Goal: Information Seeking & Learning: Check status

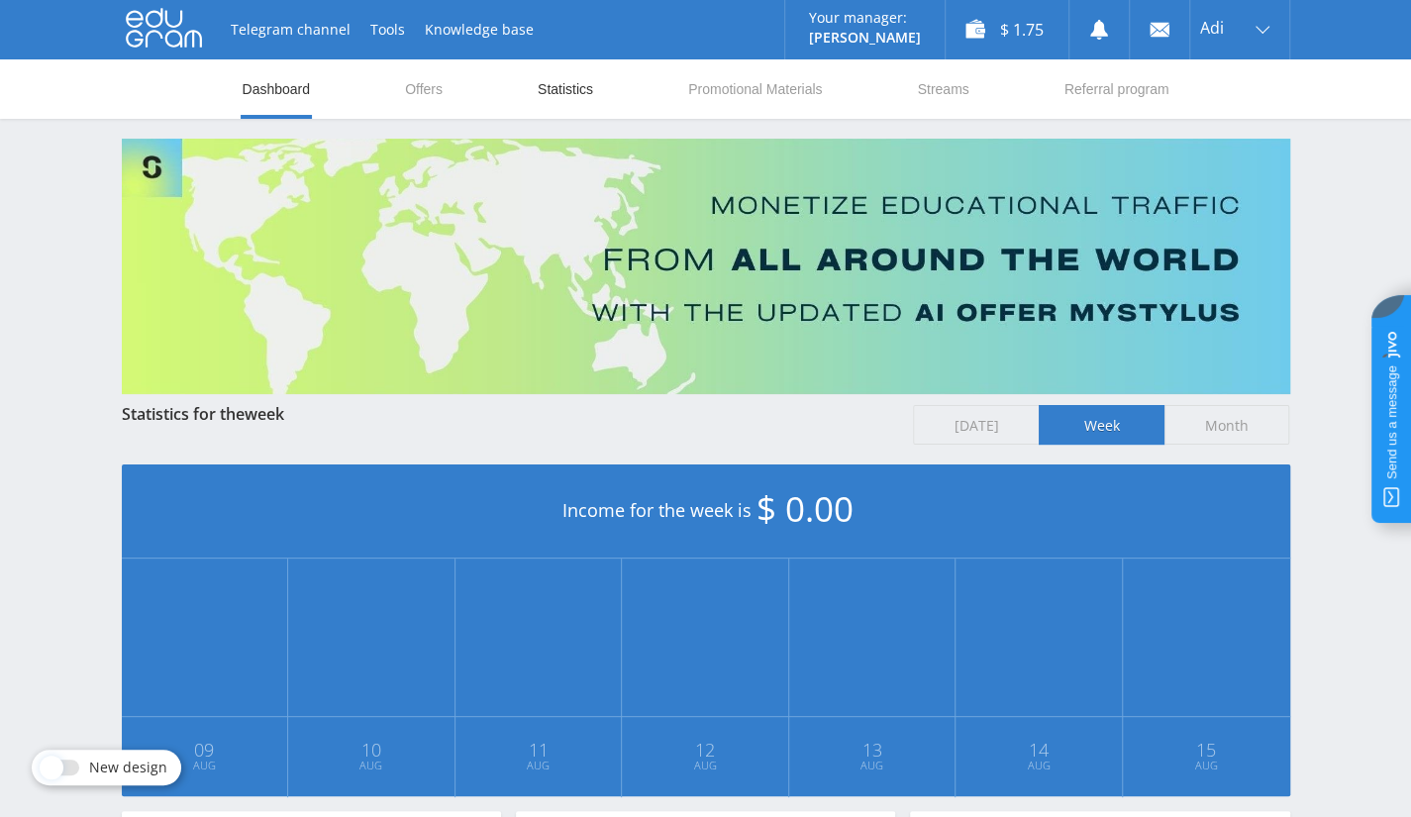
drag, startPoint x: 528, startPoint y: 61, endPoint x: 541, endPoint y: 80, distance: 22.8
click at [530, 65] on nav "Dashboard Offers Statistics Promotional Materials Streams Referral program" at bounding box center [706, 88] width 931 height 59
click at [542, 81] on link "Statistics" at bounding box center [565, 88] width 59 height 59
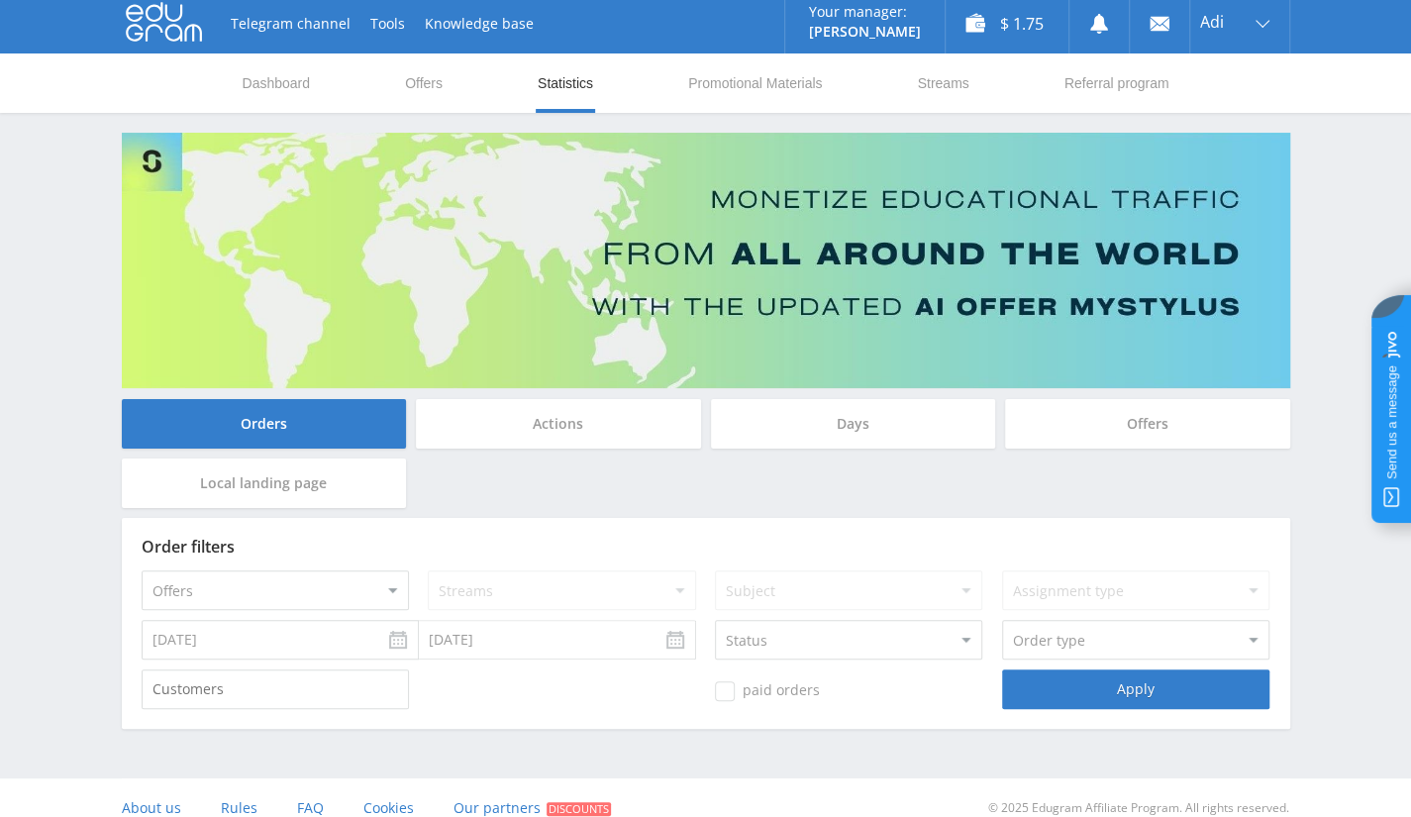
scroll to position [26, 0]
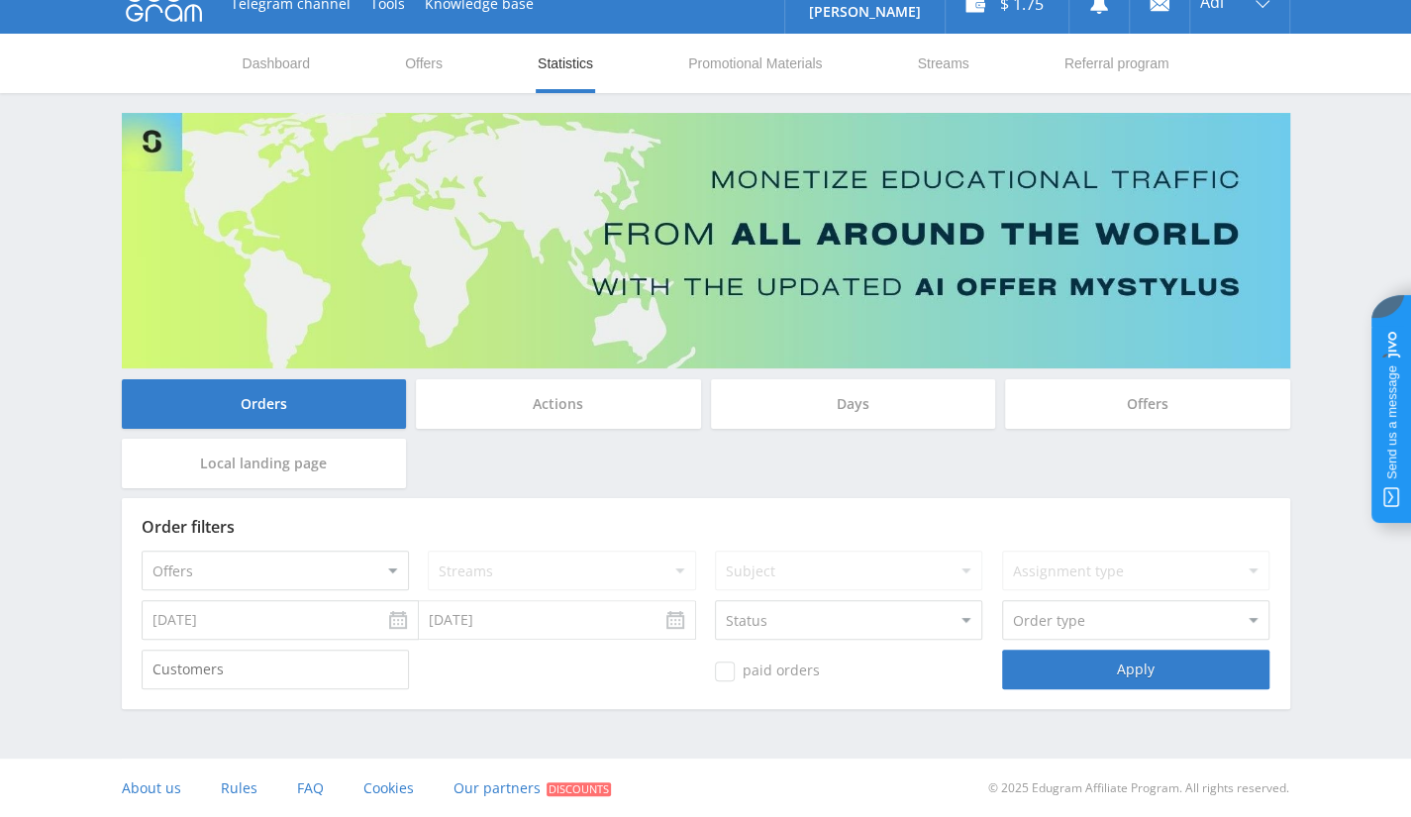
click at [321, 641] on div "Order filters Offers MyStylus MyStylus - Revshare Studybay Studybay Brazil Stud…" at bounding box center [706, 603] width 1168 height 211
click at [394, 625] on input "[DATE]" at bounding box center [280, 620] width 277 height 40
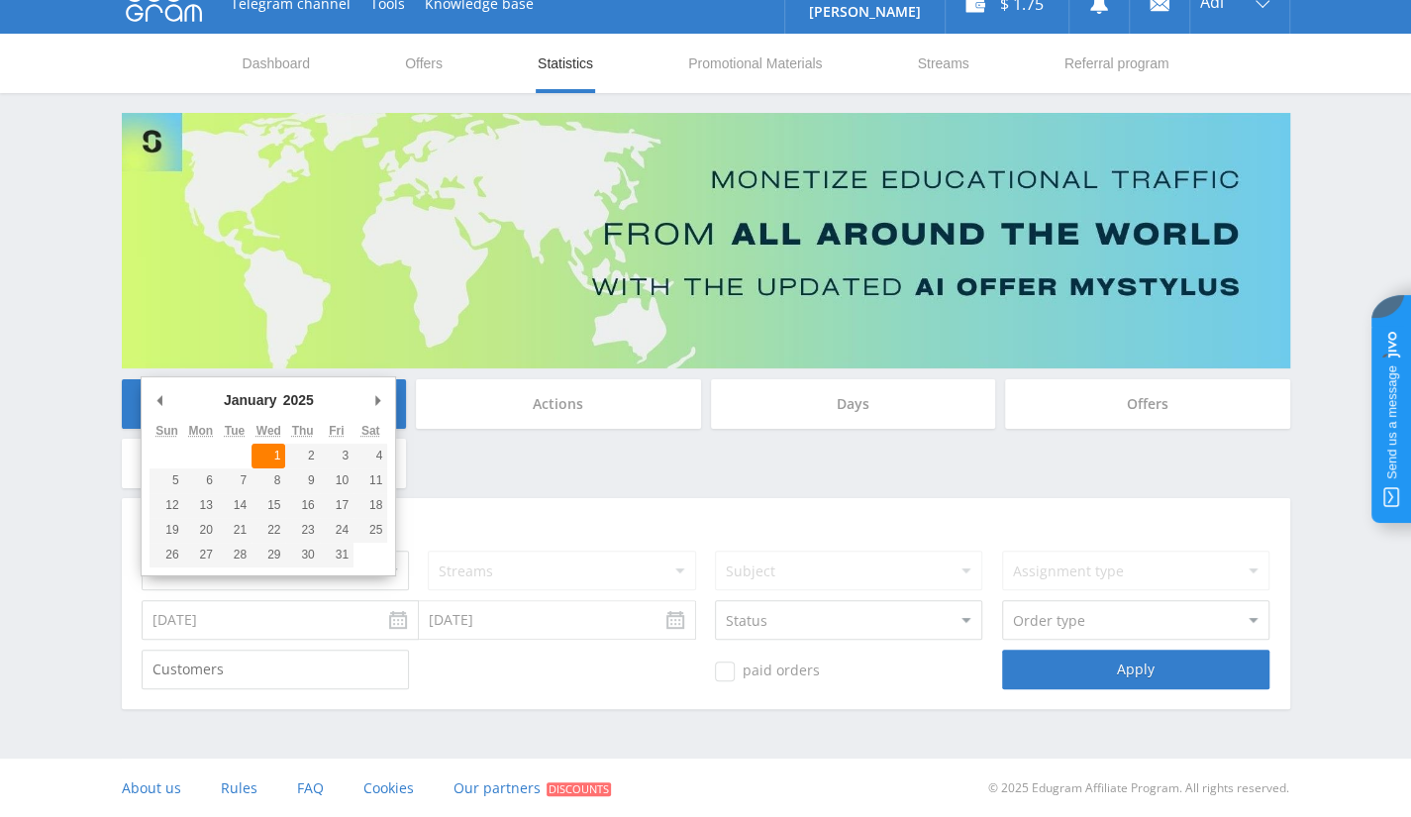
type input "01.01.2025"
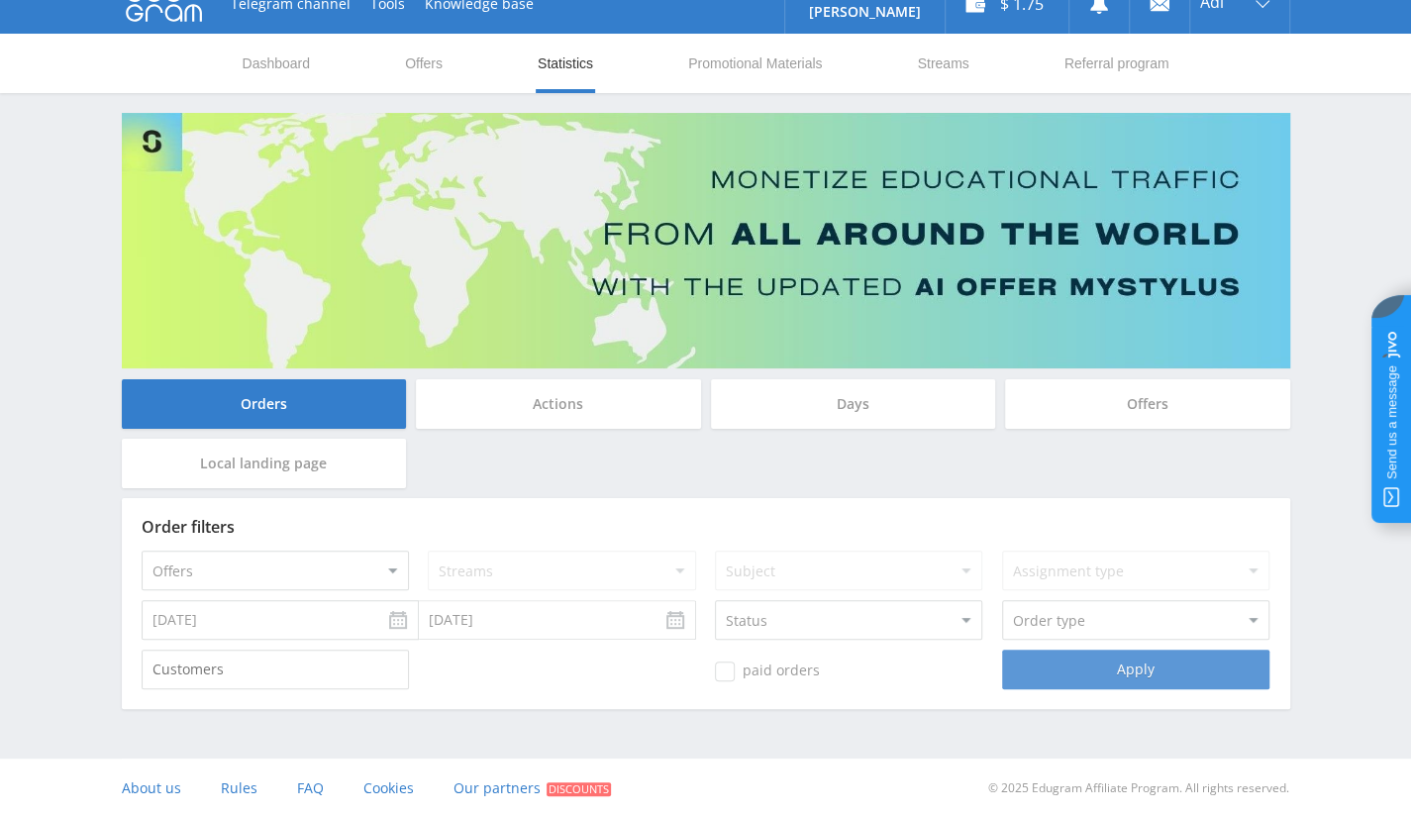
click at [1072, 680] on div "Apply" at bounding box center [1135, 669] width 267 height 40
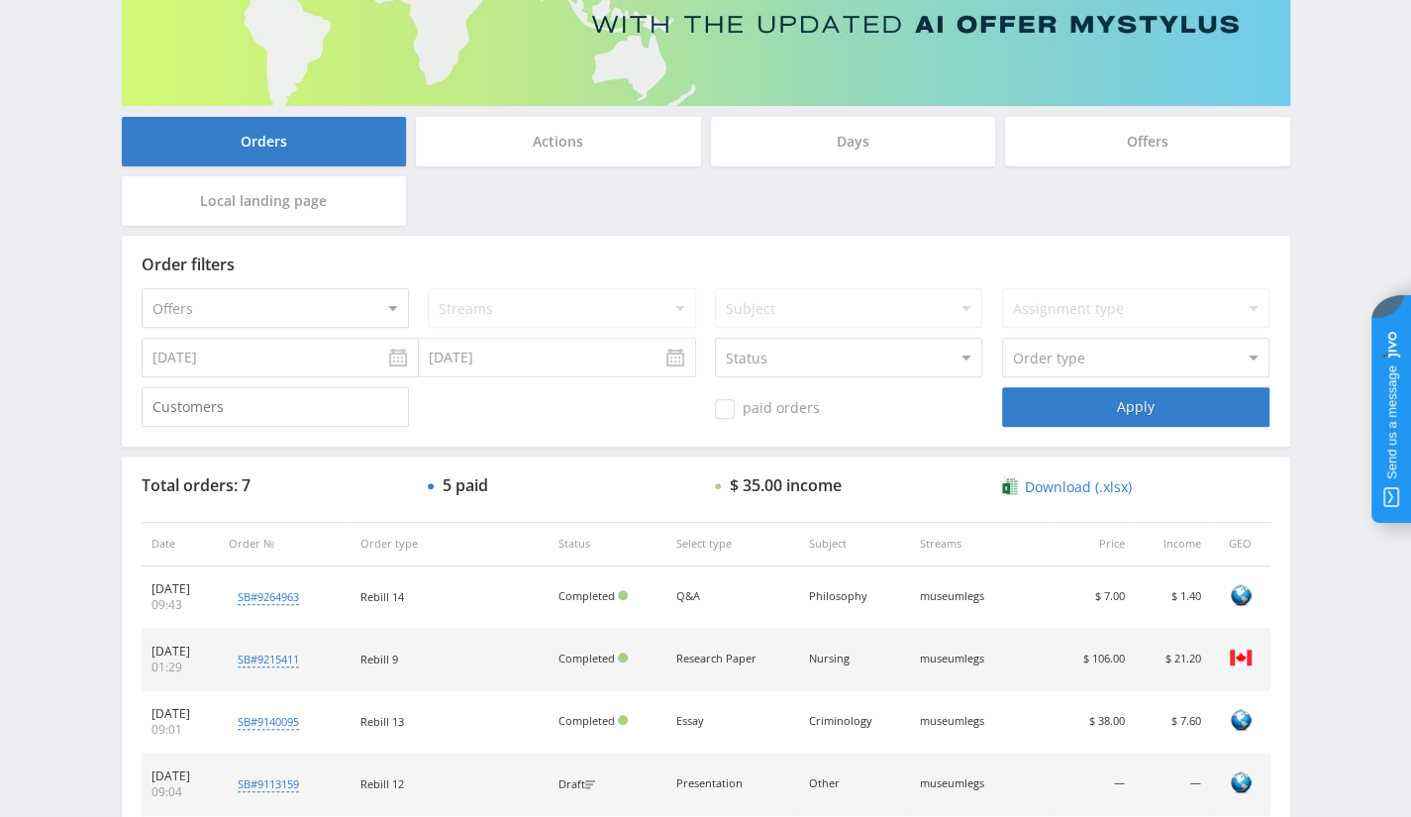
scroll to position [615, 0]
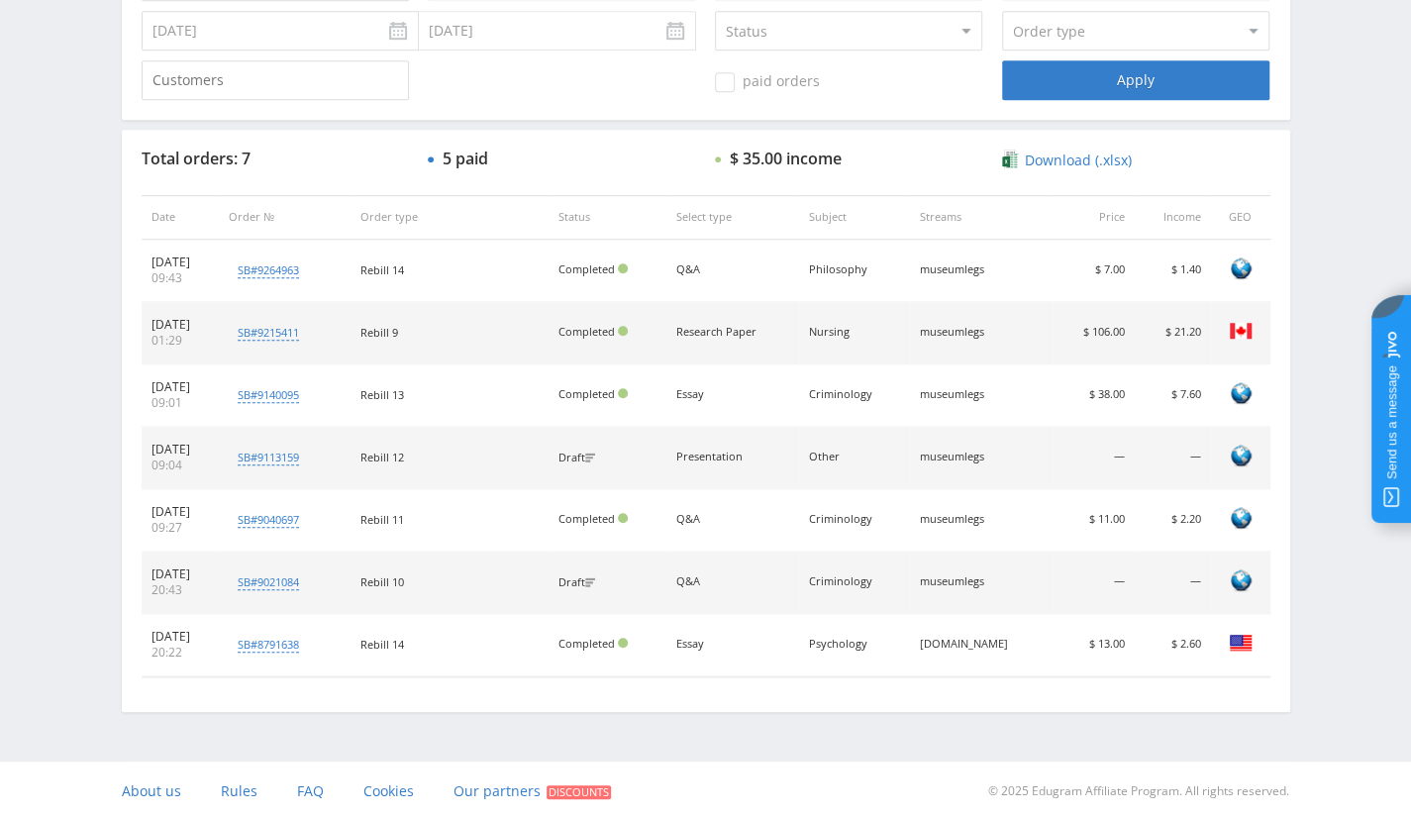
drag, startPoint x: 929, startPoint y: 579, endPoint x: 1010, endPoint y: 587, distance: 81.6
click at [1010, 587] on td "museumlegs" at bounding box center [982, 582] width 144 height 62
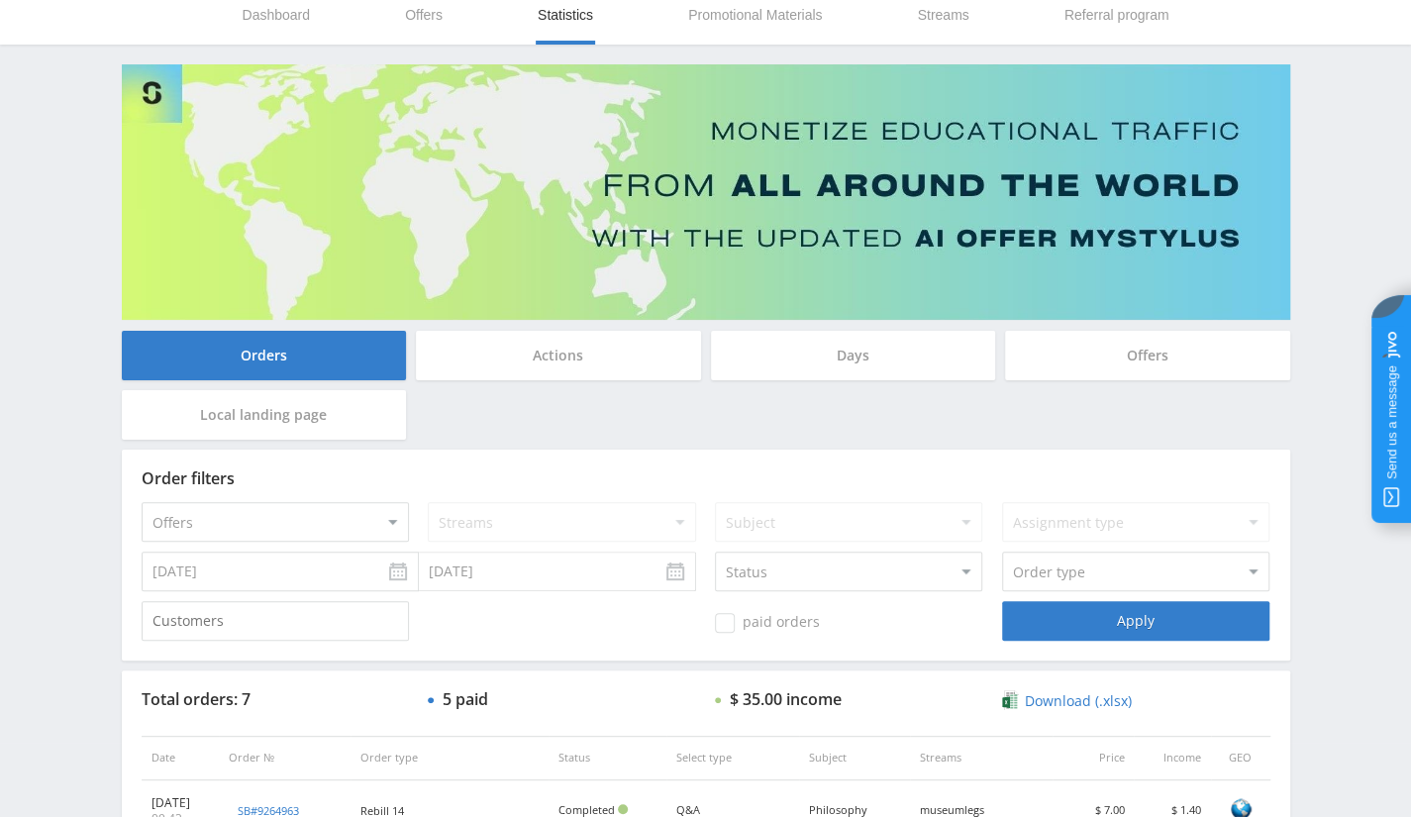
scroll to position [0, 0]
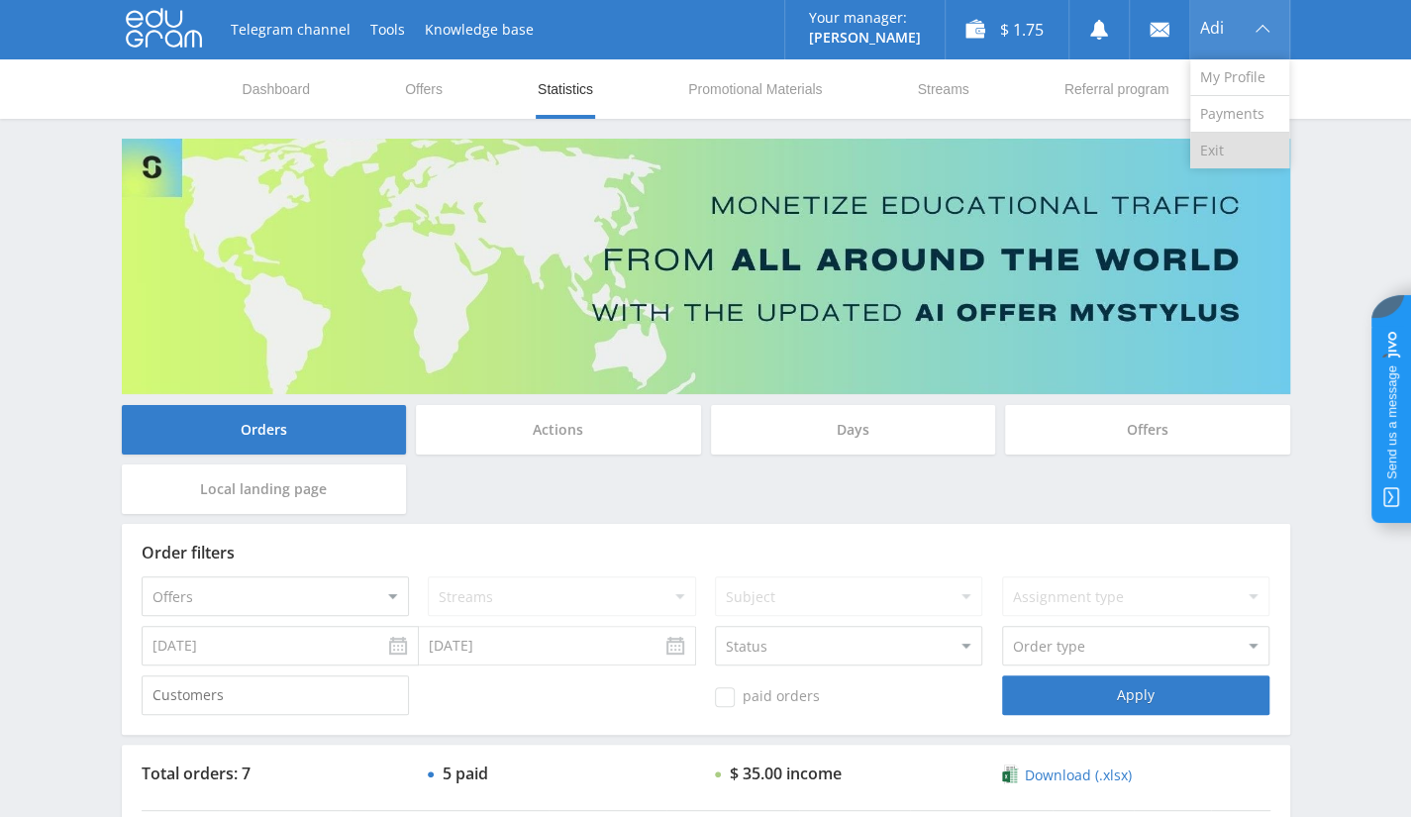
click at [1210, 158] on link "Exit" at bounding box center [1239, 151] width 99 height 36
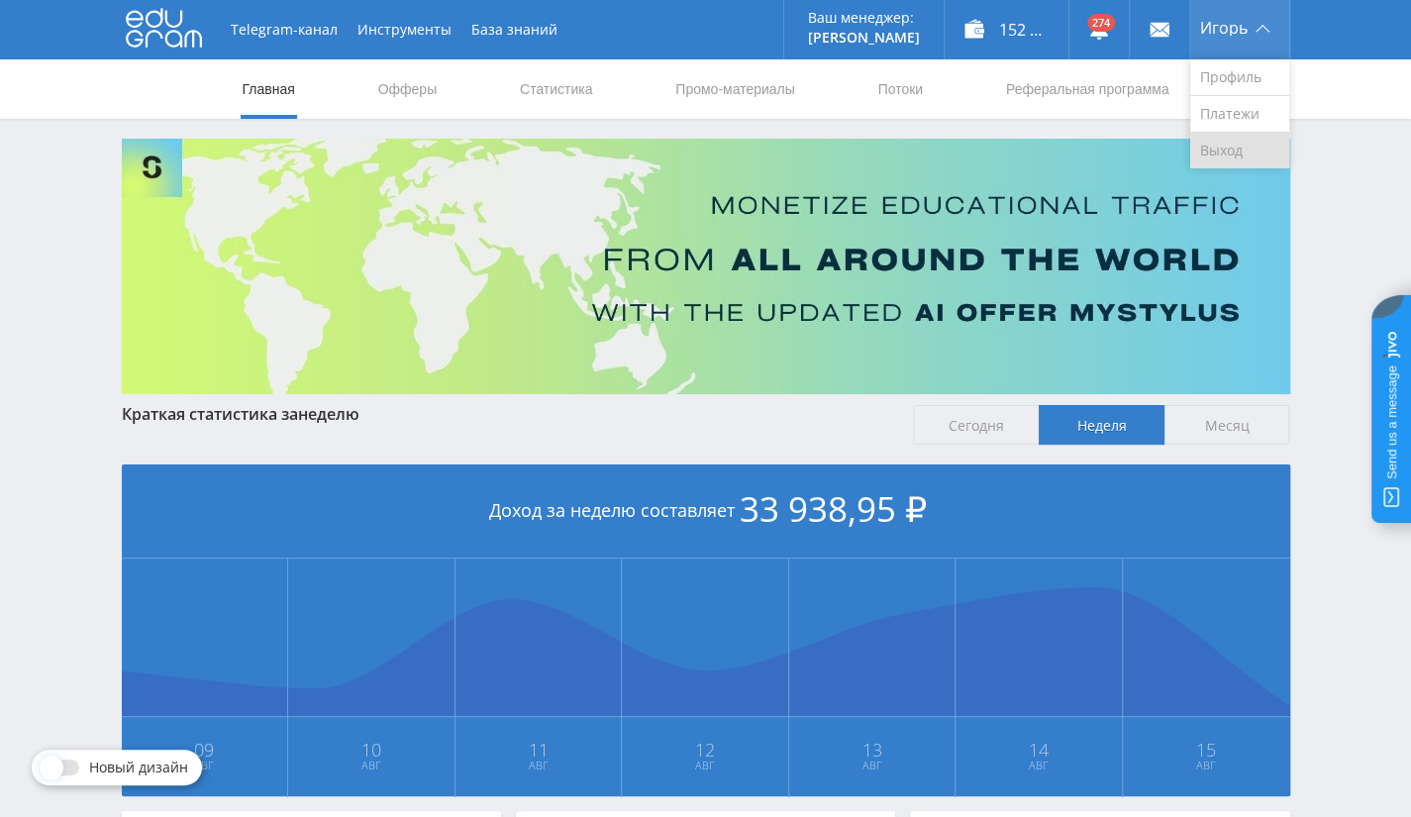
click at [1226, 146] on link "Выход" at bounding box center [1239, 151] width 99 height 36
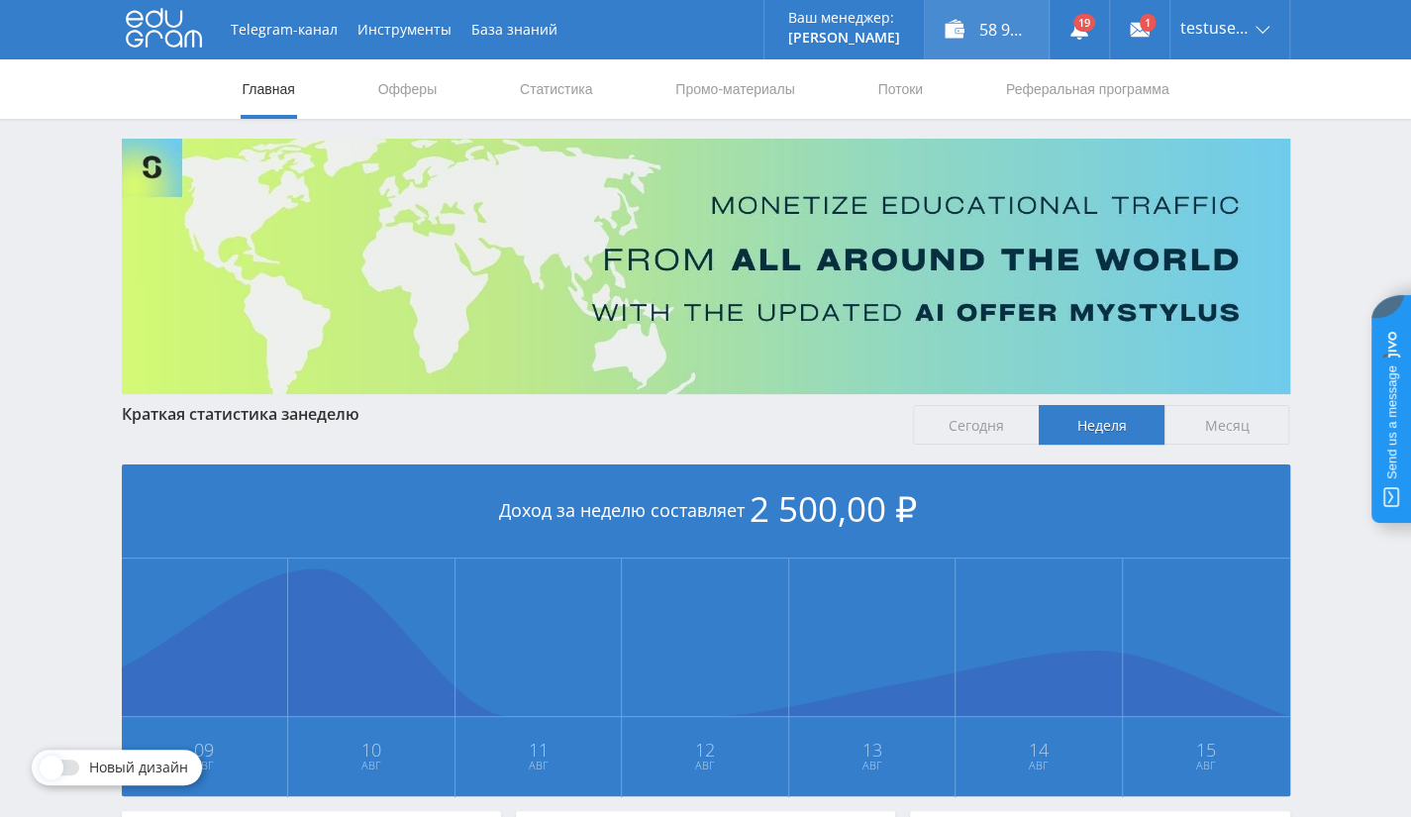
click at [1006, 26] on div "58 984,00 ₽" at bounding box center [987, 29] width 124 height 59
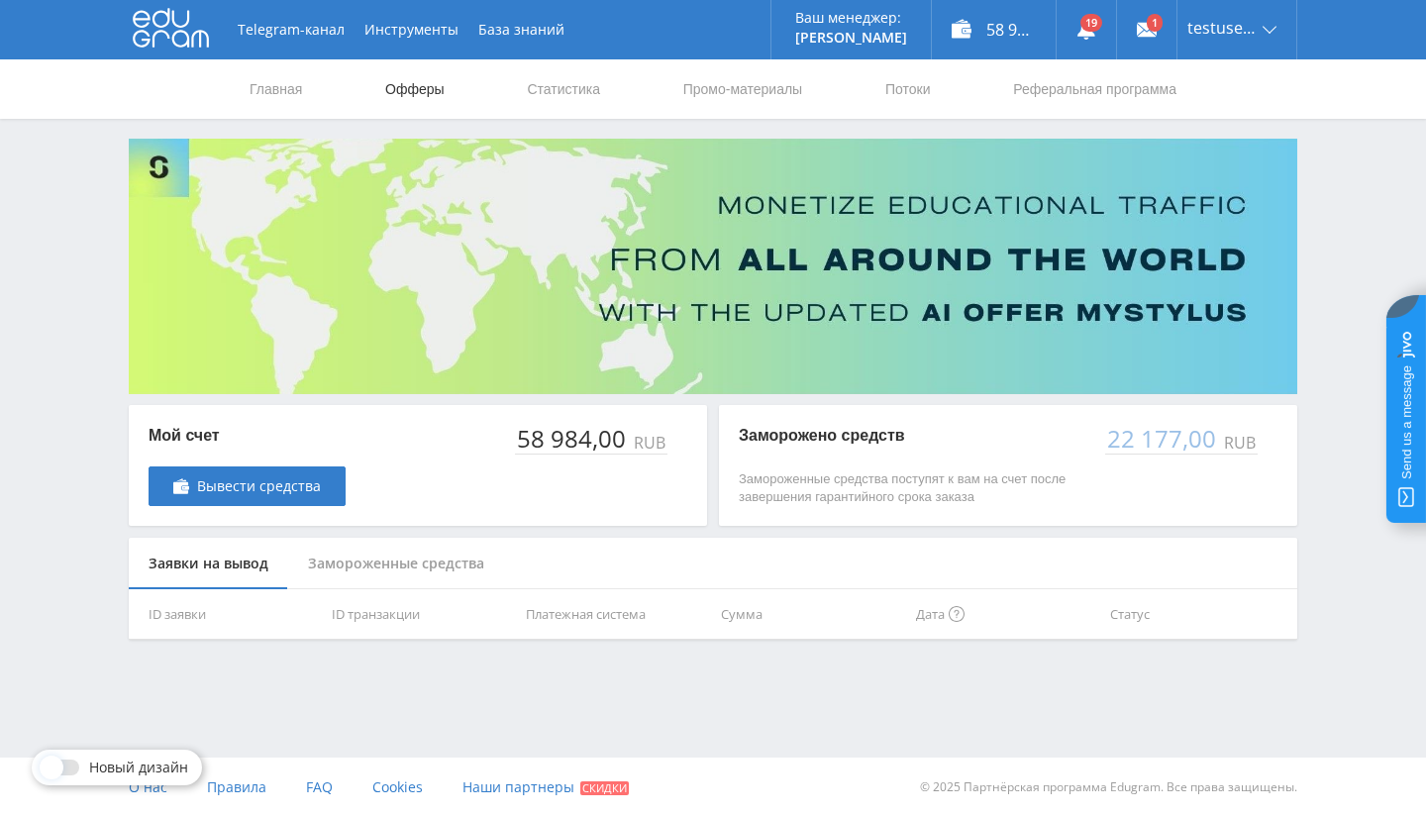
click at [412, 81] on link "Офферы" at bounding box center [414, 88] width 63 height 59
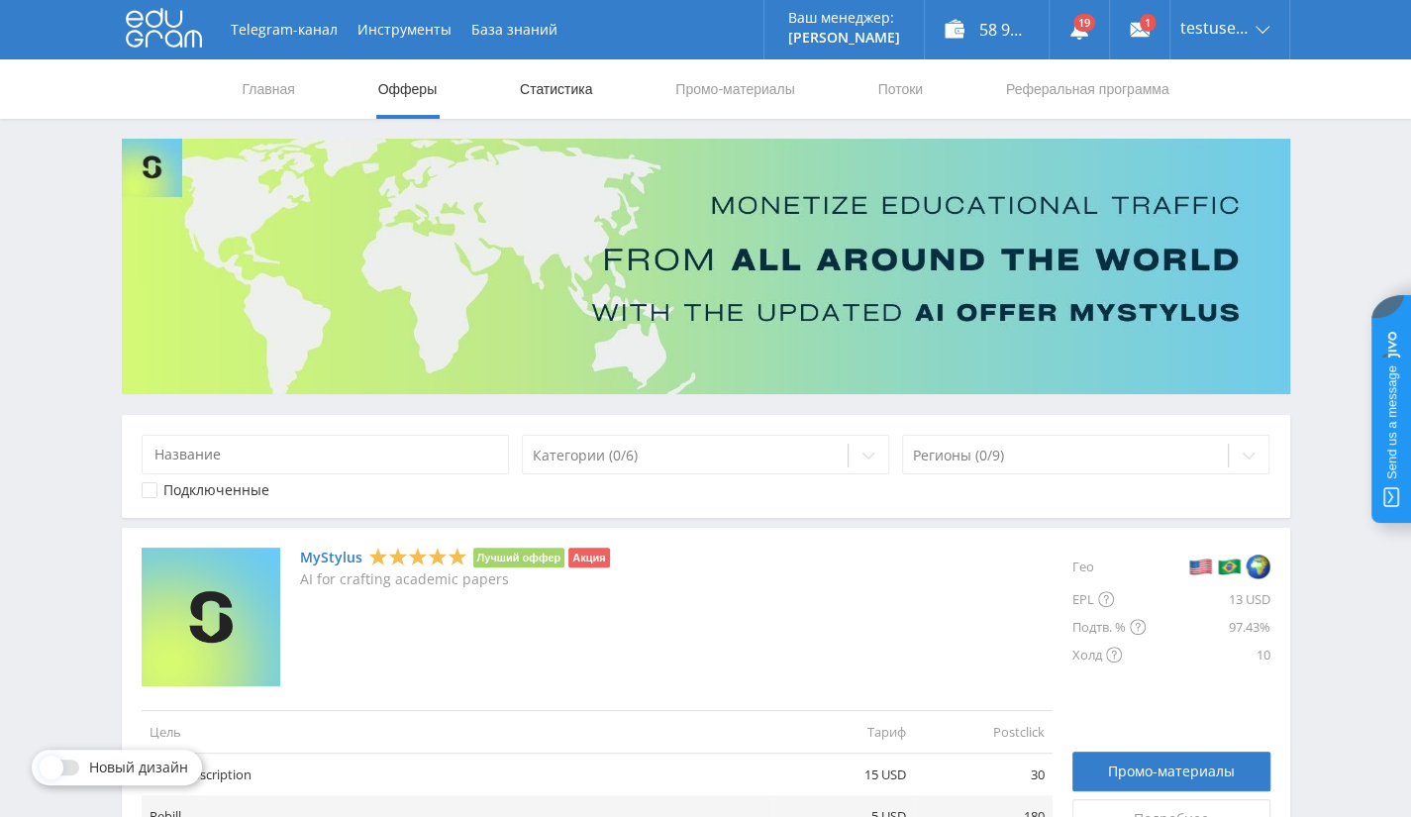
click at [570, 102] on link "Статистика" at bounding box center [556, 88] width 77 height 59
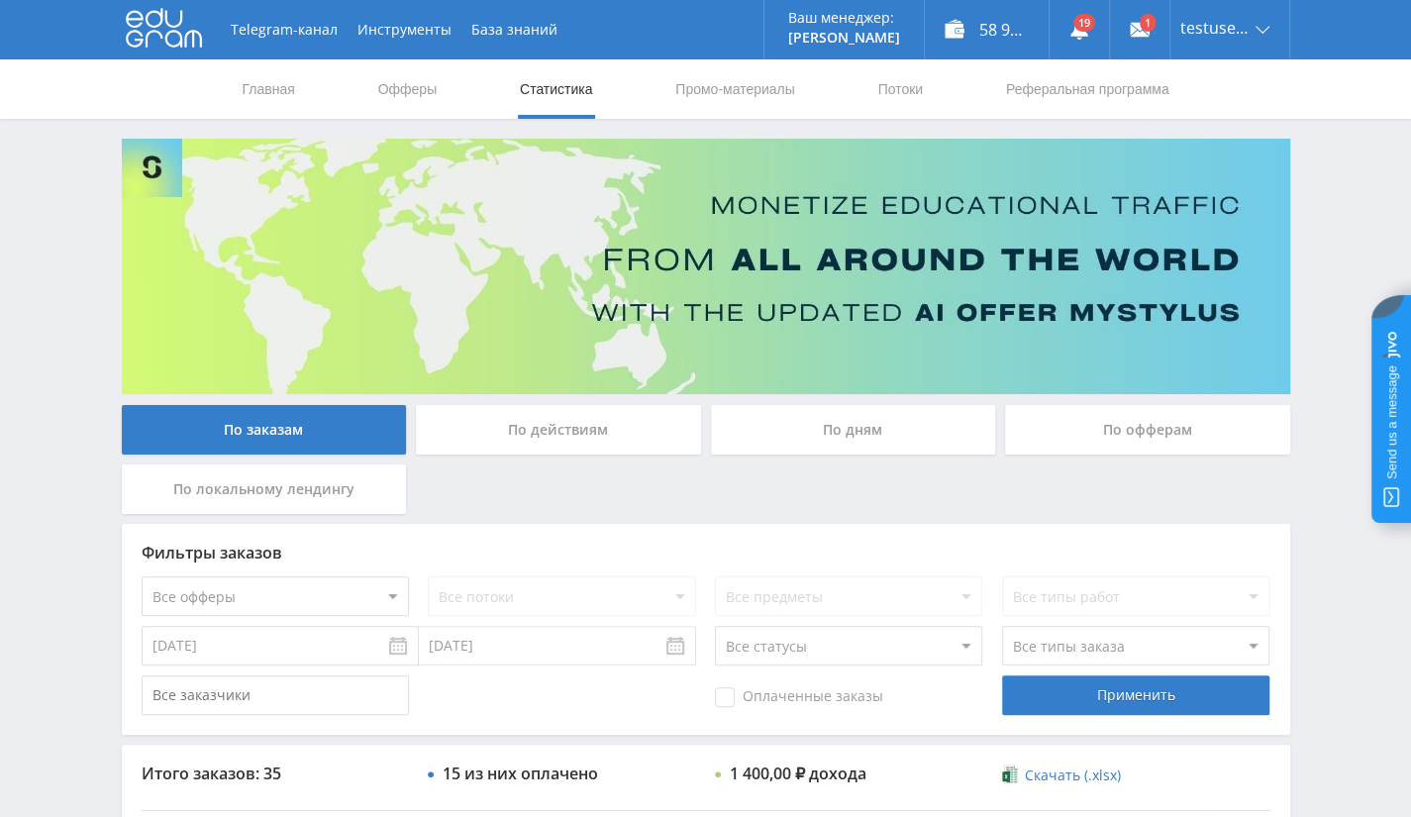
drag, startPoint x: 1180, startPoint y: 437, endPoint x: 1146, endPoint y: 486, distance: 59.9
click at [1180, 437] on div "По офферам" at bounding box center [1147, 430] width 285 height 50
click at [0, 0] on input "По офферам" at bounding box center [0, 0] width 0 height 0
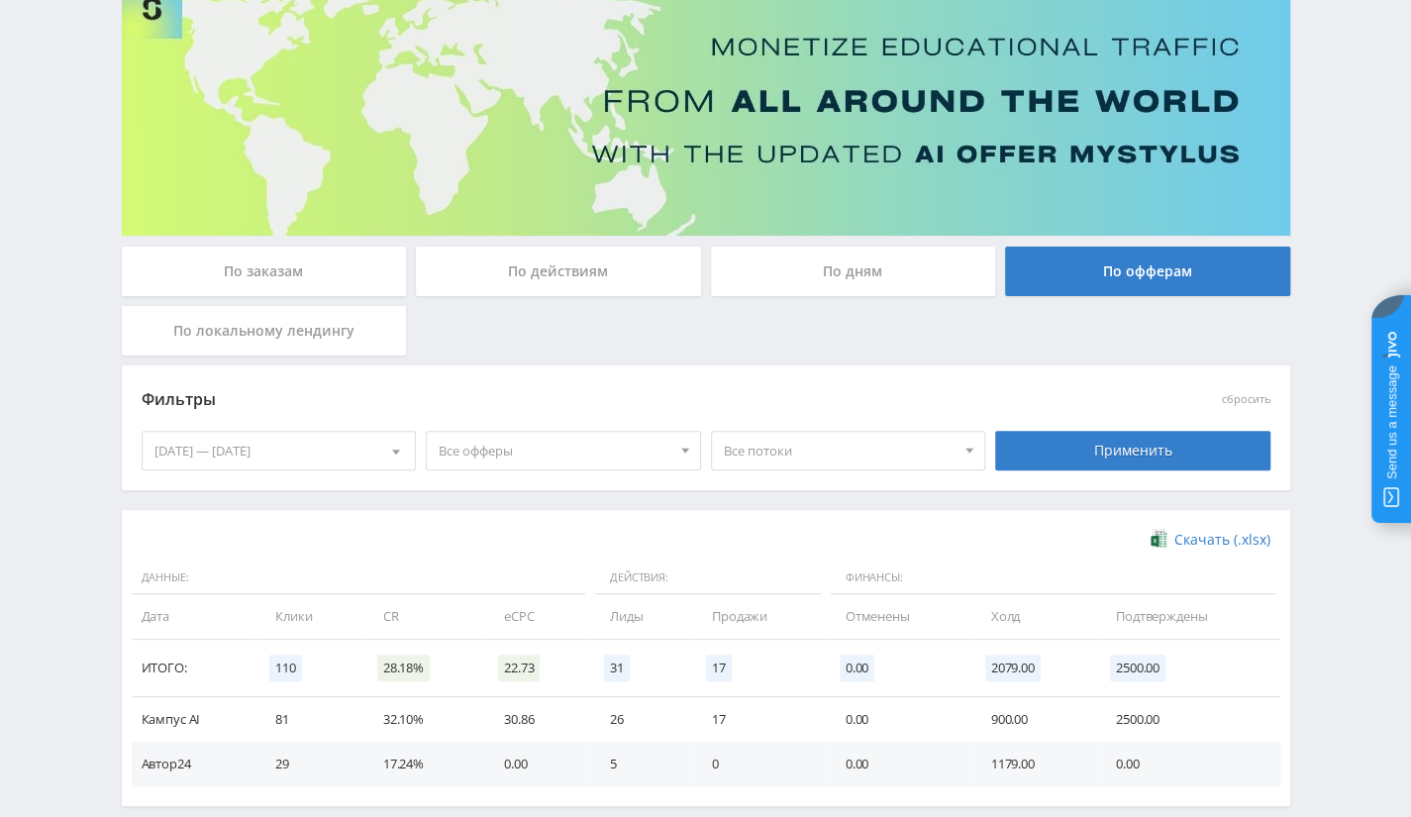
scroll to position [254, 0]
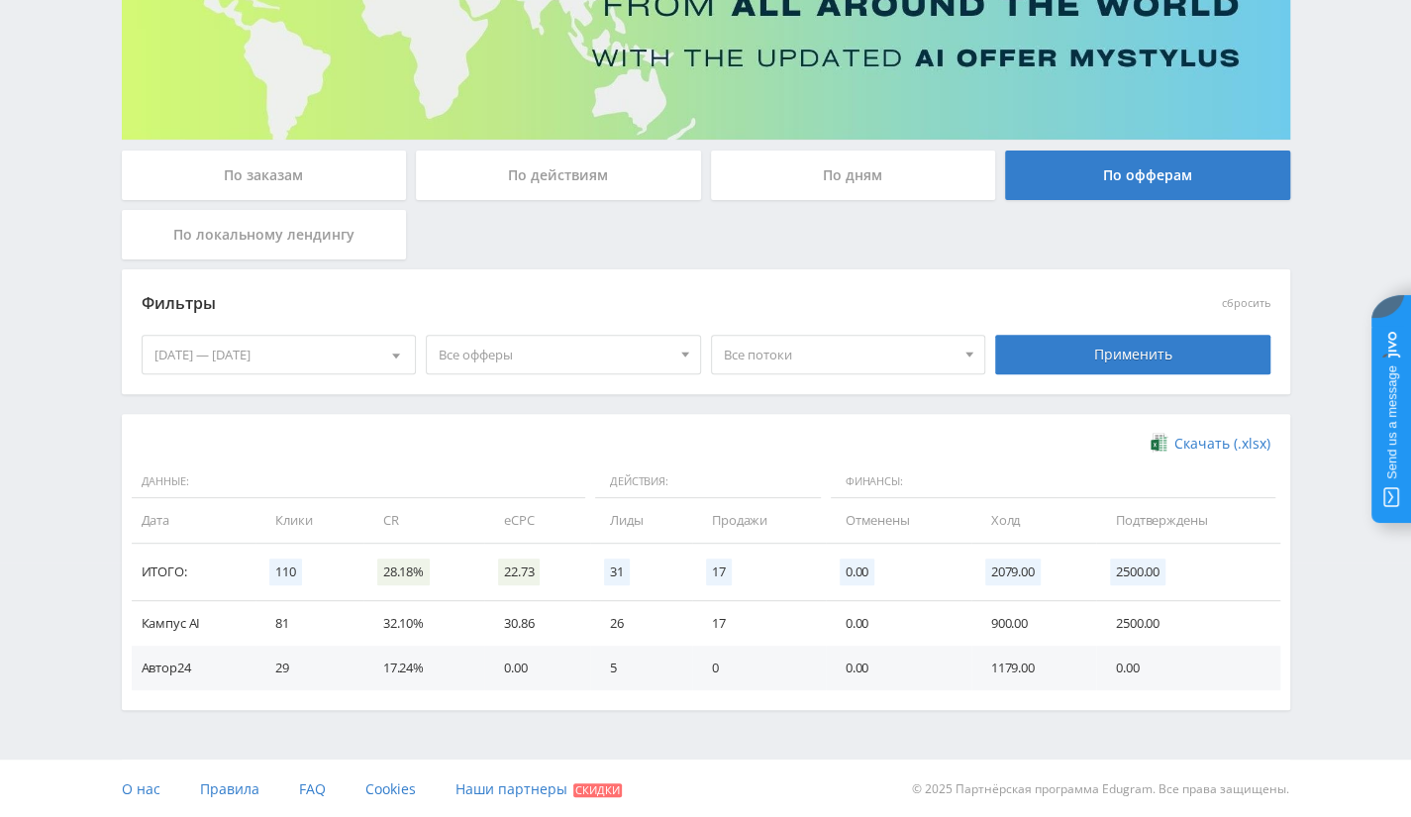
click at [289, 332] on div "09.08.2025 — 15.08.2025 Календарь Период Август, 2025 Пн Вт Ср Чт Пт Сб Вс 28 2…" at bounding box center [279, 354] width 285 height 55
click at [279, 361] on div "[DATE] — [DATE]" at bounding box center [279, 355] width 273 height 38
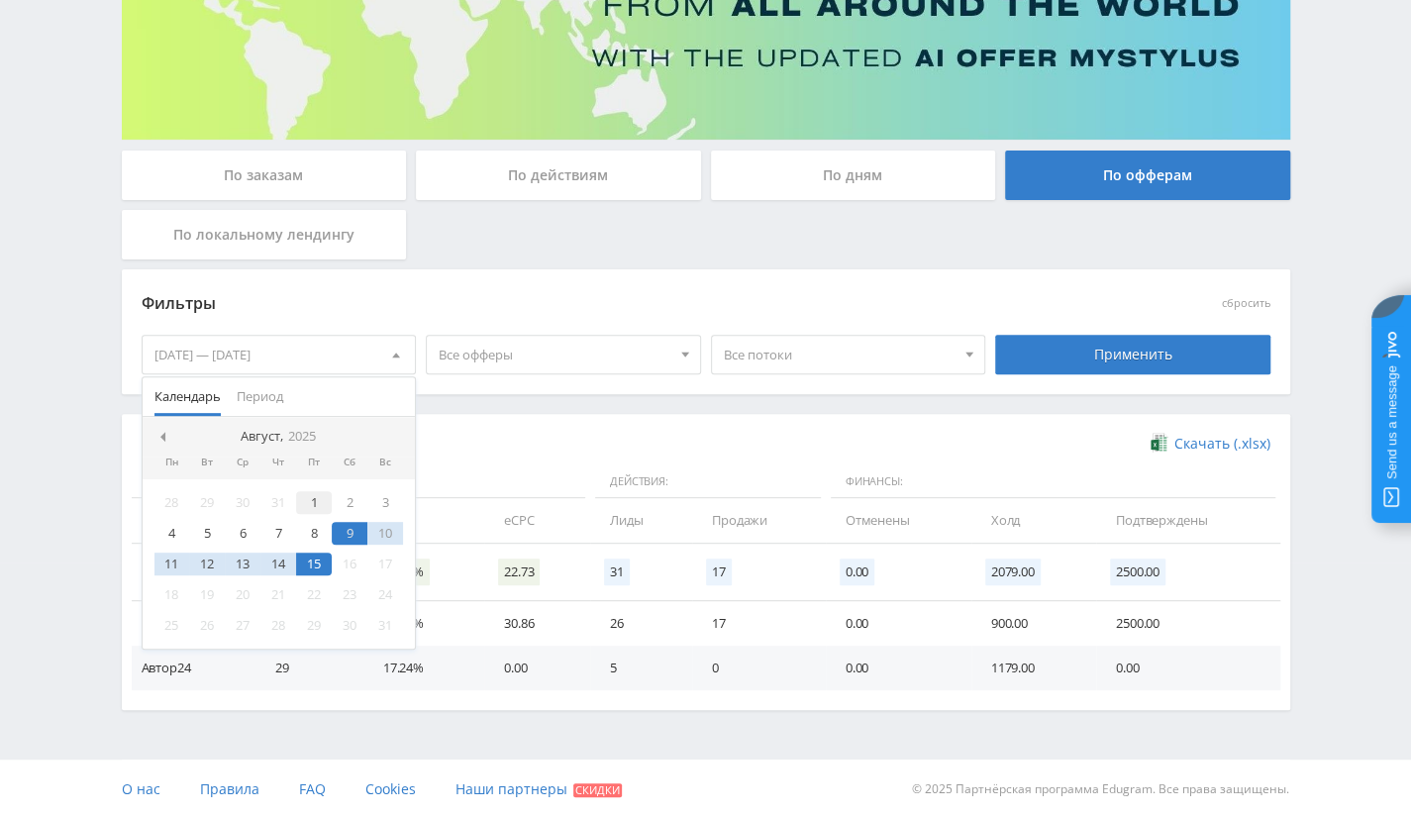
click at [311, 497] on div "1" at bounding box center [314, 502] width 36 height 23
click at [309, 559] on div "15" at bounding box center [314, 563] width 36 height 23
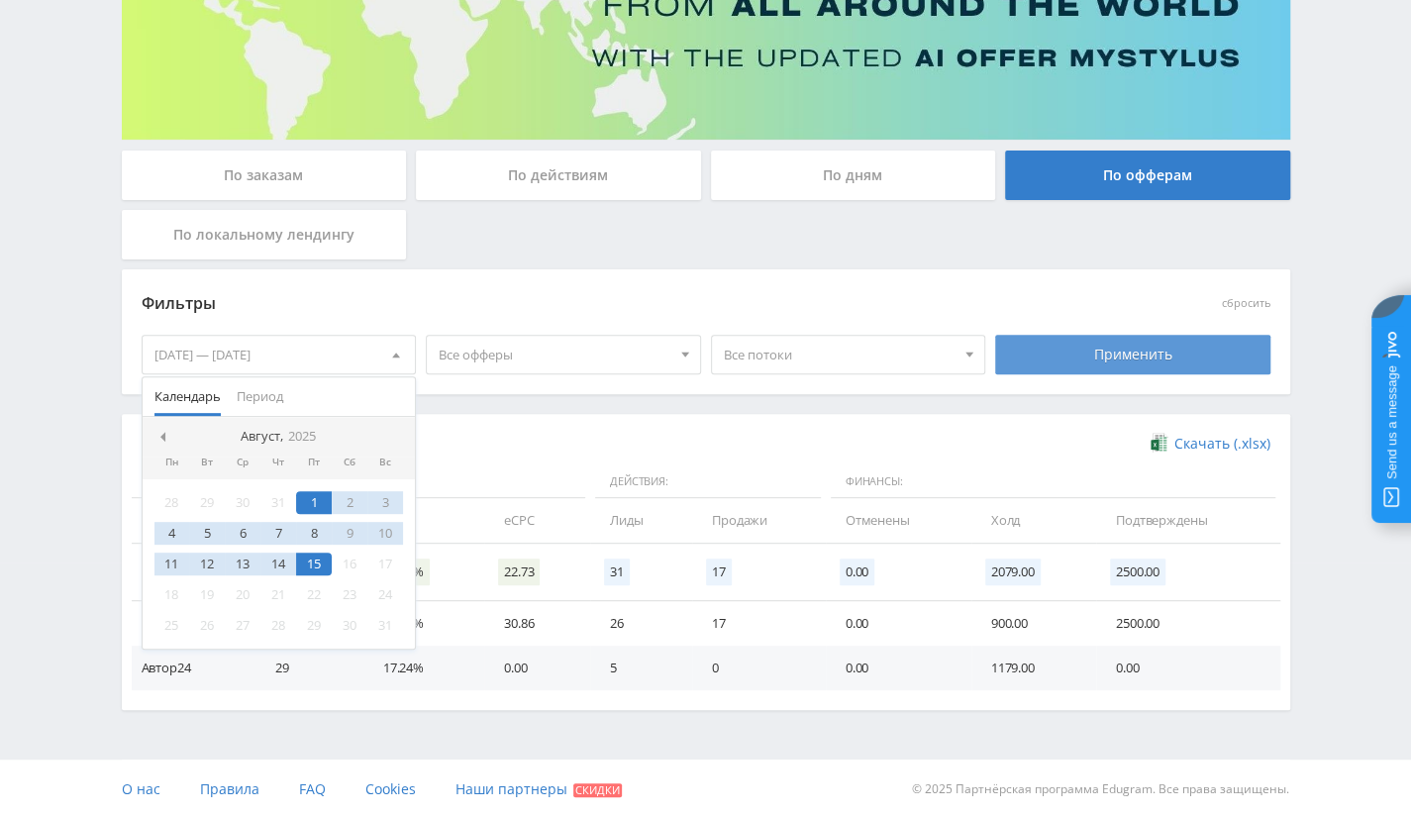
click at [1085, 358] on div "Применить" at bounding box center [1132, 355] width 275 height 40
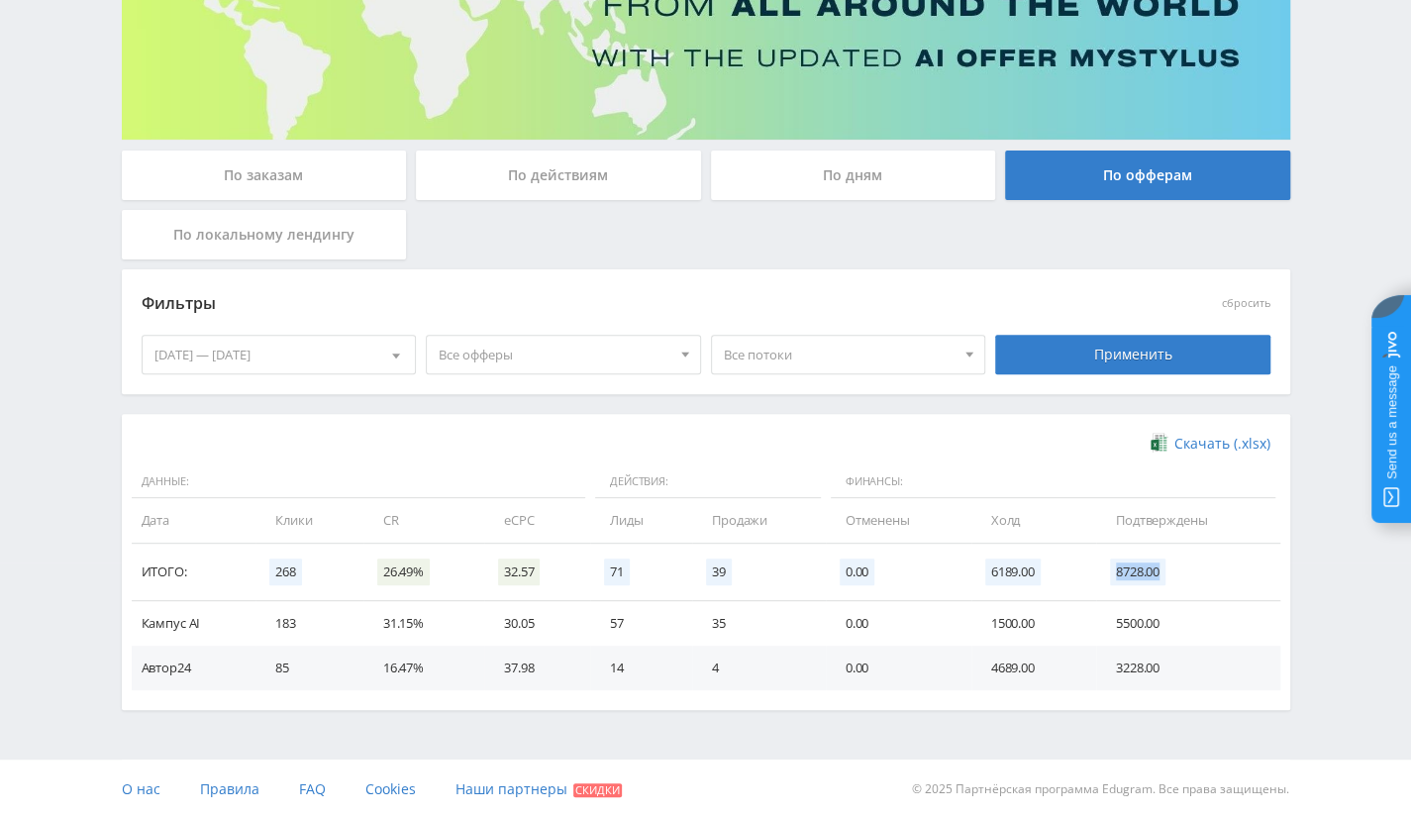
drag, startPoint x: 1112, startPoint y: 565, endPoint x: 1121, endPoint y: 595, distance: 31.0
click at [1121, 595] on td "8728.00" at bounding box center [1188, 572] width 184 height 57
click at [1143, 584] on td "8728.00" at bounding box center [1188, 572] width 184 height 57
click at [349, 347] on div "[DATE] — [DATE]" at bounding box center [279, 355] width 273 height 38
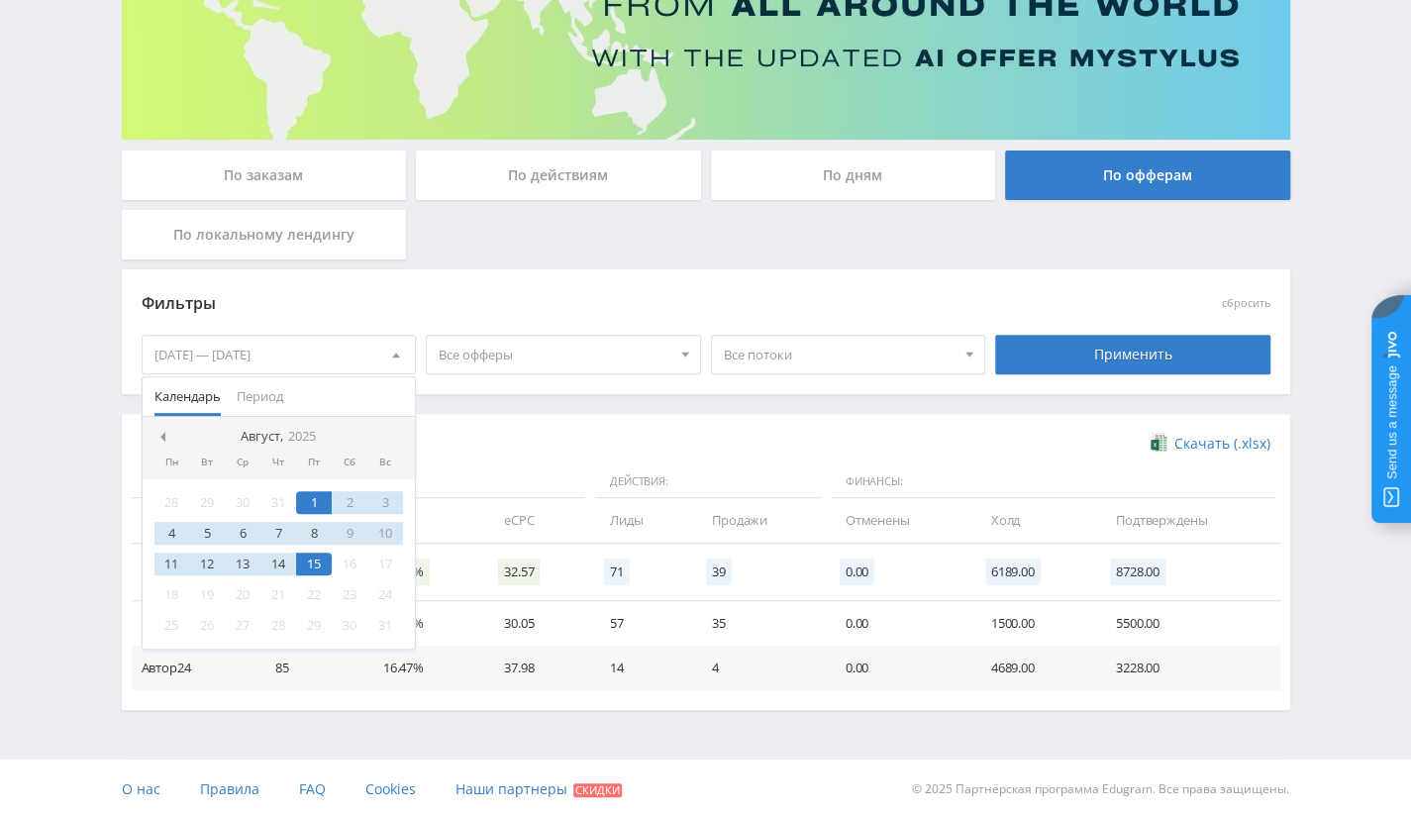
click at [891, 480] on span "Финансы:" at bounding box center [1053, 482] width 445 height 34
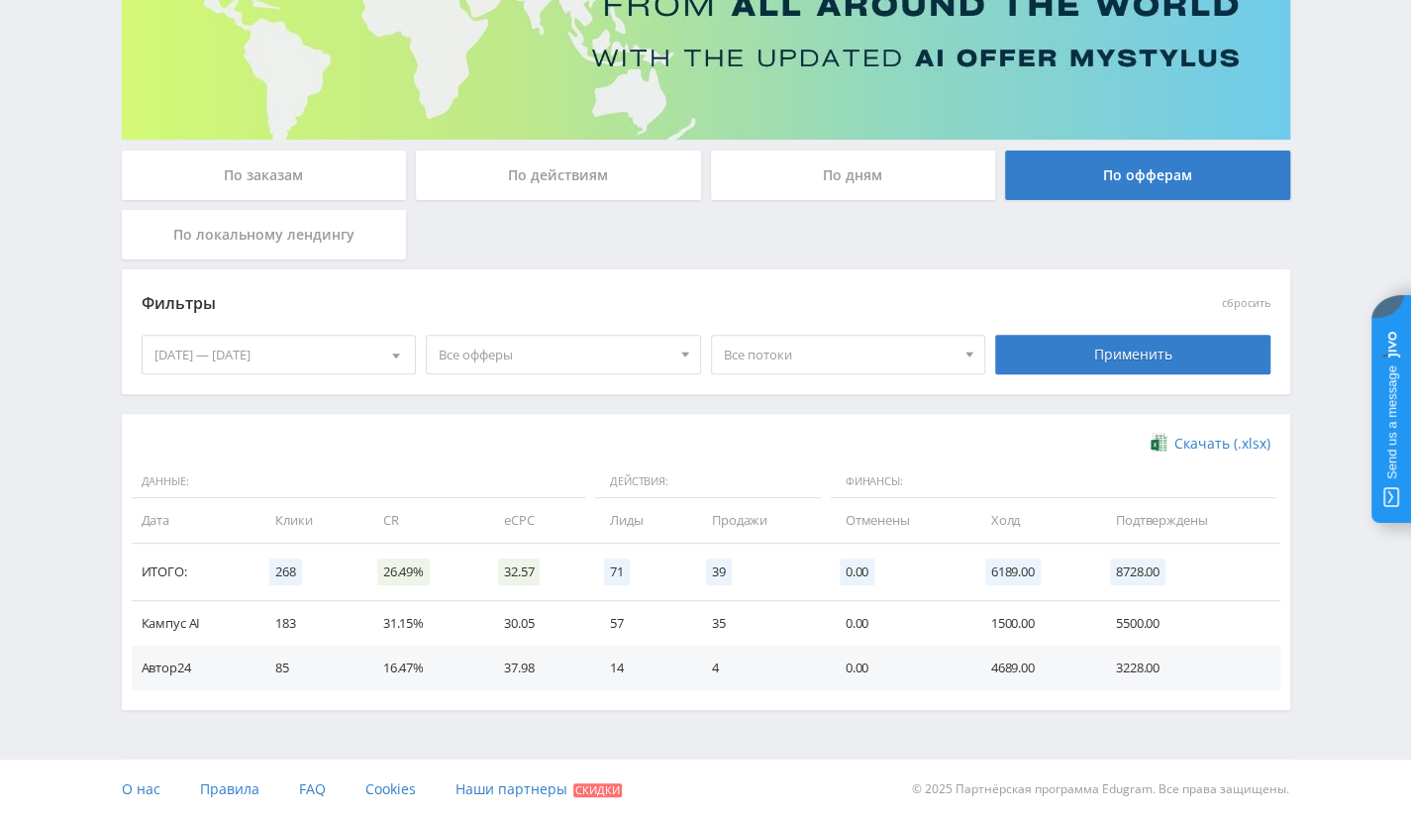
click at [248, 329] on div "01.08.2025 — 15.08.2025 Календарь Период Август, 2025 Пн Вт Ср Чт Пт Сб Вс 28 2…" at bounding box center [279, 354] width 285 height 55
click at [245, 362] on div "[DATE] — [DATE]" at bounding box center [279, 355] width 273 height 38
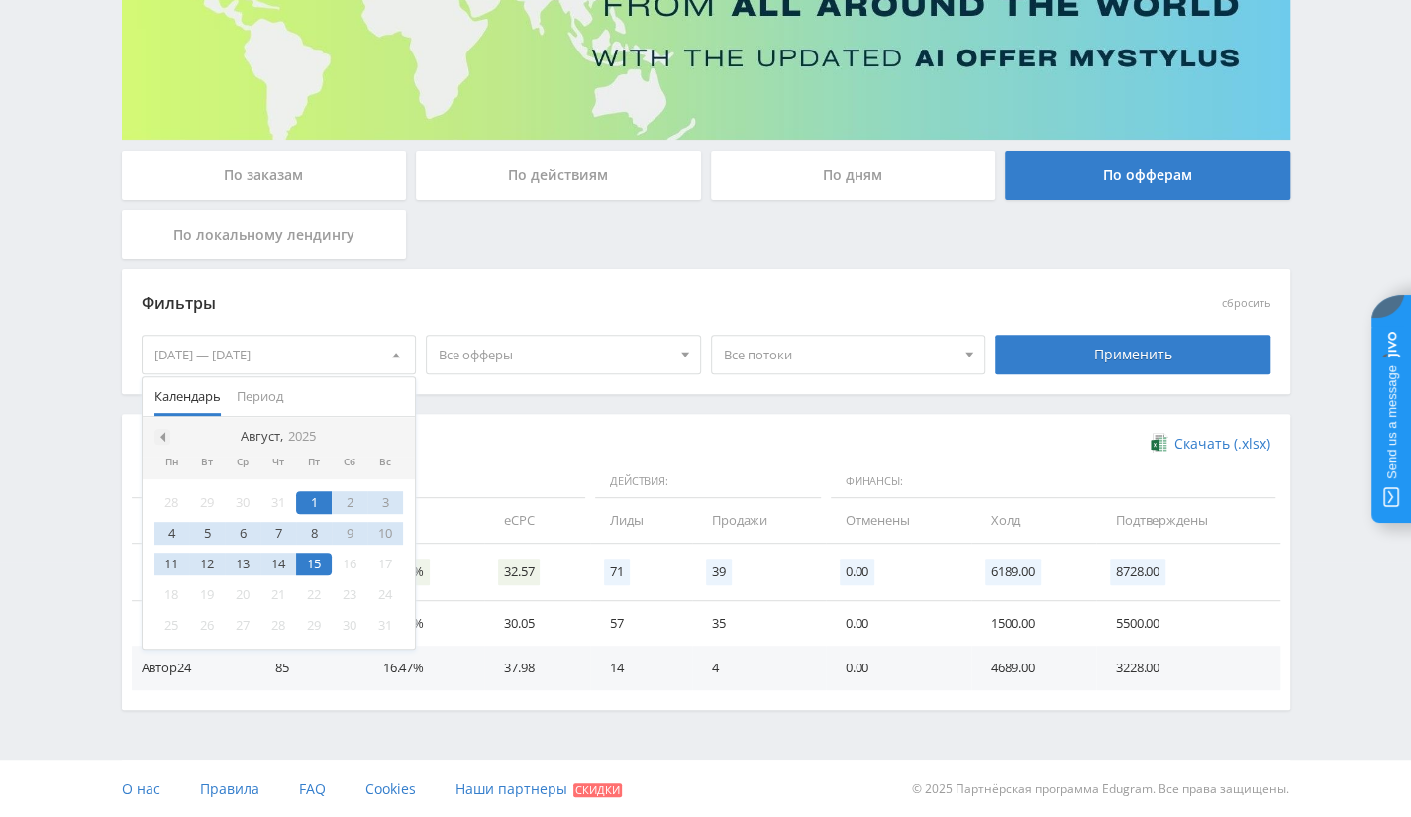
click at [160, 433] on span at bounding box center [160, 437] width 10 height 10
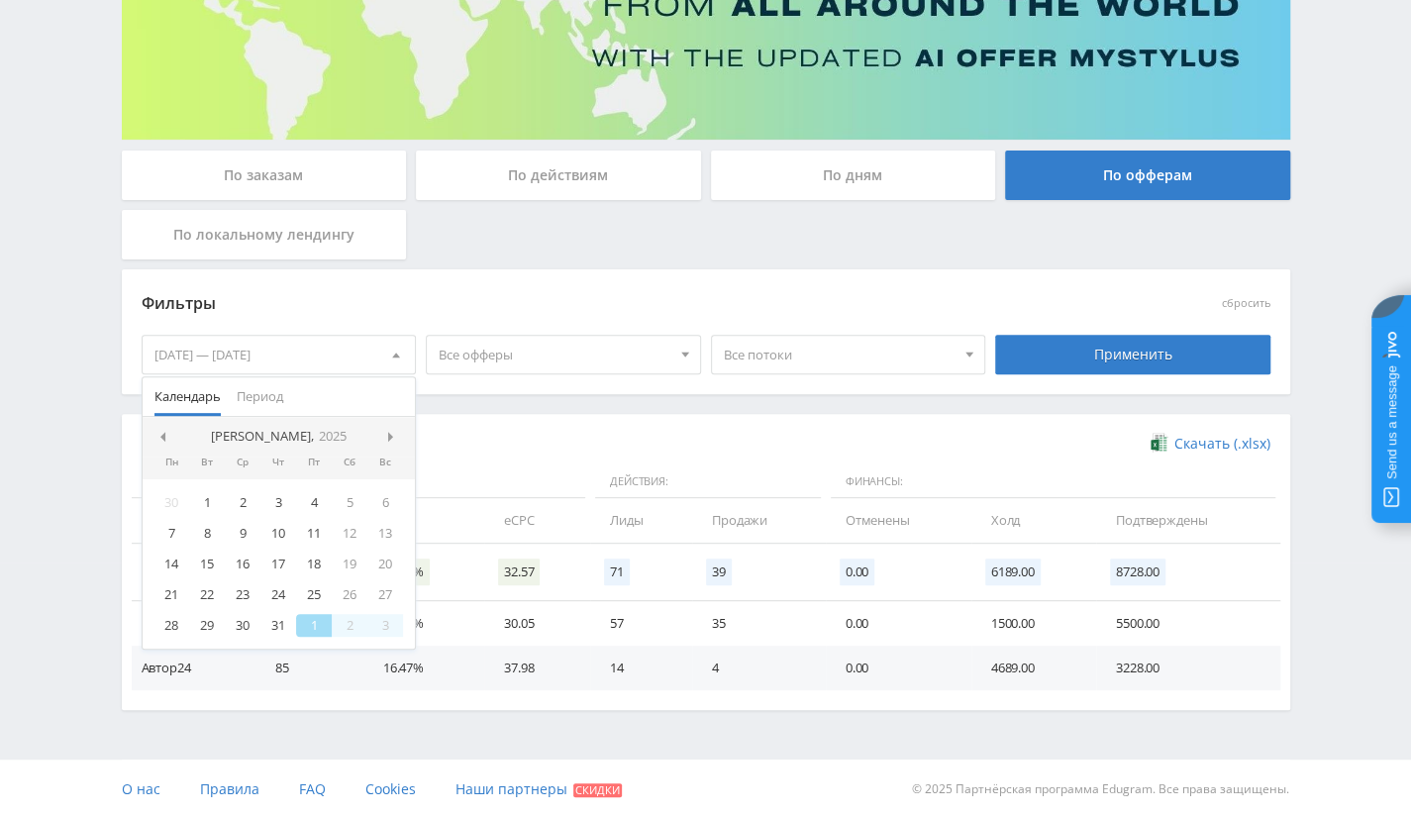
click at [160, 433] on span at bounding box center [160, 437] width 10 height 10
click at [666, 307] on div "Фильтры" at bounding box center [564, 304] width 845 height 30
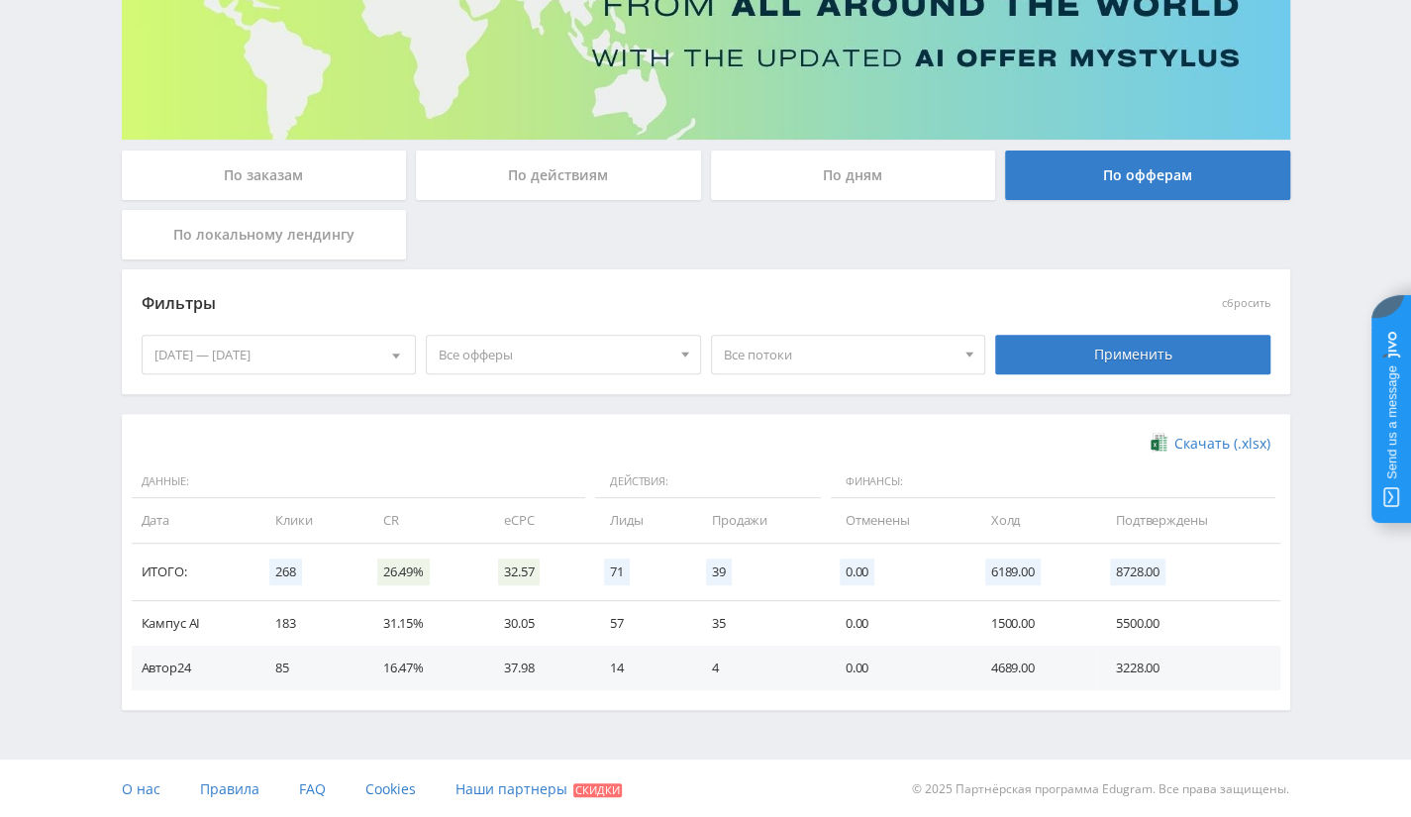
click at [283, 351] on div "01.08.2025 — 15.08.2025" at bounding box center [279, 355] width 273 height 38
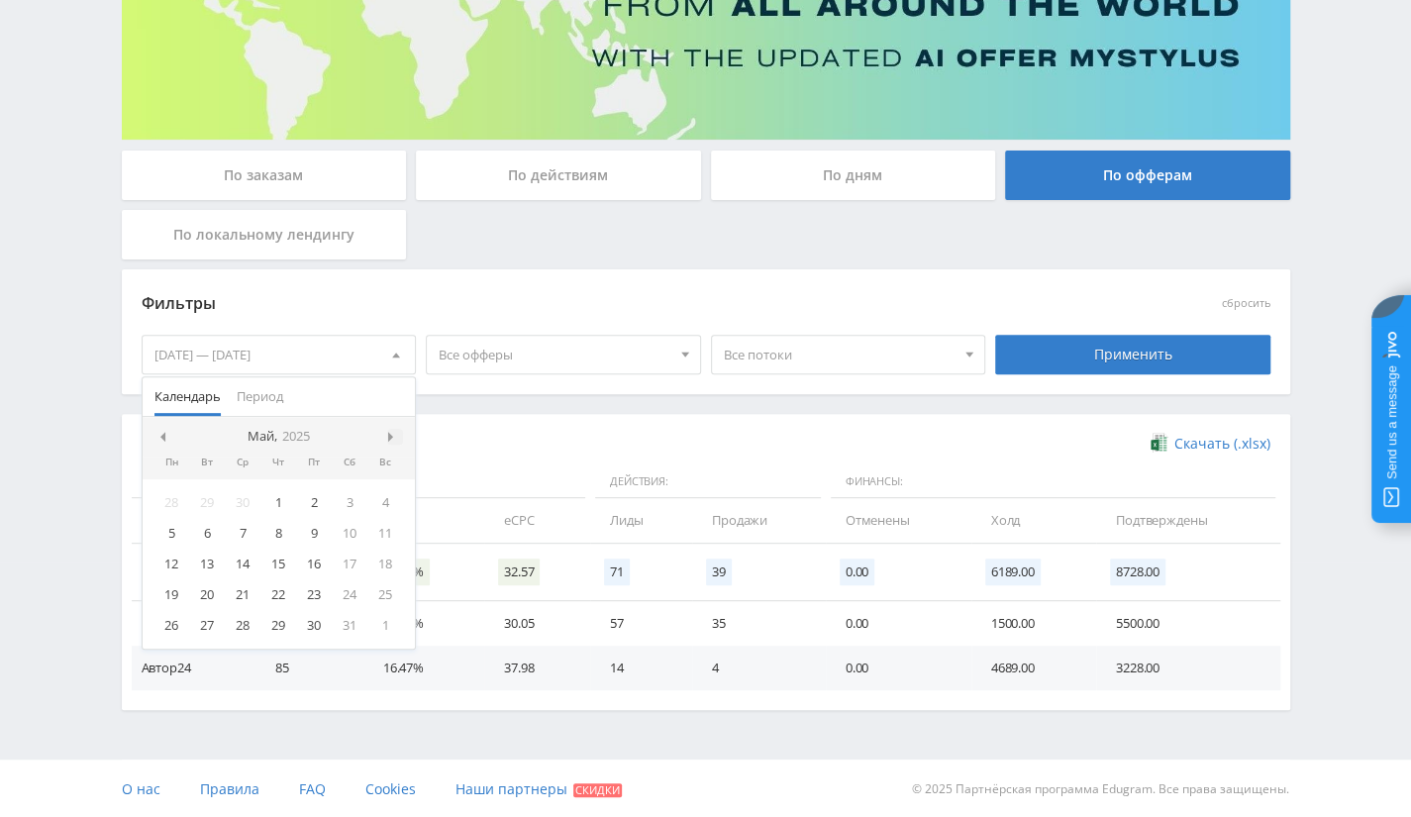
click at [388, 432] on span at bounding box center [393, 437] width 10 height 10
click at [378, 494] on div "1" at bounding box center [385, 502] width 36 height 23
click at [386, 439] on nav "Июнь, 2025" at bounding box center [279, 437] width 273 height 40
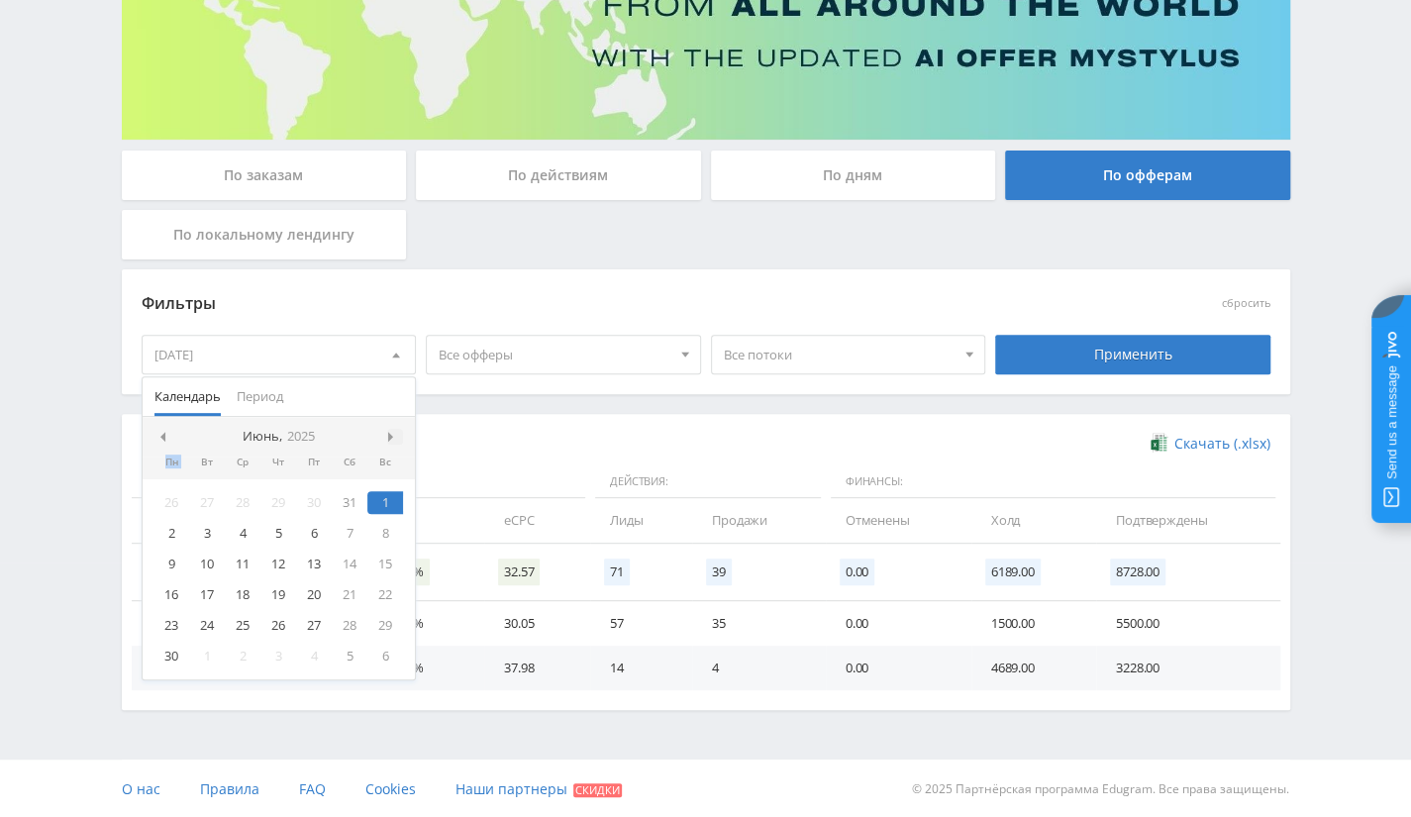
click at [395, 432] on span at bounding box center [393, 437] width 10 height 10
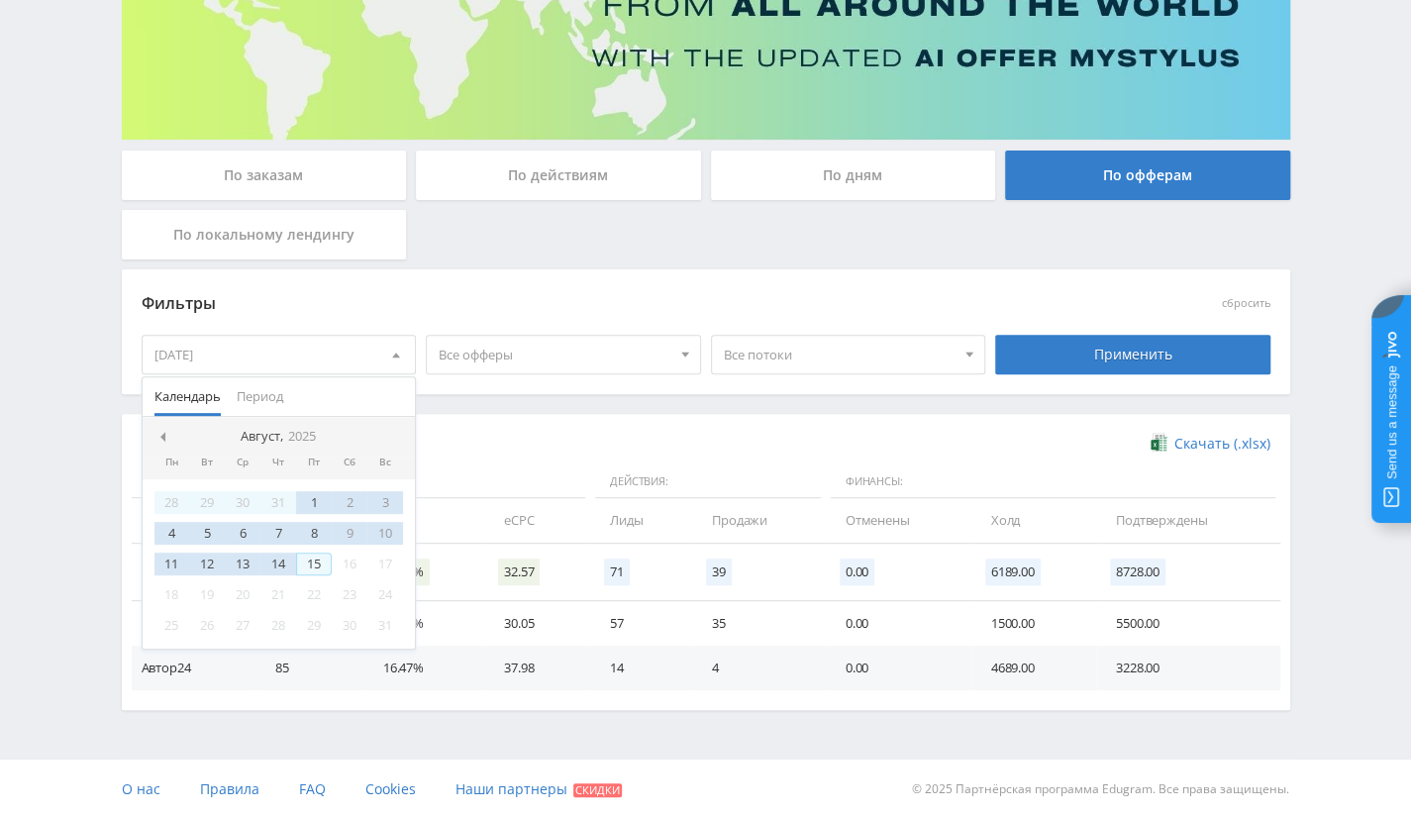
click at [311, 563] on div "15" at bounding box center [314, 563] width 36 height 23
click at [1099, 351] on div "Применить" at bounding box center [1132, 355] width 275 height 40
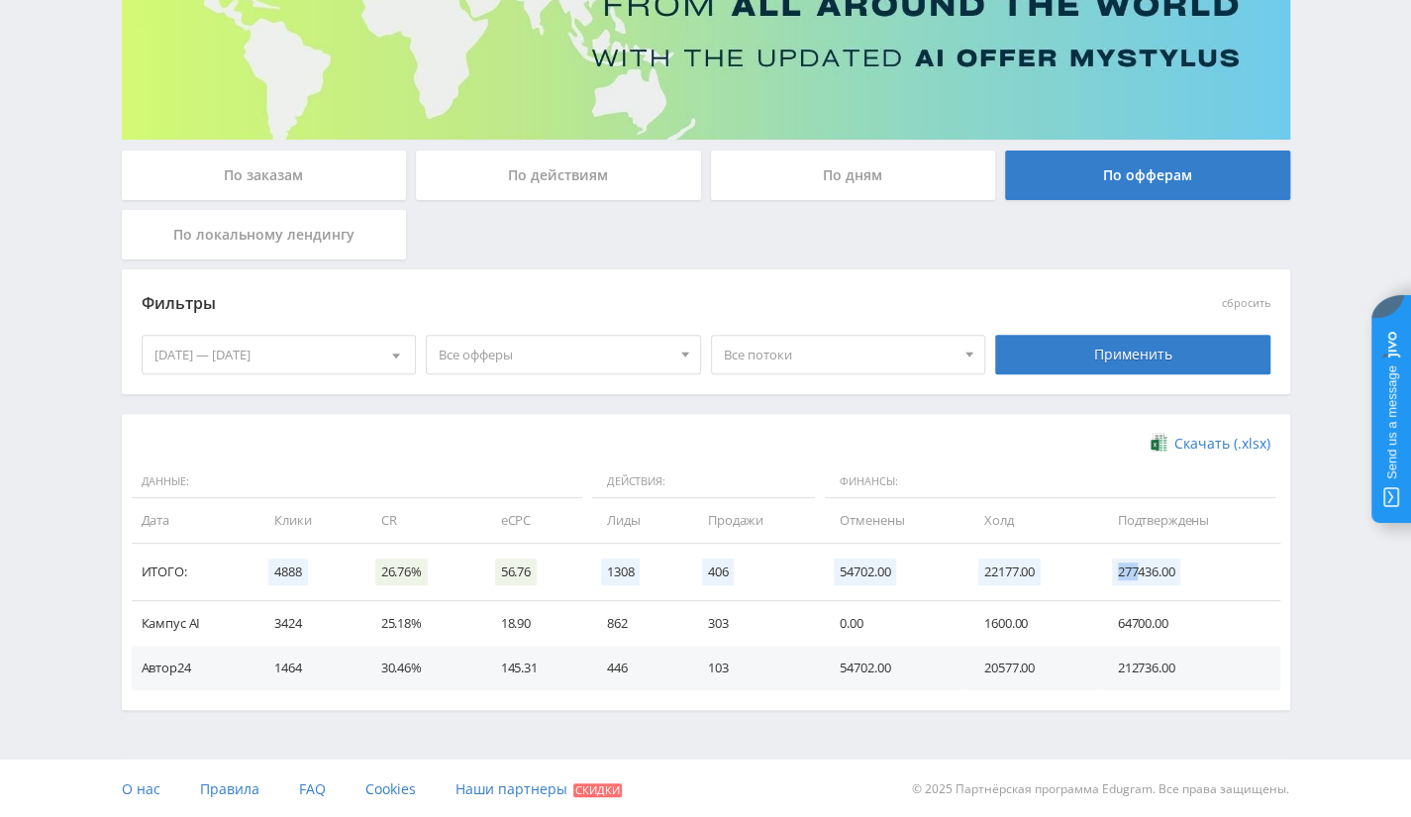
drag, startPoint x: 1115, startPoint y: 569, endPoint x: 1134, endPoint y: 571, distance: 18.9
click at [1137, 571] on span "277436.00" at bounding box center [1146, 571] width 69 height 27
click at [279, 348] on div "01.06.2025 — 15.08.2025" at bounding box center [279, 355] width 273 height 38
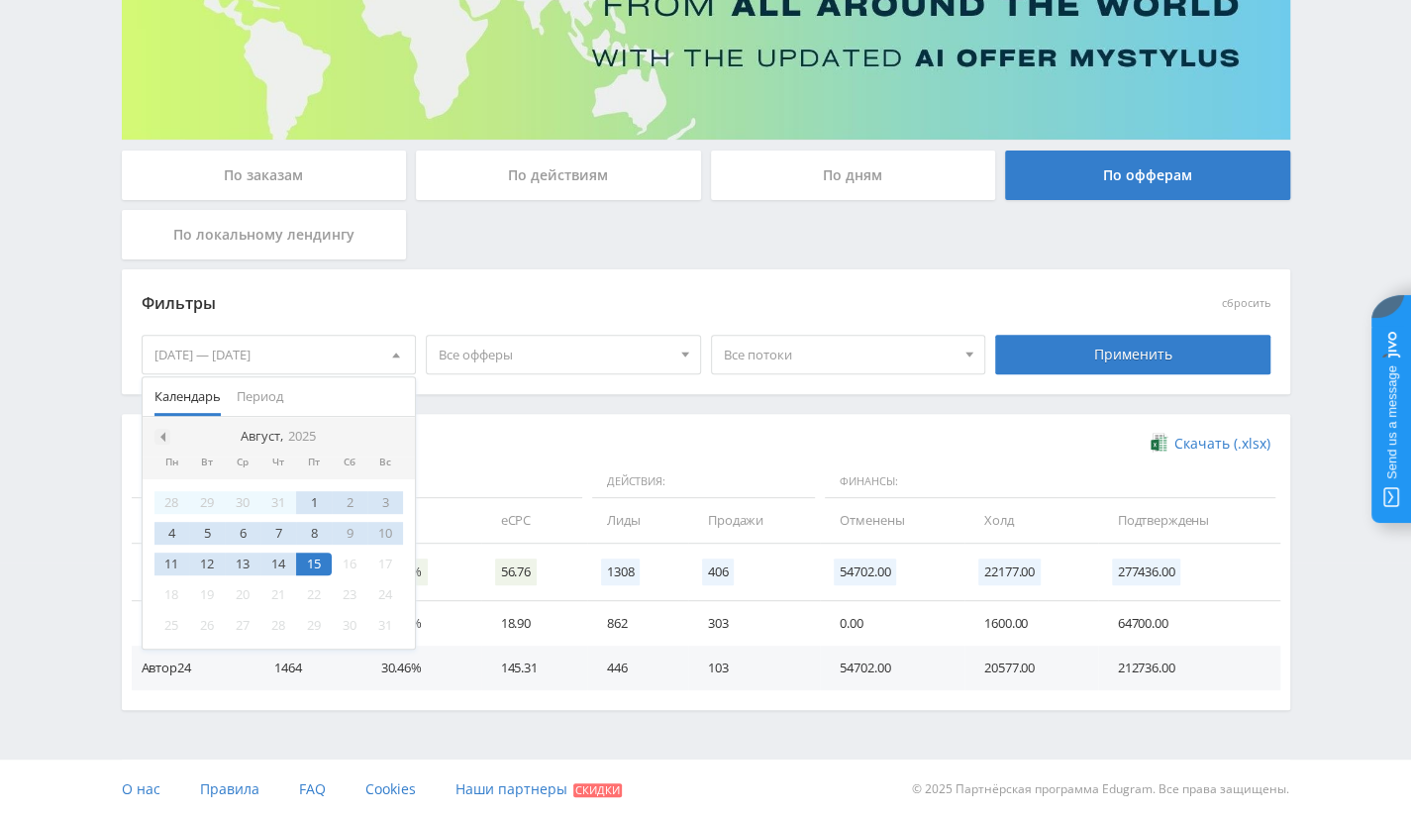
click at [157, 432] on span at bounding box center [160, 437] width 10 height 10
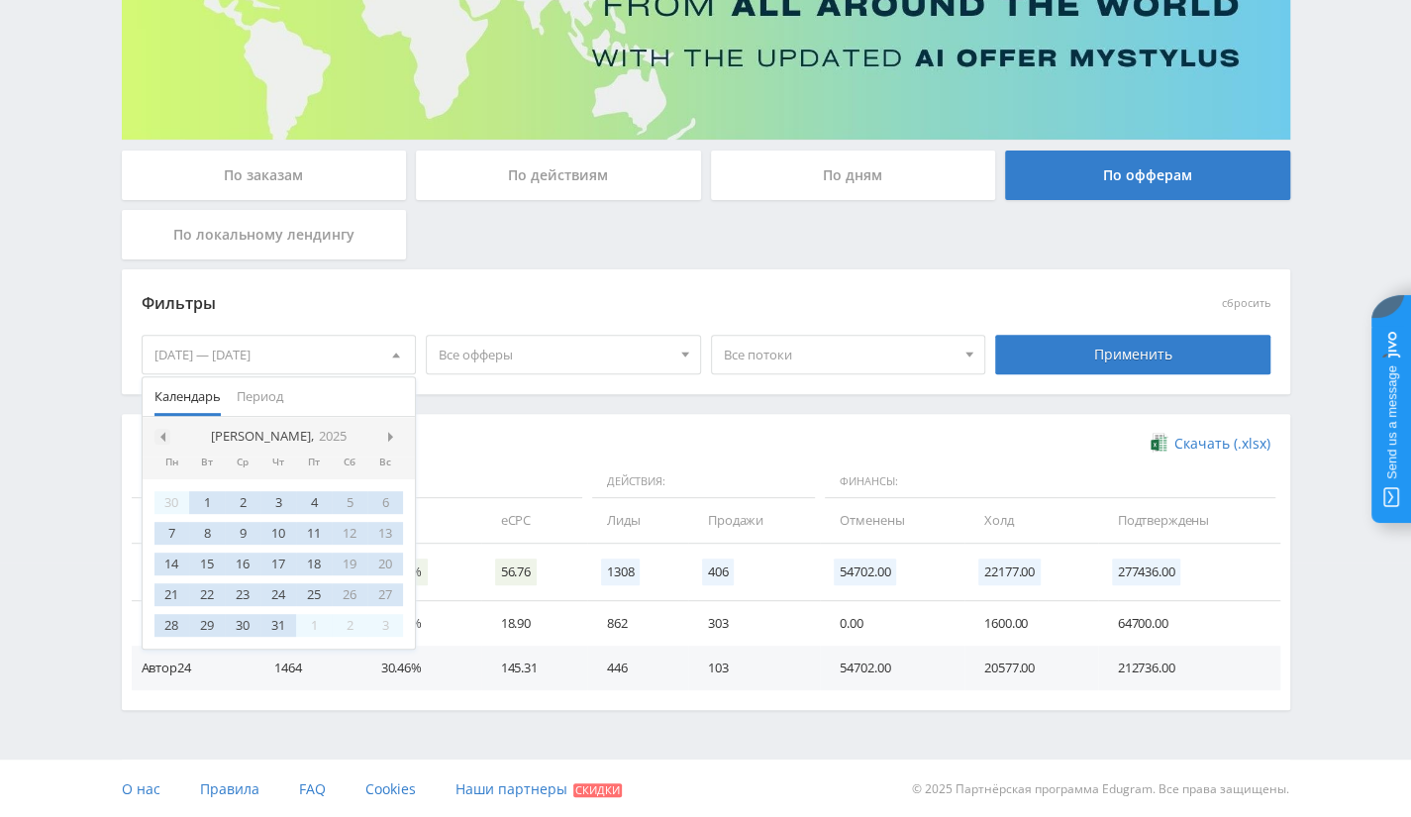
click at [156, 432] on span at bounding box center [160, 437] width 10 height 10
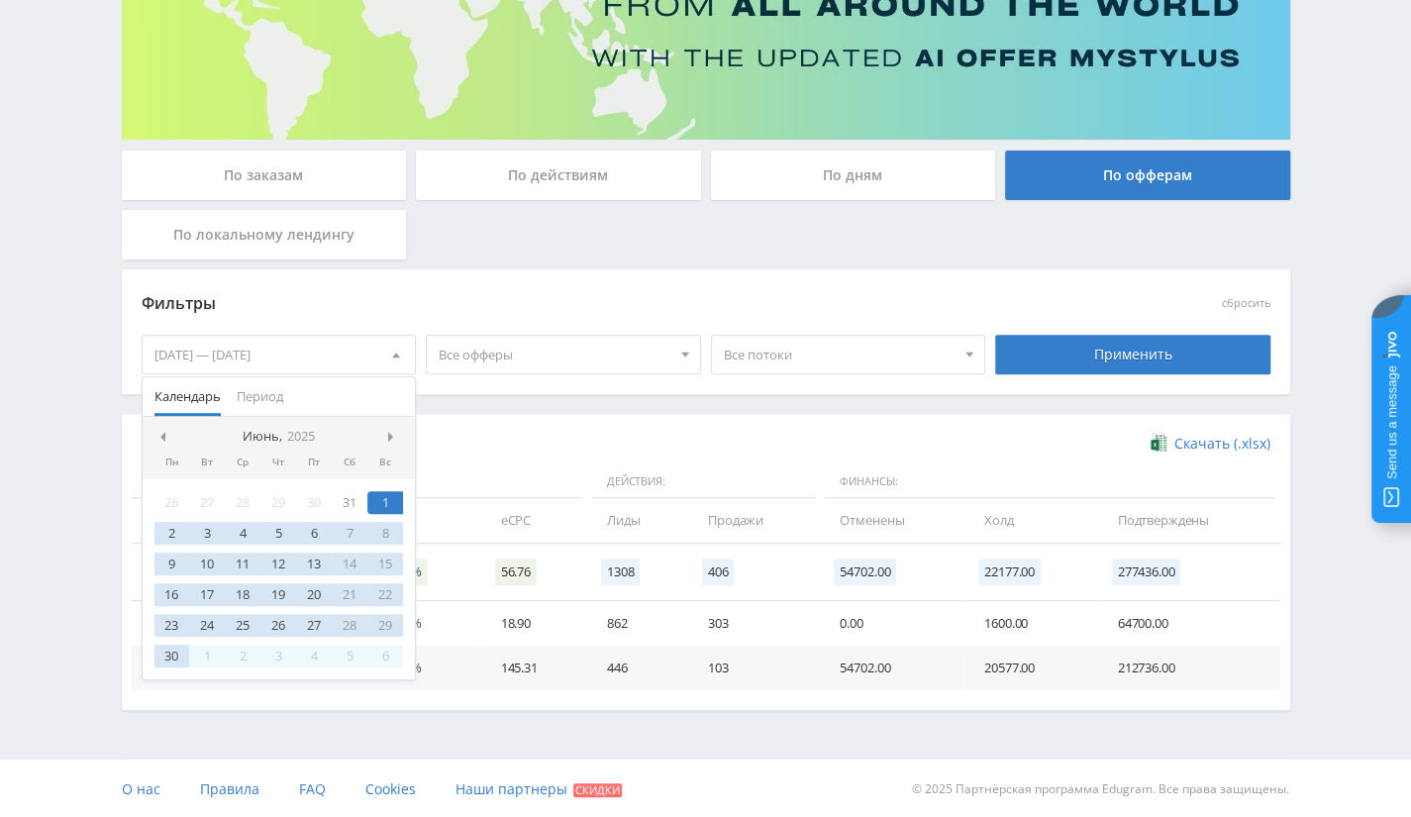
click at [386, 425] on nav "Июнь, 2025" at bounding box center [279, 437] width 273 height 40
click at [394, 432] on span at bounding box center [393, 437] width 10 height 10
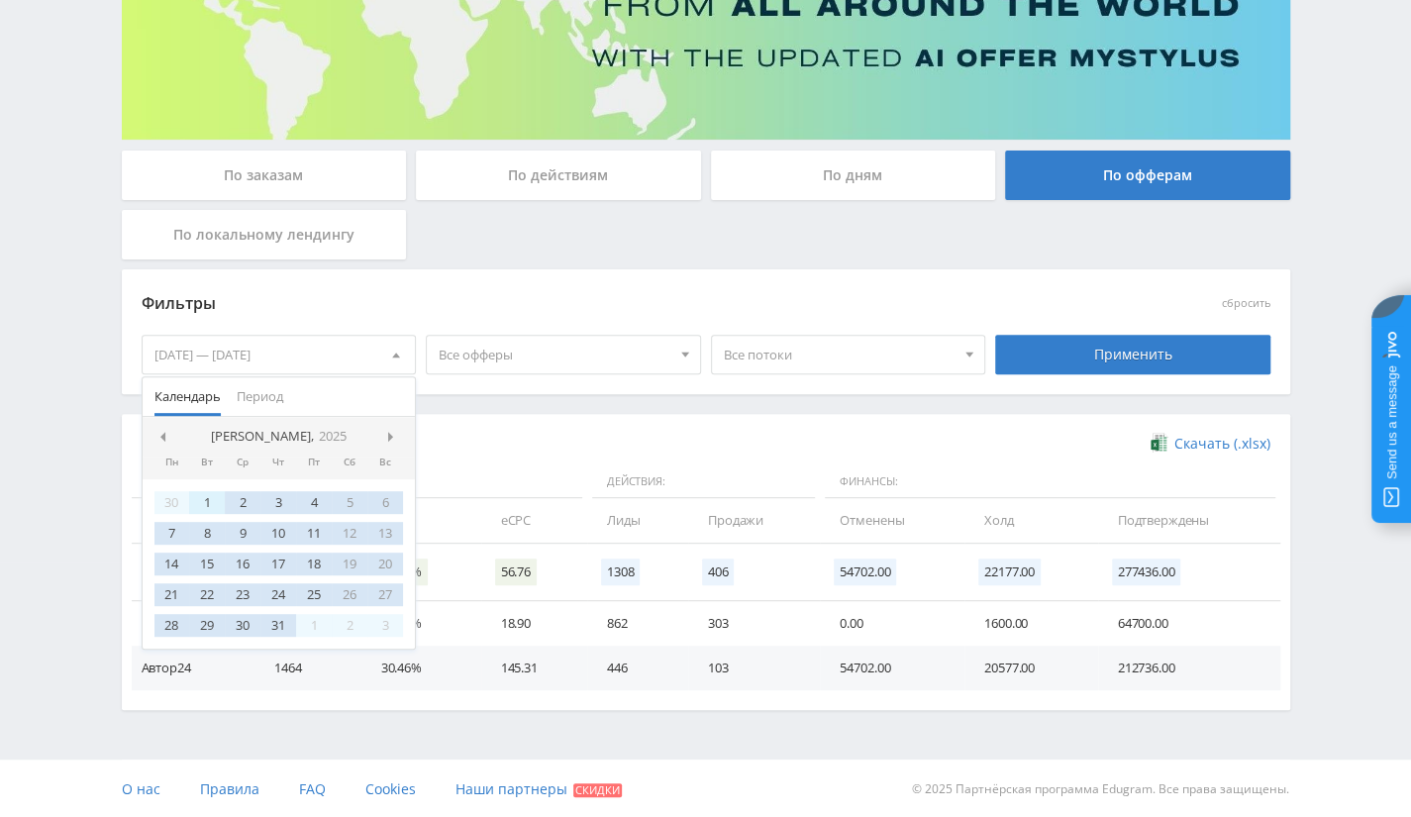
click at [206, 503] on div "1" at bounding box center [207, 502] width 36 height 23
click at [394, 437] on span at bounding box center [393, 437] width 10 height 10
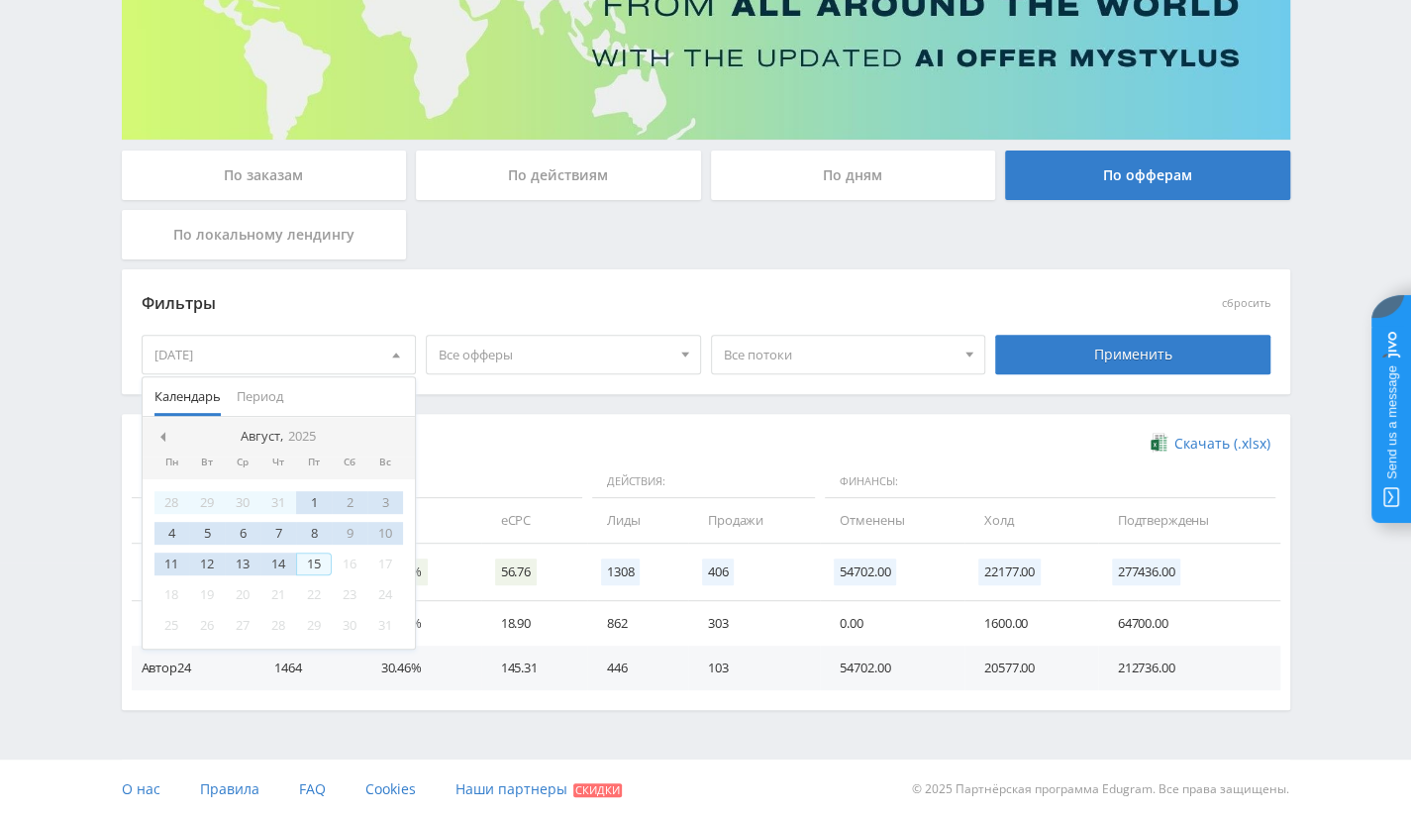
click at [319, 555] on div "15" at bounding box center [314, 563] width 36 height 23
click at [1042, 351] on div "Применить" at bounding box center [1132, 355] width 275 height 40
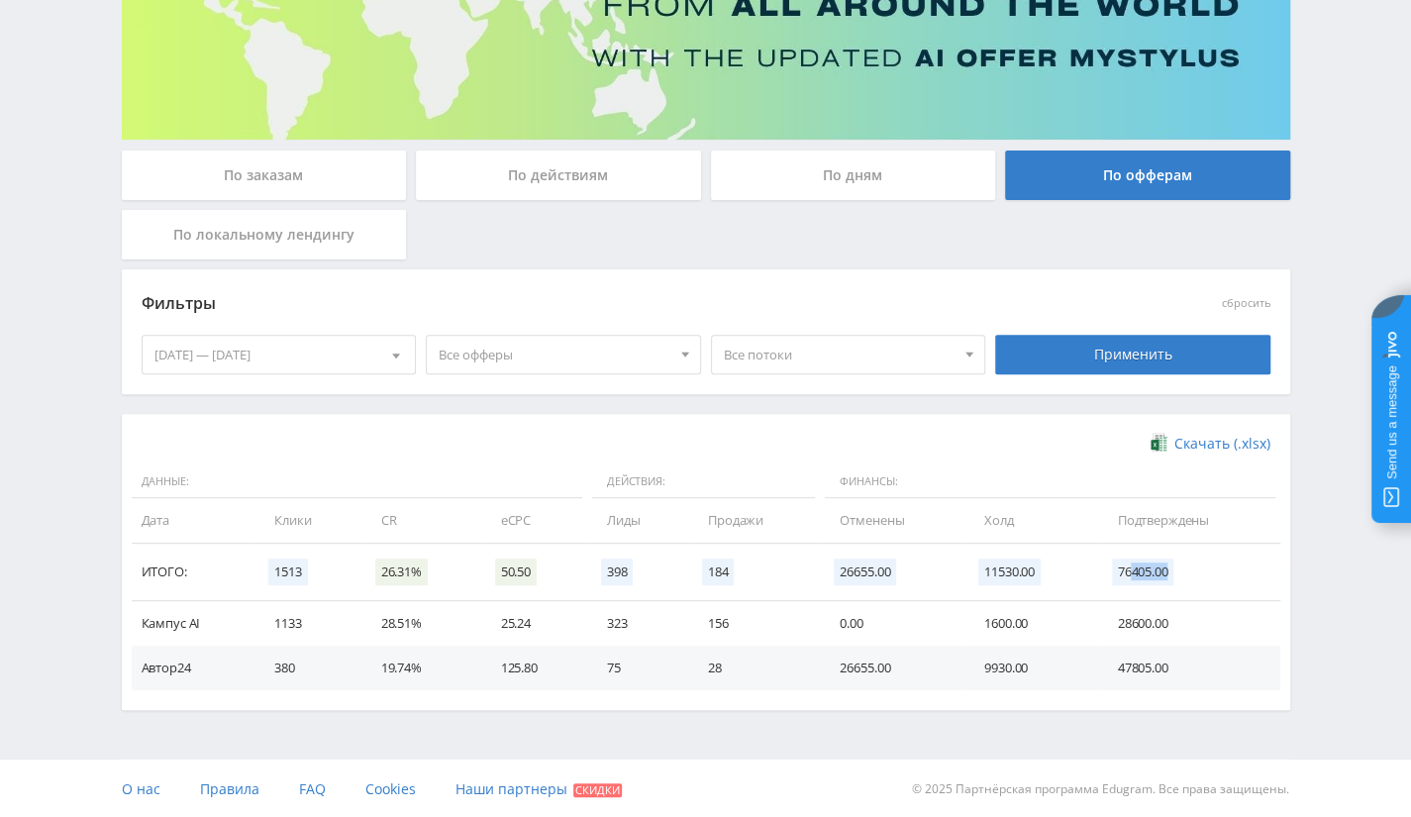
drag, startPoint x: 1129, startPoint y: 567, endPoint x: 1173, endPoint y: 565, distance: 44.6
click at [1173, 565] on span "76405.00" at bounding box center [1143, 571] width 62 height 27
click at [339, 338] on div "01.07.2025 — 15.08.2025" at bounding box center [279, 355] width 273 height 38
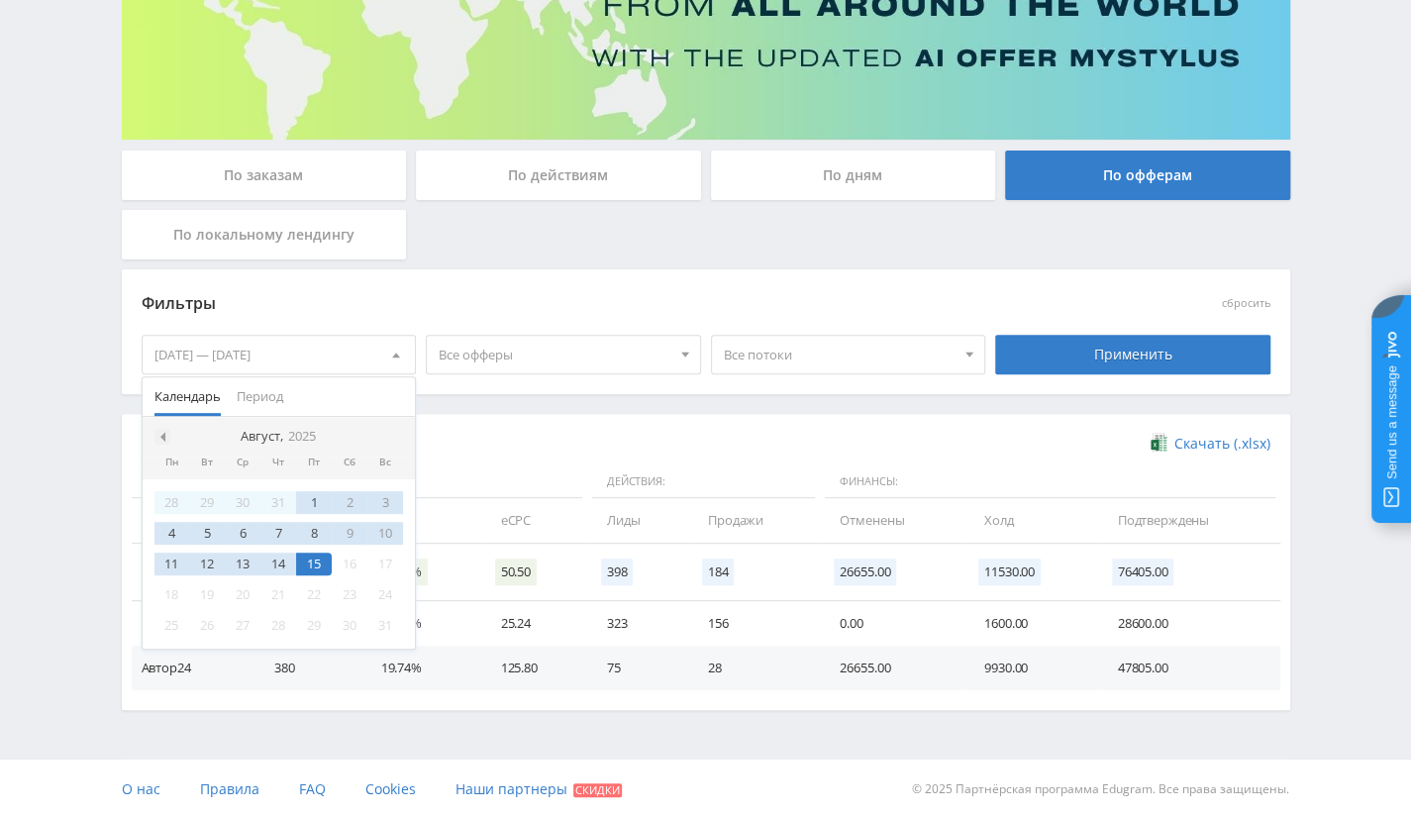
click at [165, 431] on div at bounding box center [162, 437] width 16 height 16
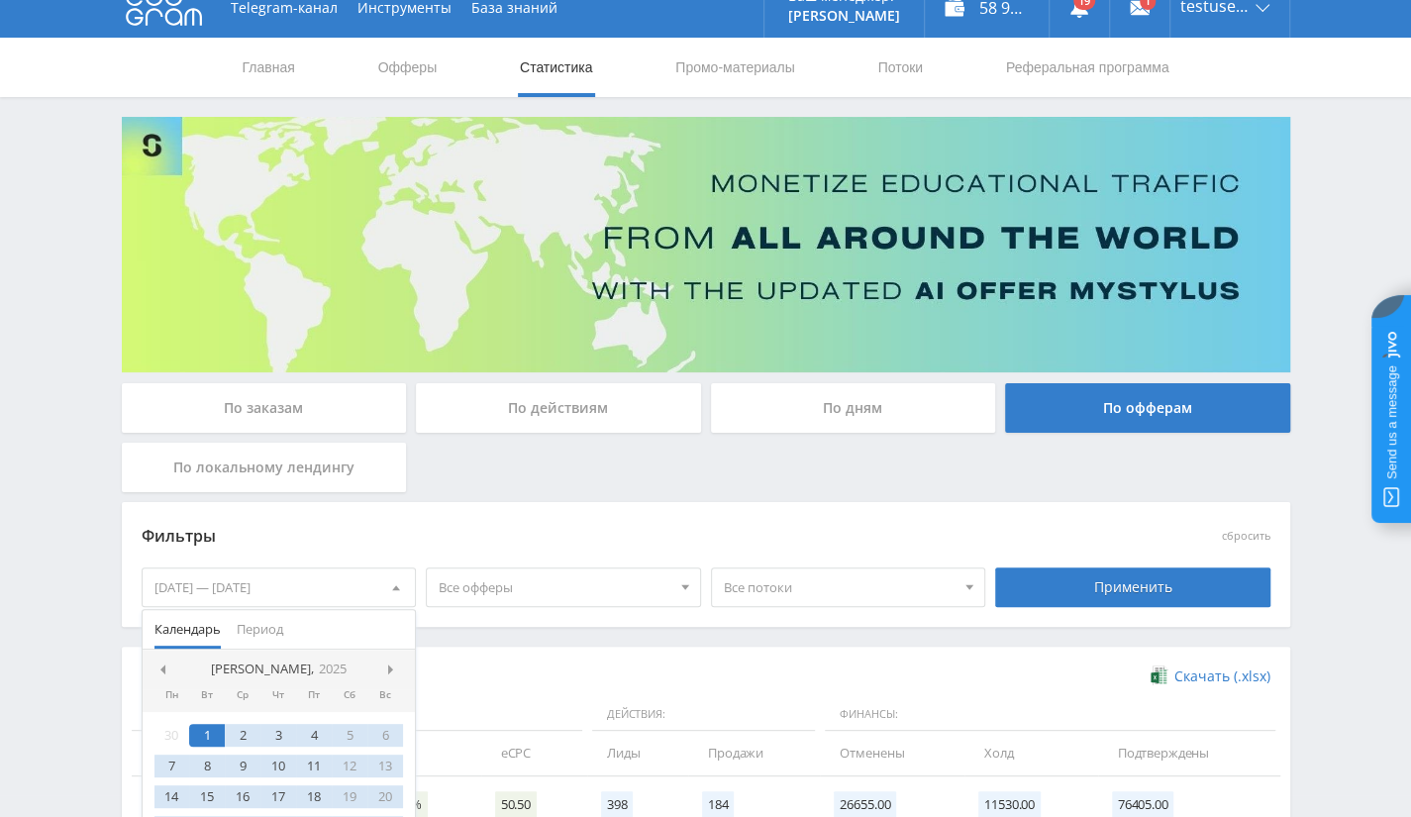
scroll to position [0, 0]
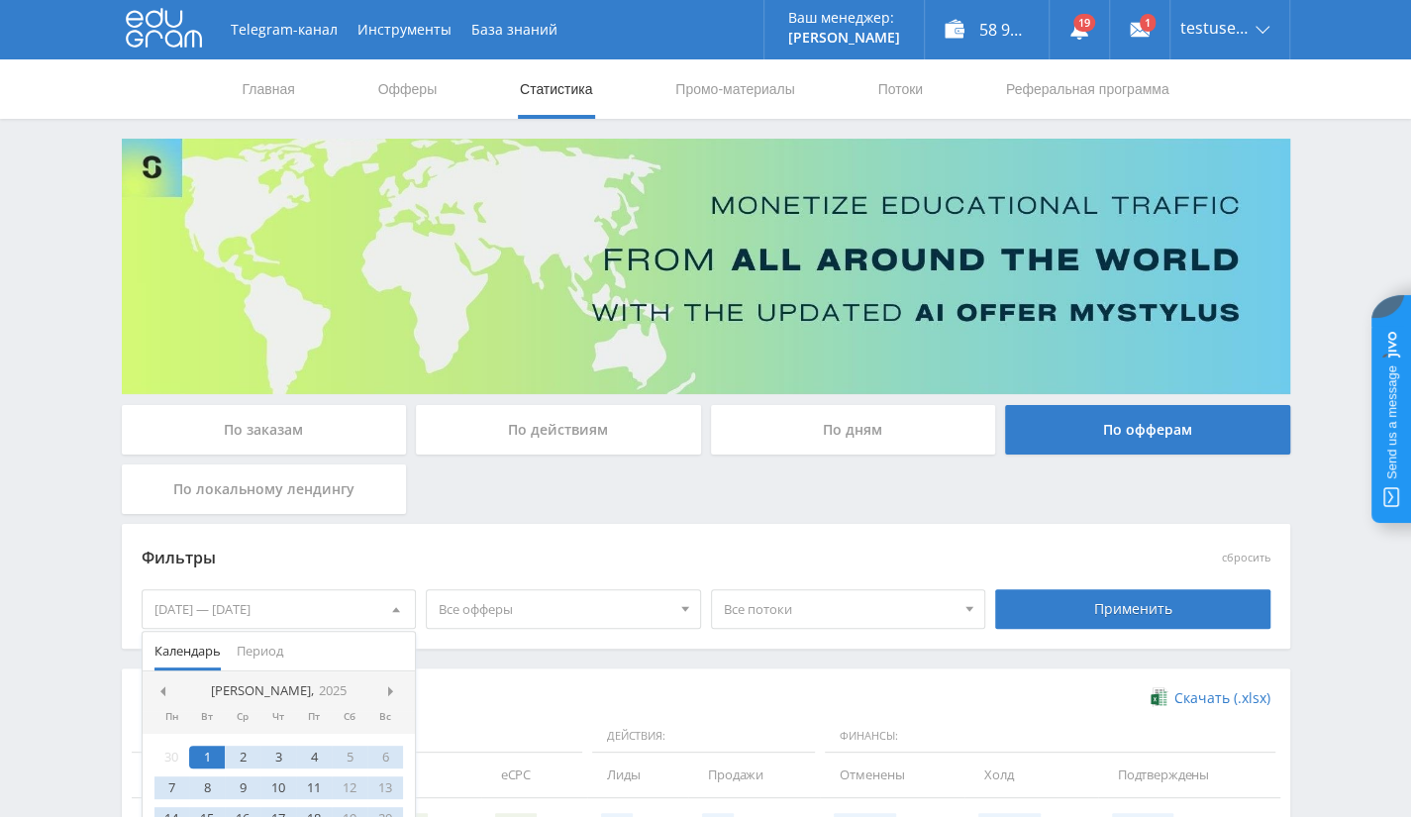
drag, startPoint x: 1204, startPoint y: 150, endPoint x: 1151, endPoint y: 237, distance: 100.9
click at [1204, 150] on link "Выход" at bounding box center [1229, 151] width 119 height 36
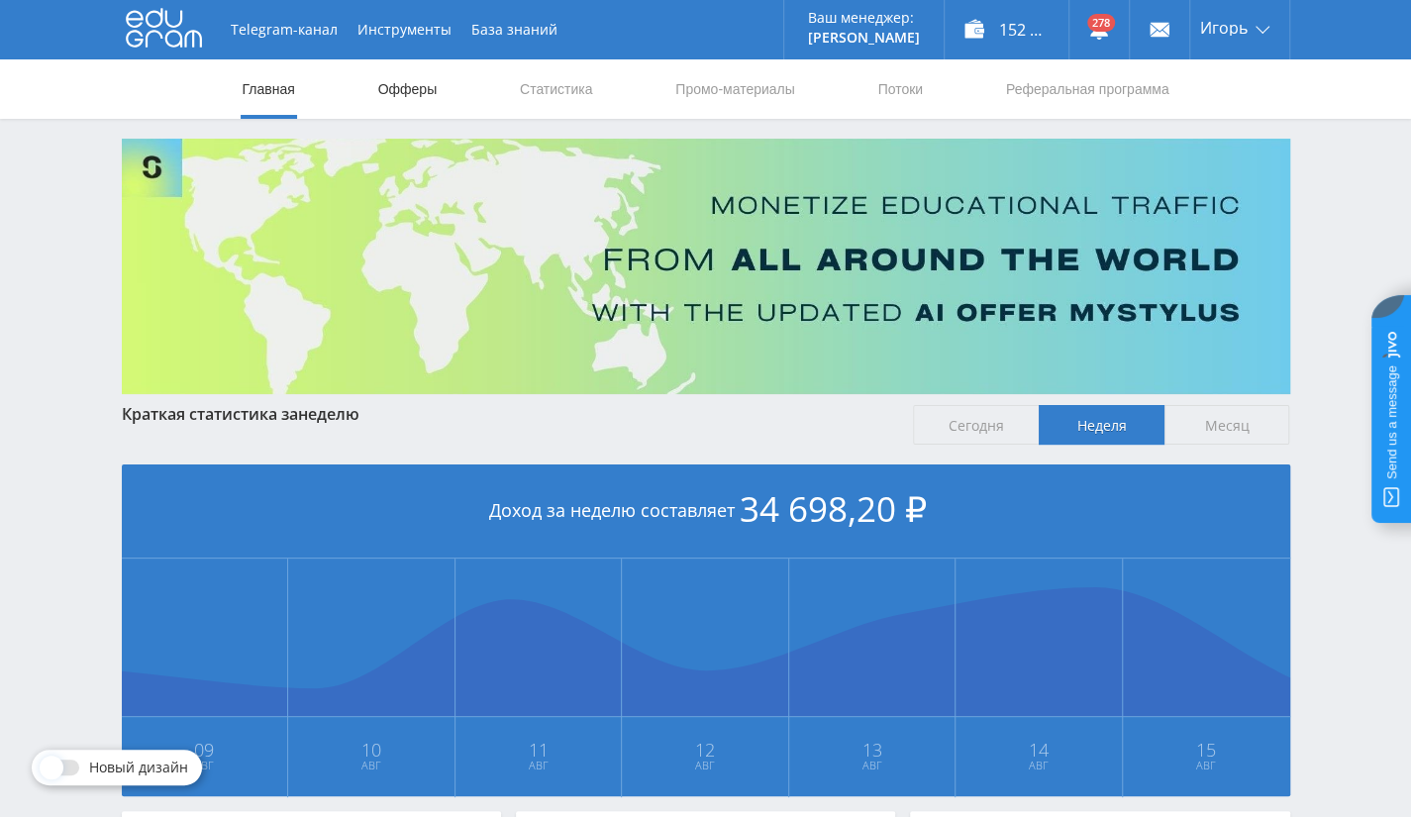
click at [406, 78] on link "Офферы" at bounding box center [407, 88] width 63 height 59
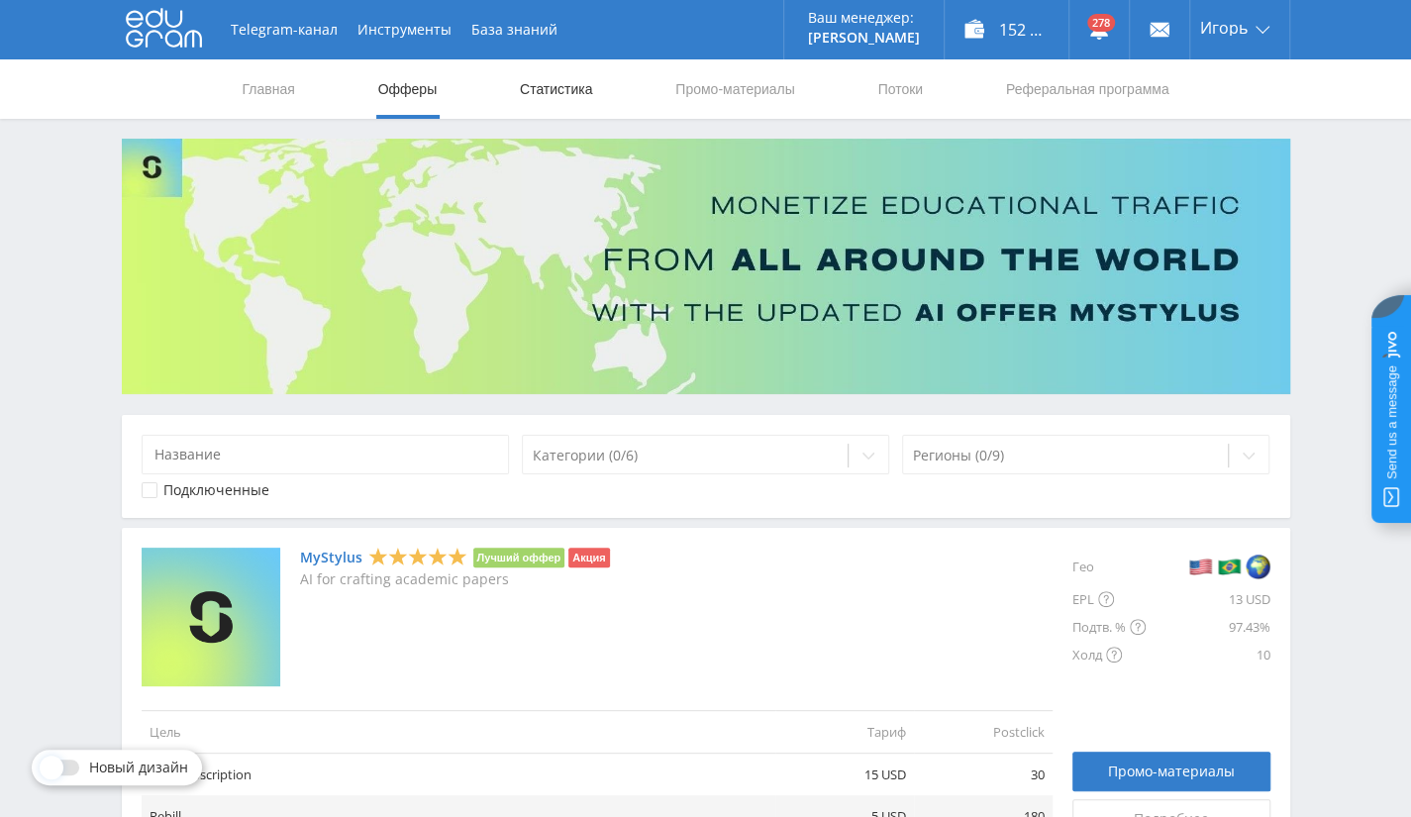
click at [566, 85] on link "Статистика" at bounding box center [556, 88] width 77 height 59
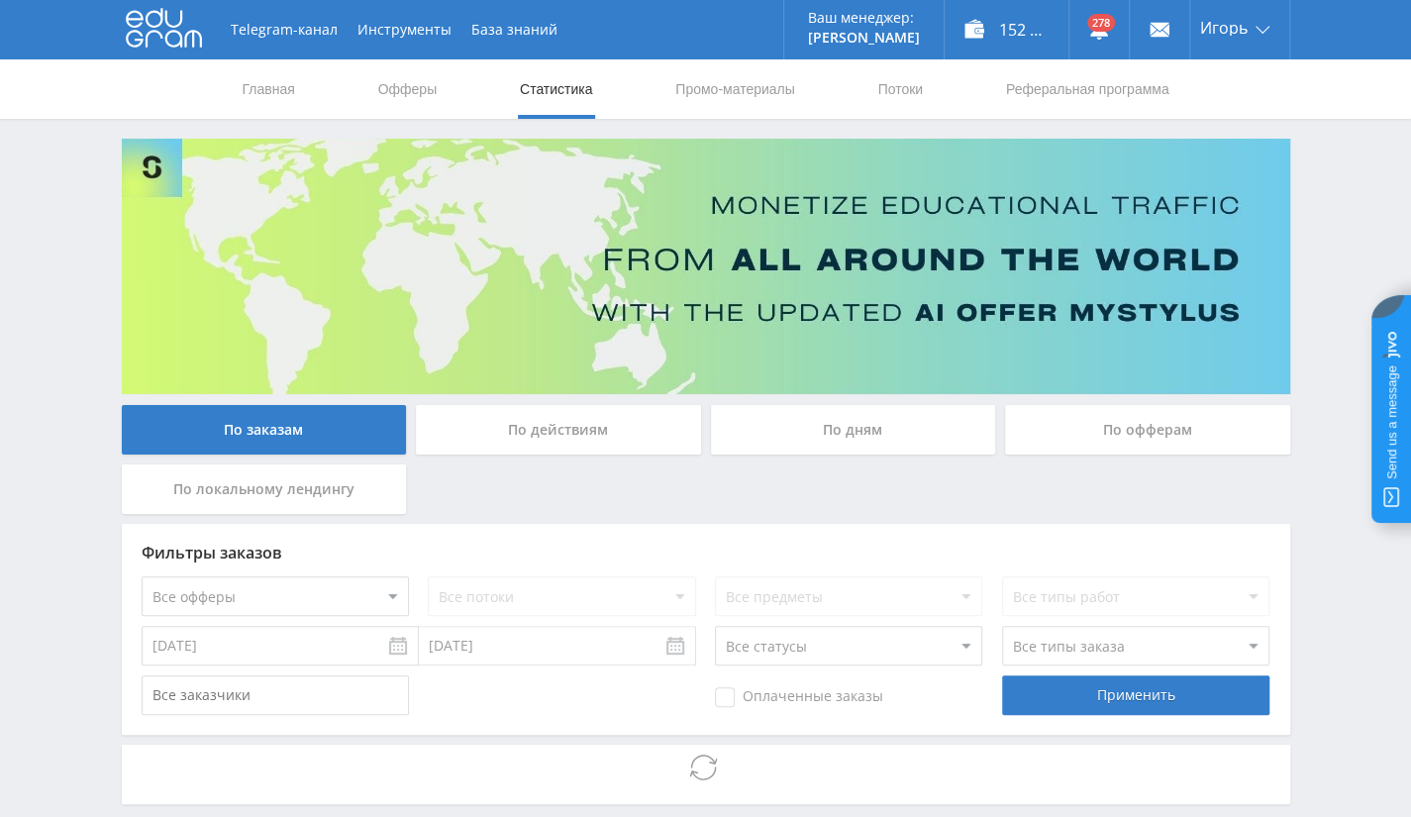
click at [923, 444] on div "По дням" at bounding box center [853, 430] width 285 height 50
click at [0, 0] on input "По дням" at bounding box center [0, 0] width 0 height 0
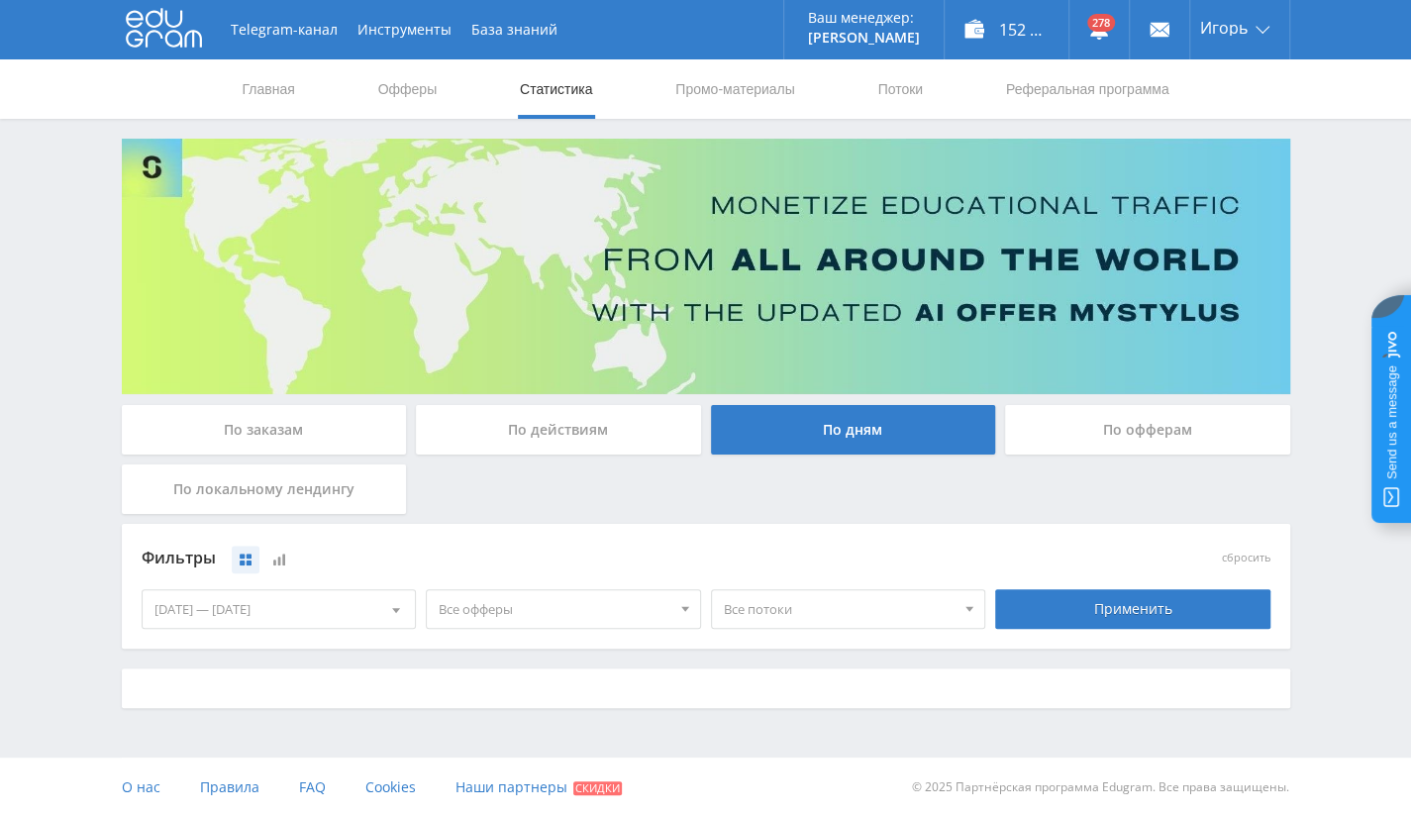
click at [1105, 431] on div "По офферам" at bounding box center [1147, 430] width 285 height 50
click at [0, 0] on input "По офферам" at bounding box center [0, 0] width 0 height 0
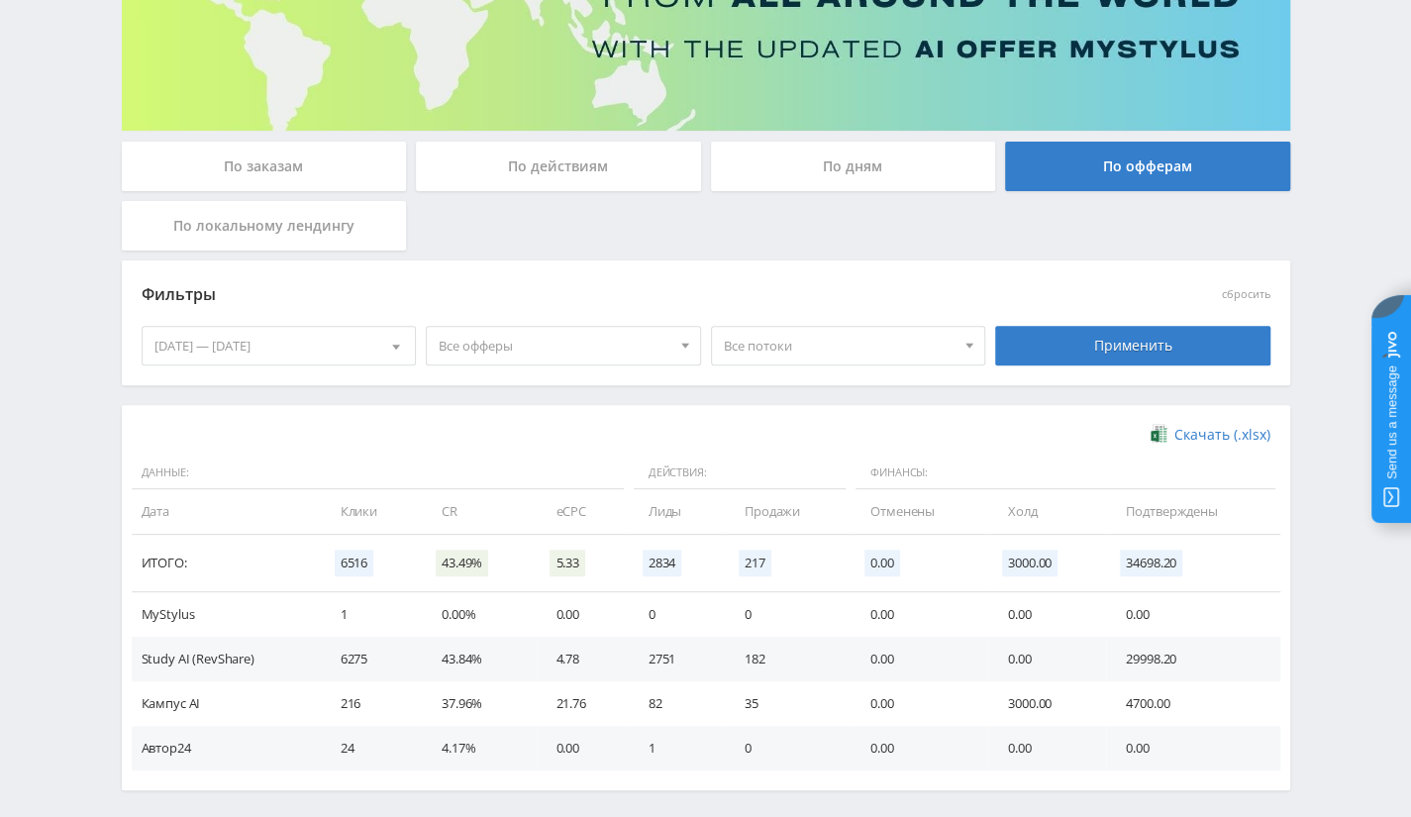
scroll to position [297, 0]
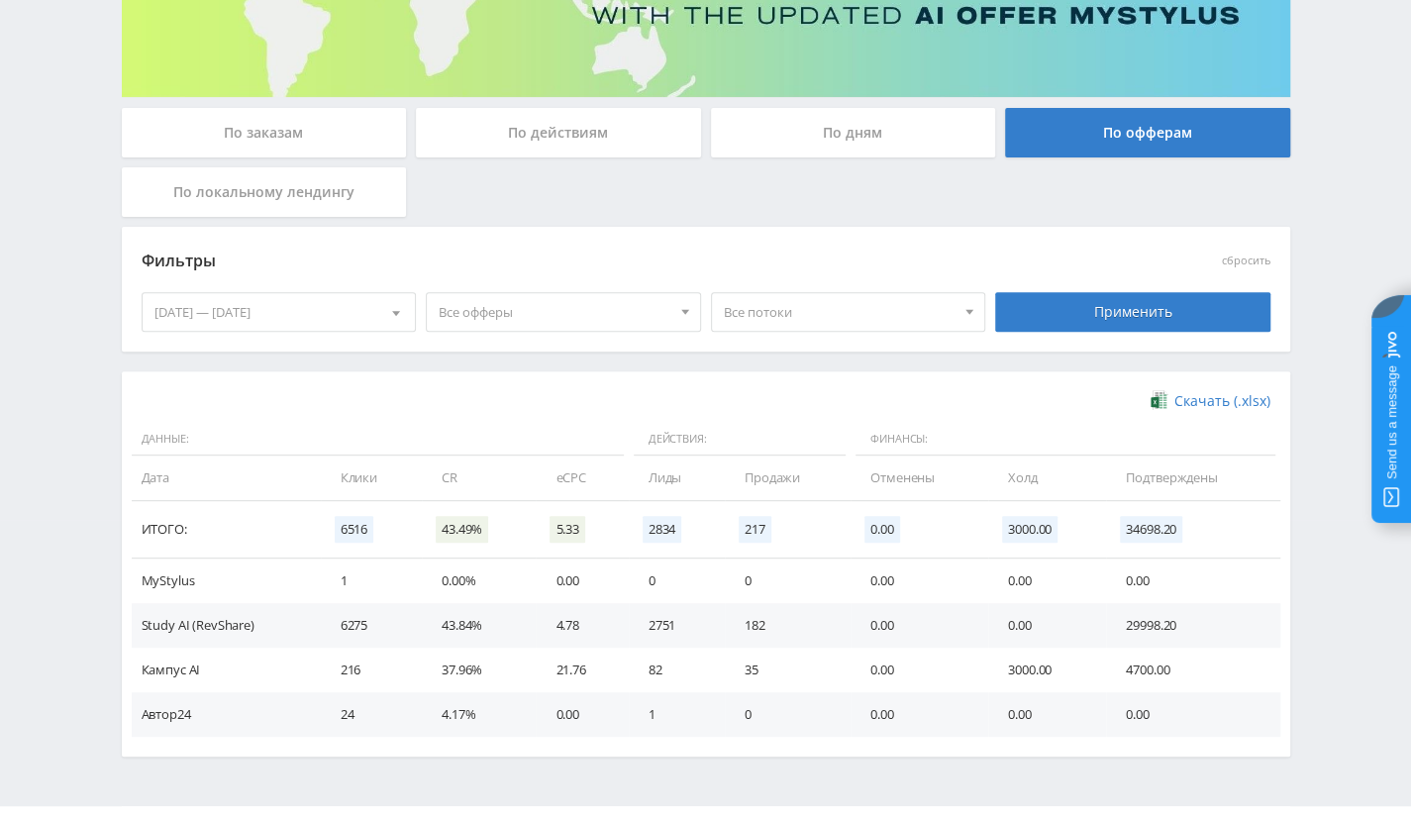
click at [321, 282] on div "Фильтры" at bounding box center [564, 262] width 854 height 46
click at [321, 308] on div "[DATE] — [DATE]" at bounding box center [279, 312] width 273 height 38
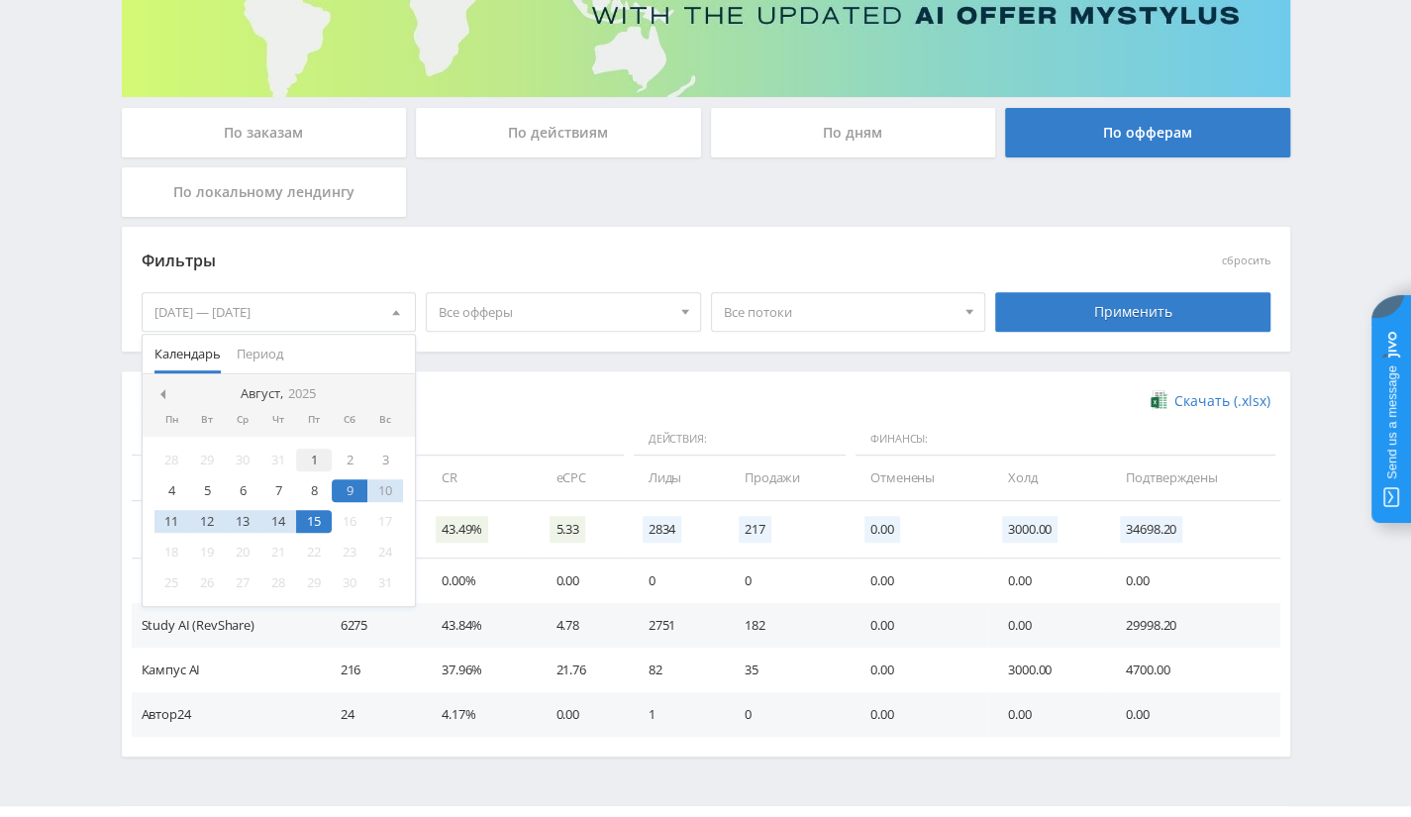
click at [313, 457] on div "1" at bounding box center [314, 459] width 36 height 23
click at [314, 517] on div "15" at bounding box center [314, 521] width 36 height 23
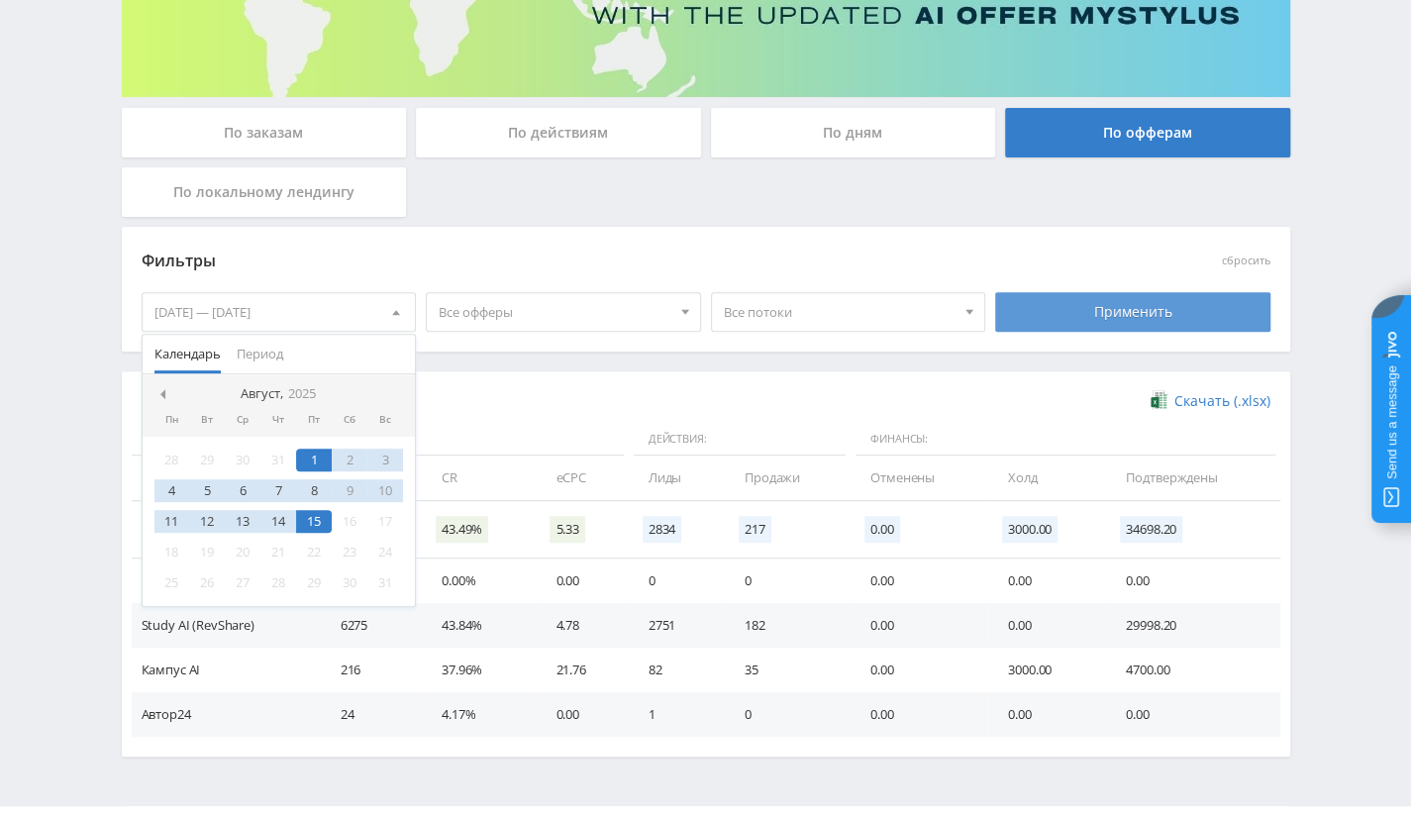
click at [1129, 312] on div "Применить" at bounding box center [1132, 312] width 275 height 40
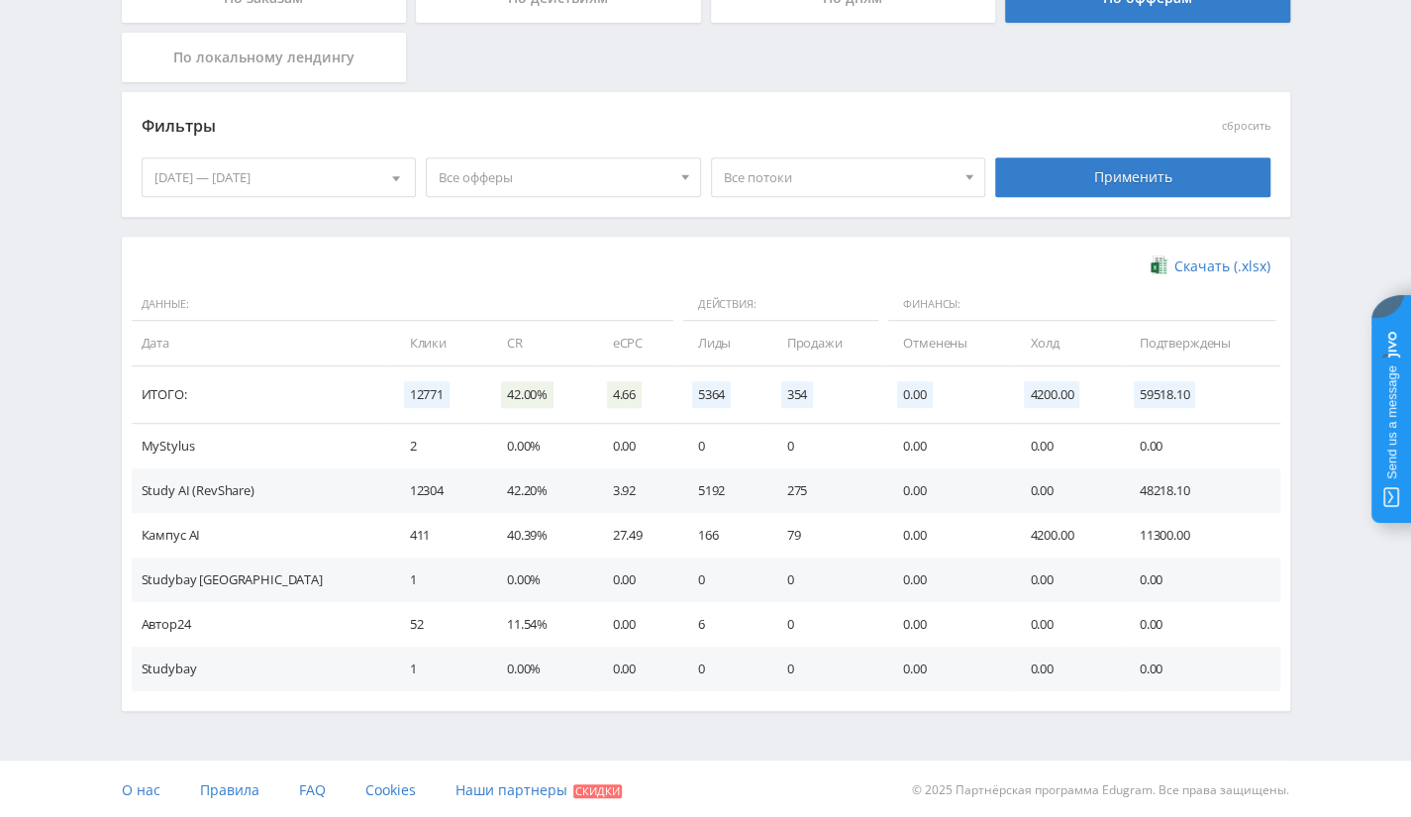
scroll to position [433, 0]
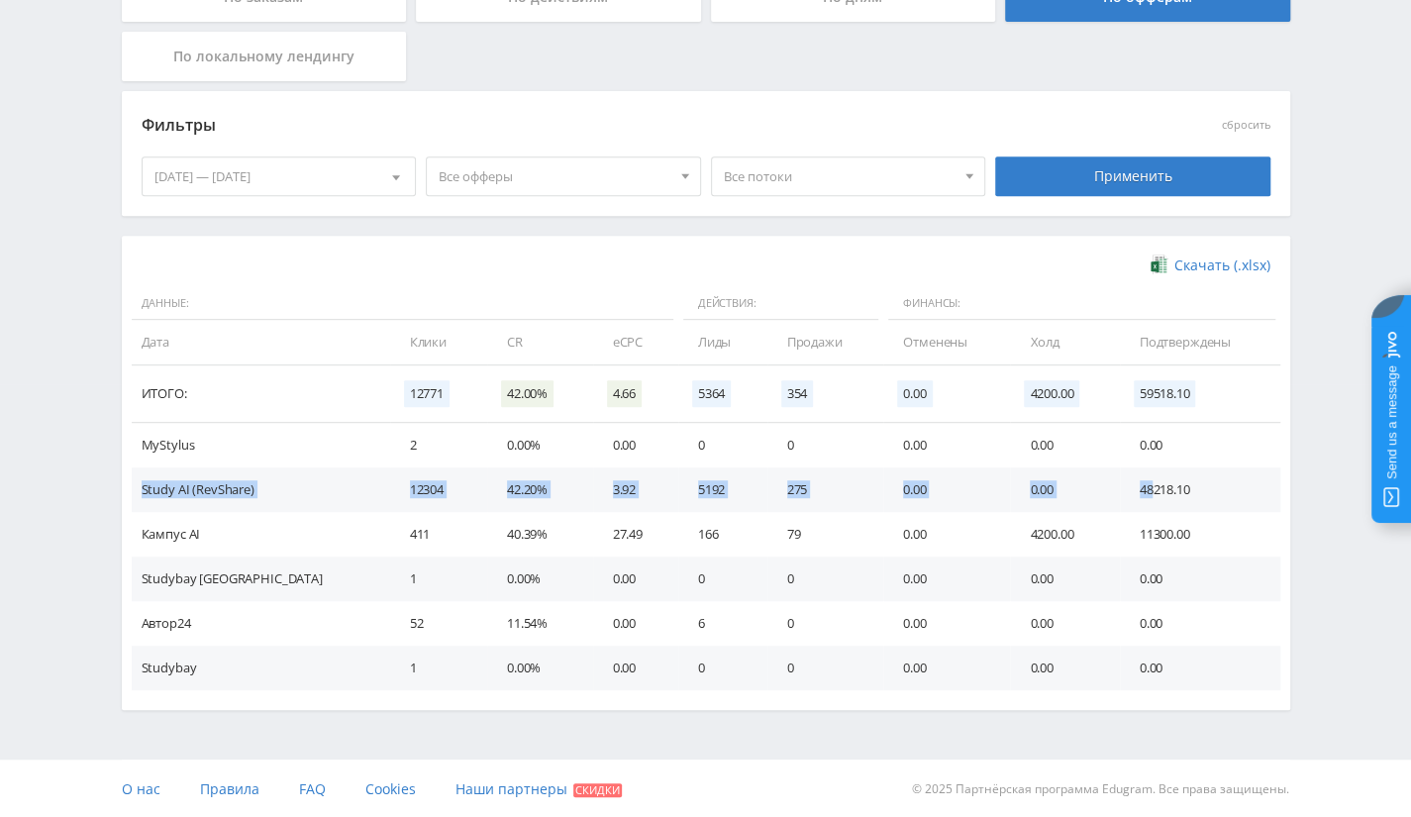
drag, startPoint x: 139, startPoint y: 486, endPoint x: 1141, endPoint y: 484, distance: 1001.9
click at [1141, 484] on tr "Study AI (RevShare) 12304 42.20% 3.92 5192 275 0.00 0.00 48218.10" at bounding box center [706, 489] width 1148 height 45
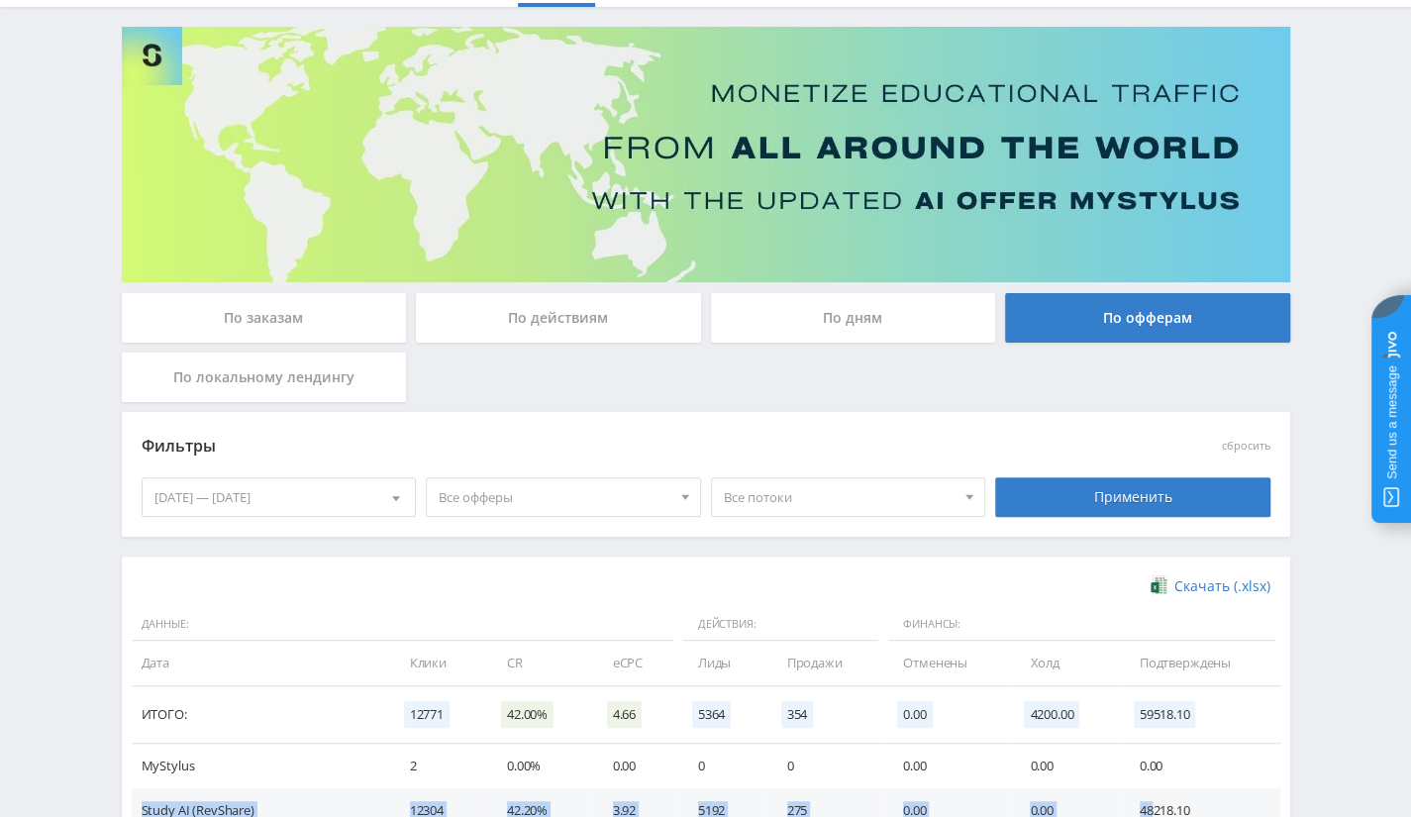
scroll to position [0, 0]
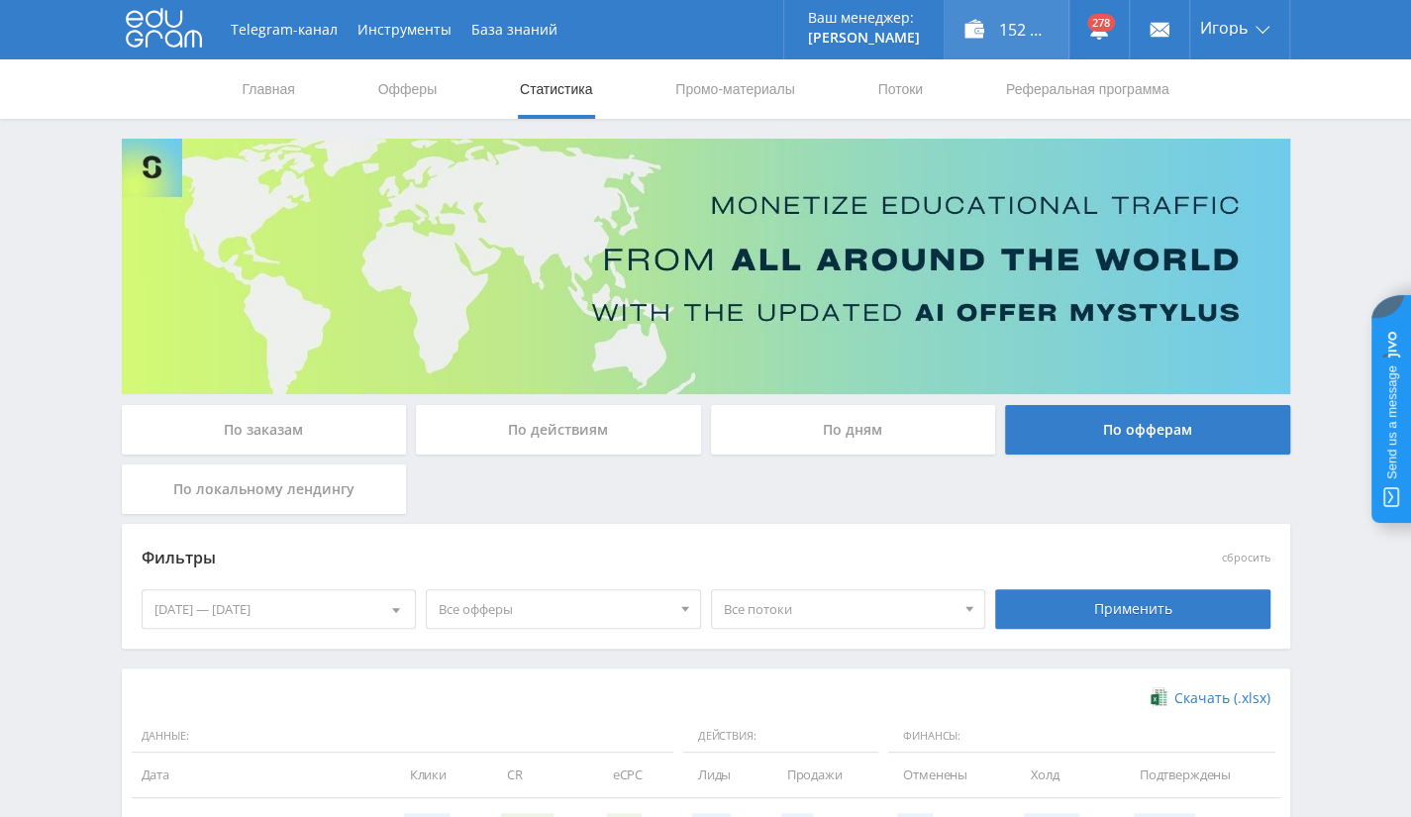
click at [1009, 34] on div "152 864,00 ₽" at bounding box center [1007, 29] width 124 height 59
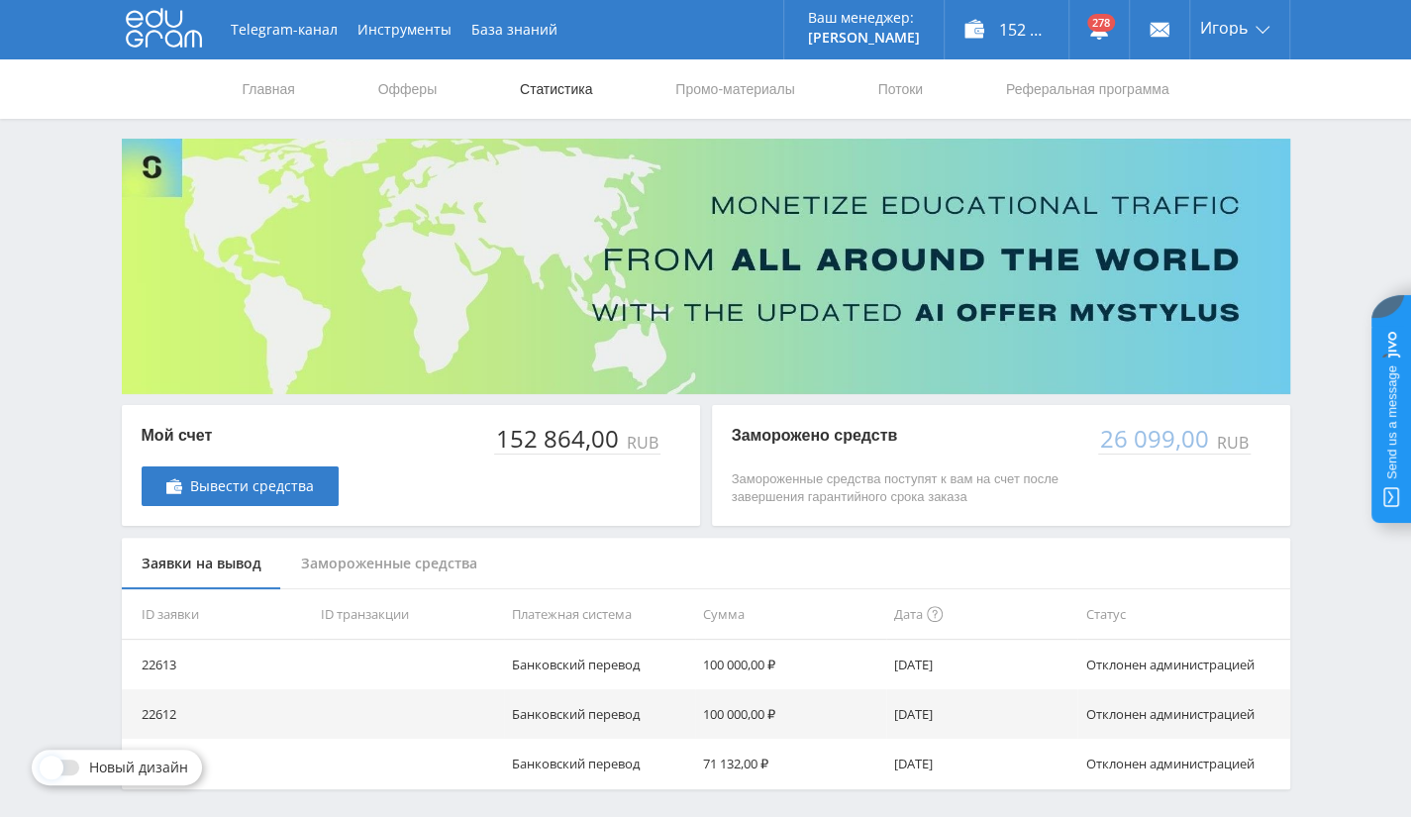
click at [579, 98] on link "Статистика" at bounding box center [556, 88] width 77 height 59
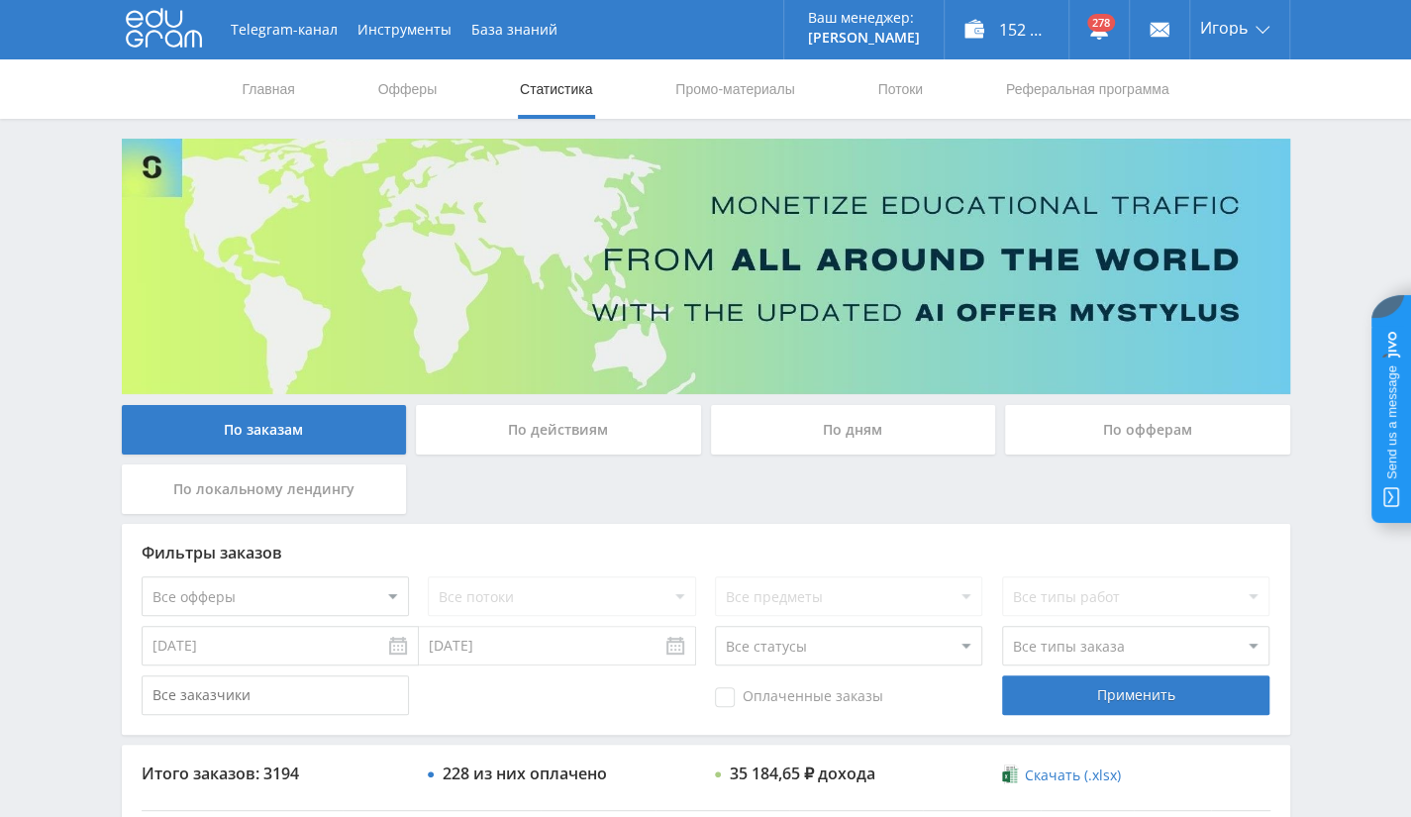
click at [1112, 425] on div "По офферам" at bounding box center [1147, 430] width 285 height 50
click at [0, 0] on input "По офферам" at bounding box center [0, 0] width 0 height 0
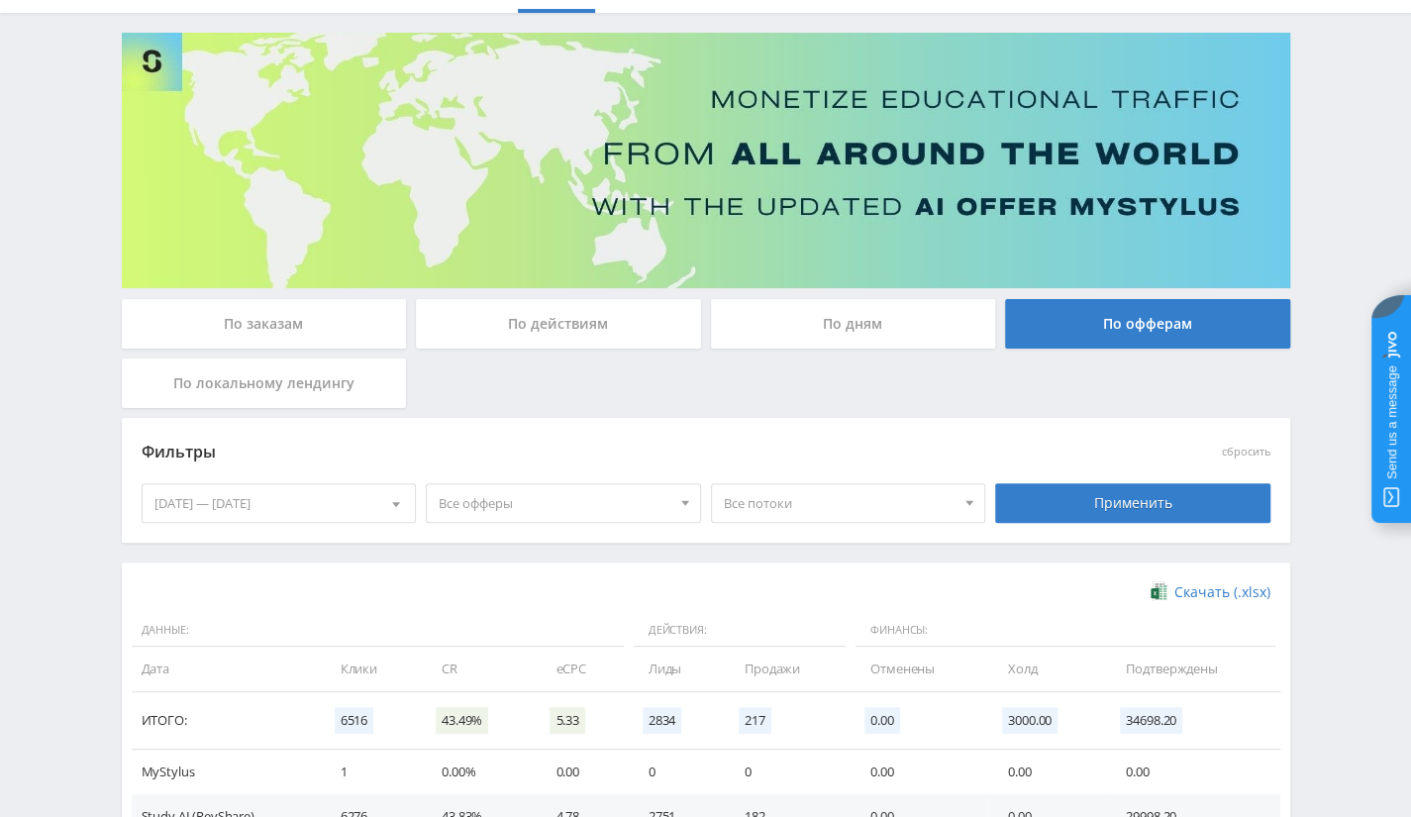
scroll to position [344, 0]
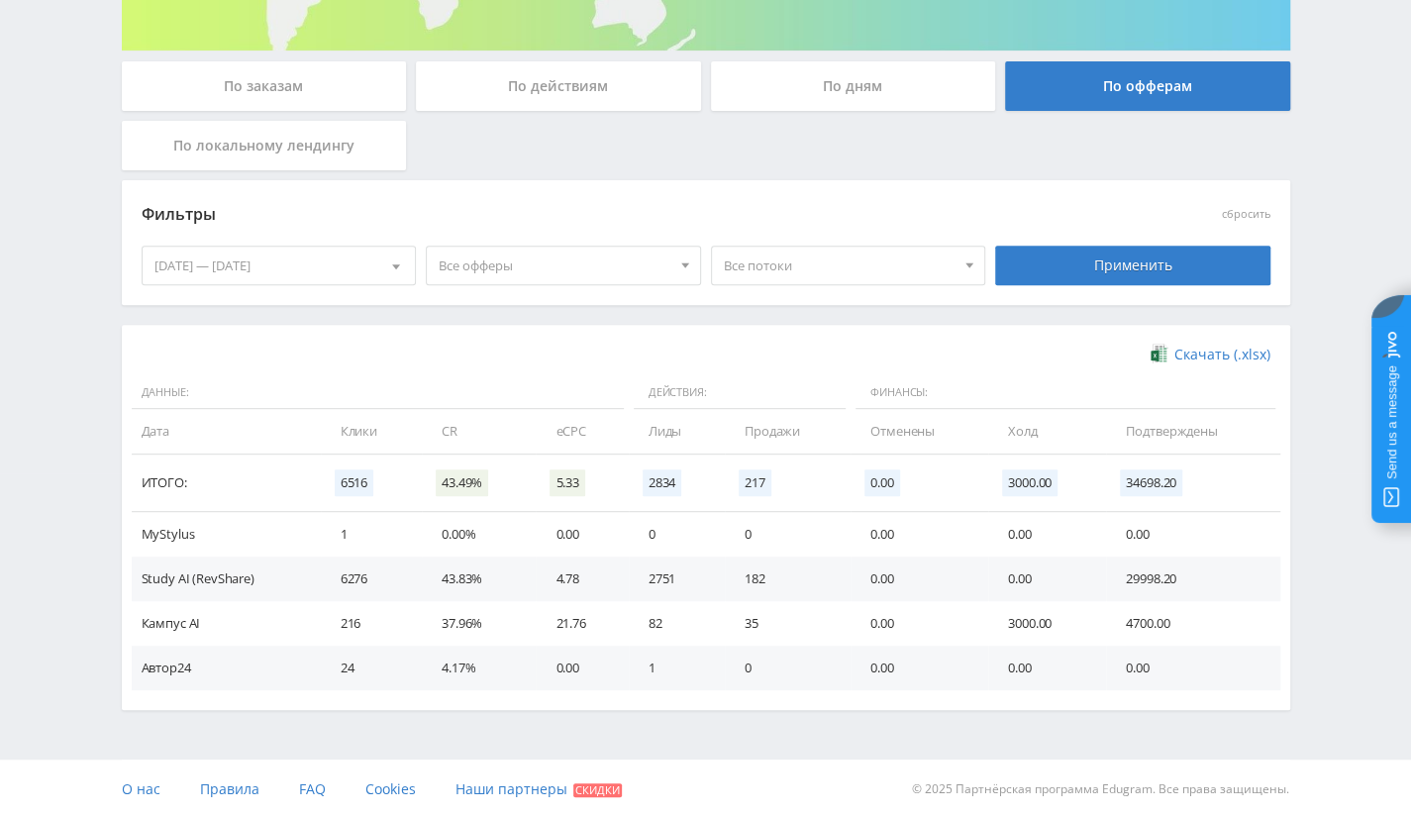
click at [358, 276] on div "[DATE] — [DATE]" at bounding box center [279, 266] width 273 height 38
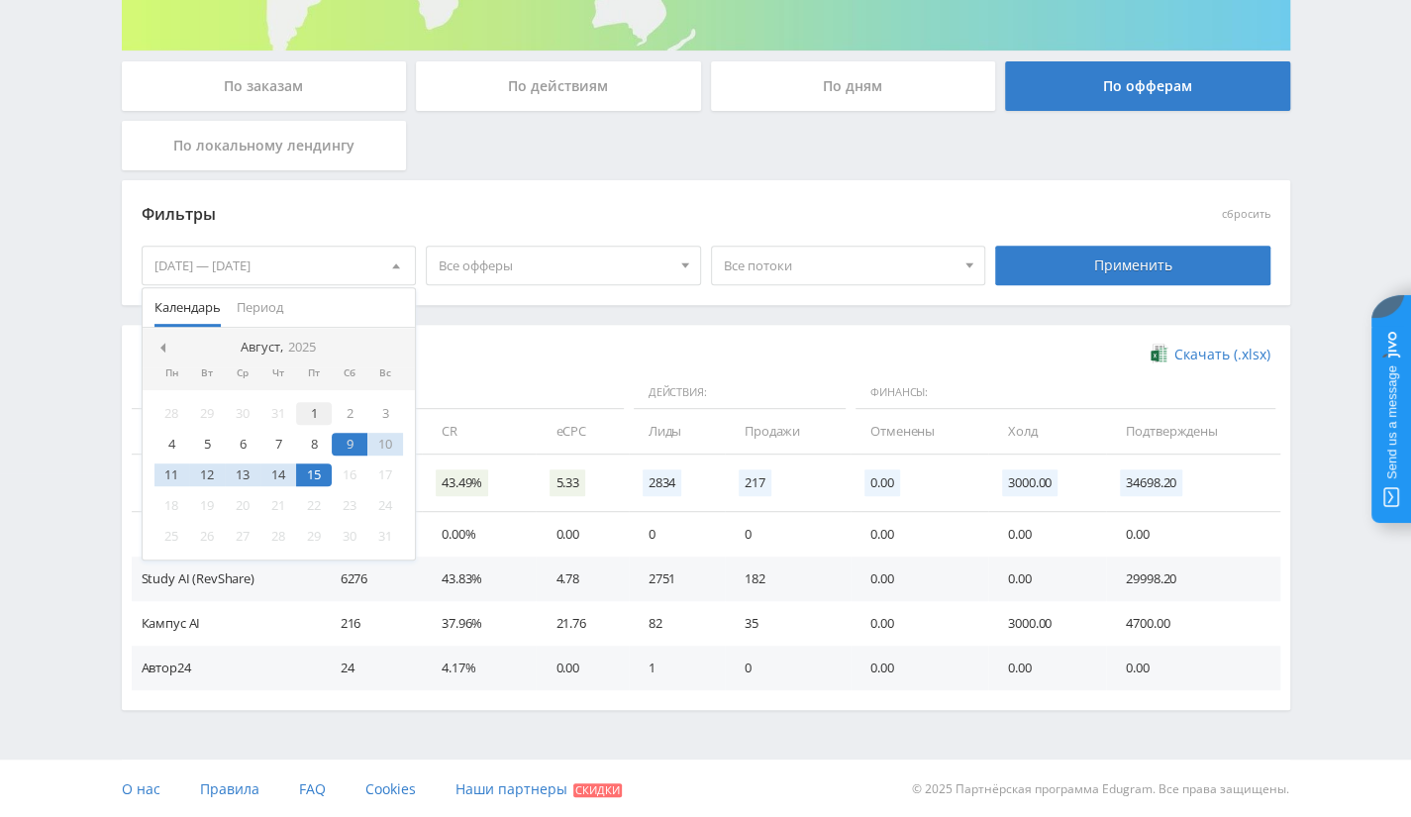
click at [308, 410] on div "1" at bounding box center [314, 413] width 36 height 23
click at [313, 480] on div "15" at bounding box center [314, 474] width 36 height 23
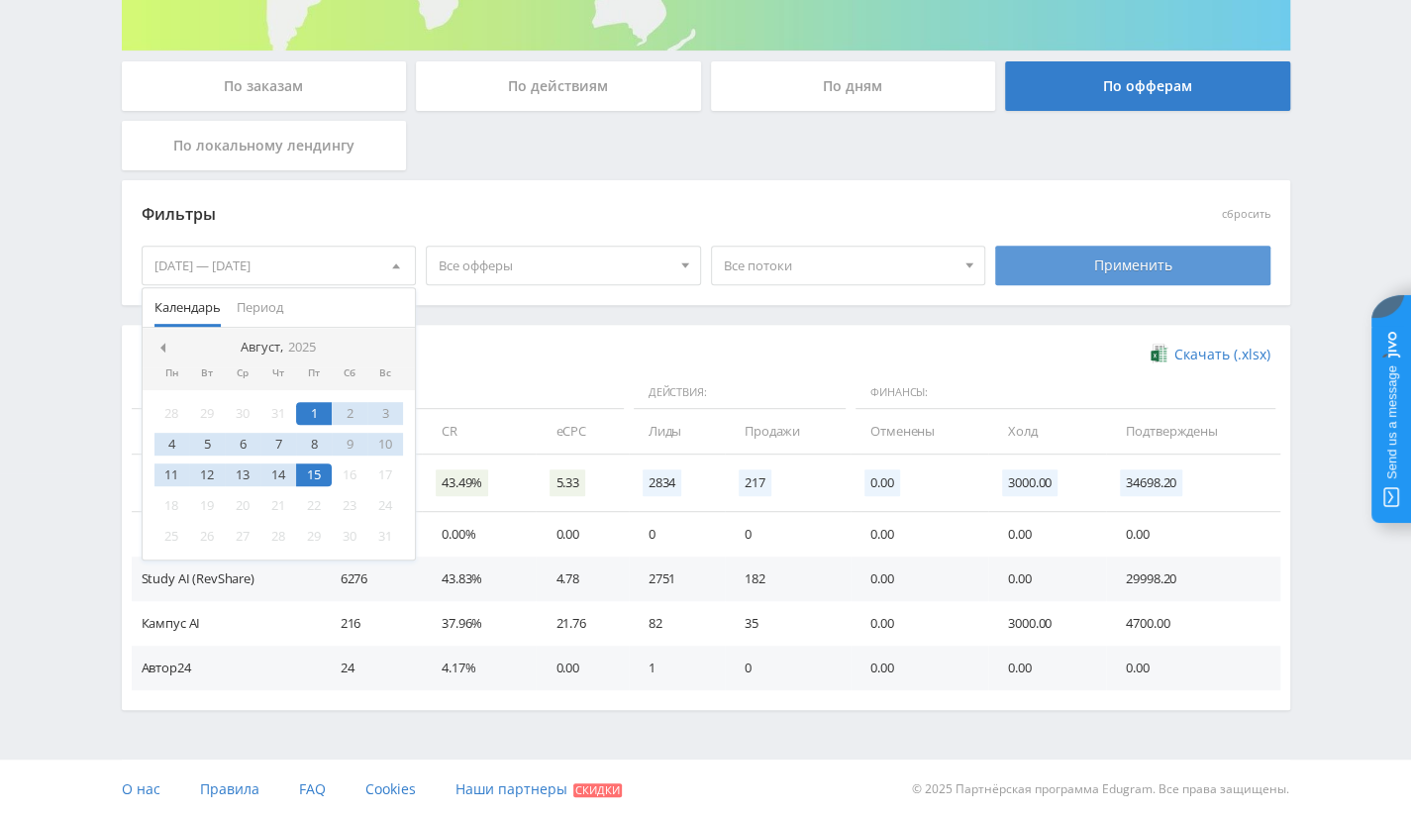
click at [1165, 263] on div "Применить" at bounding box center [1132, 266] width 275 height 40
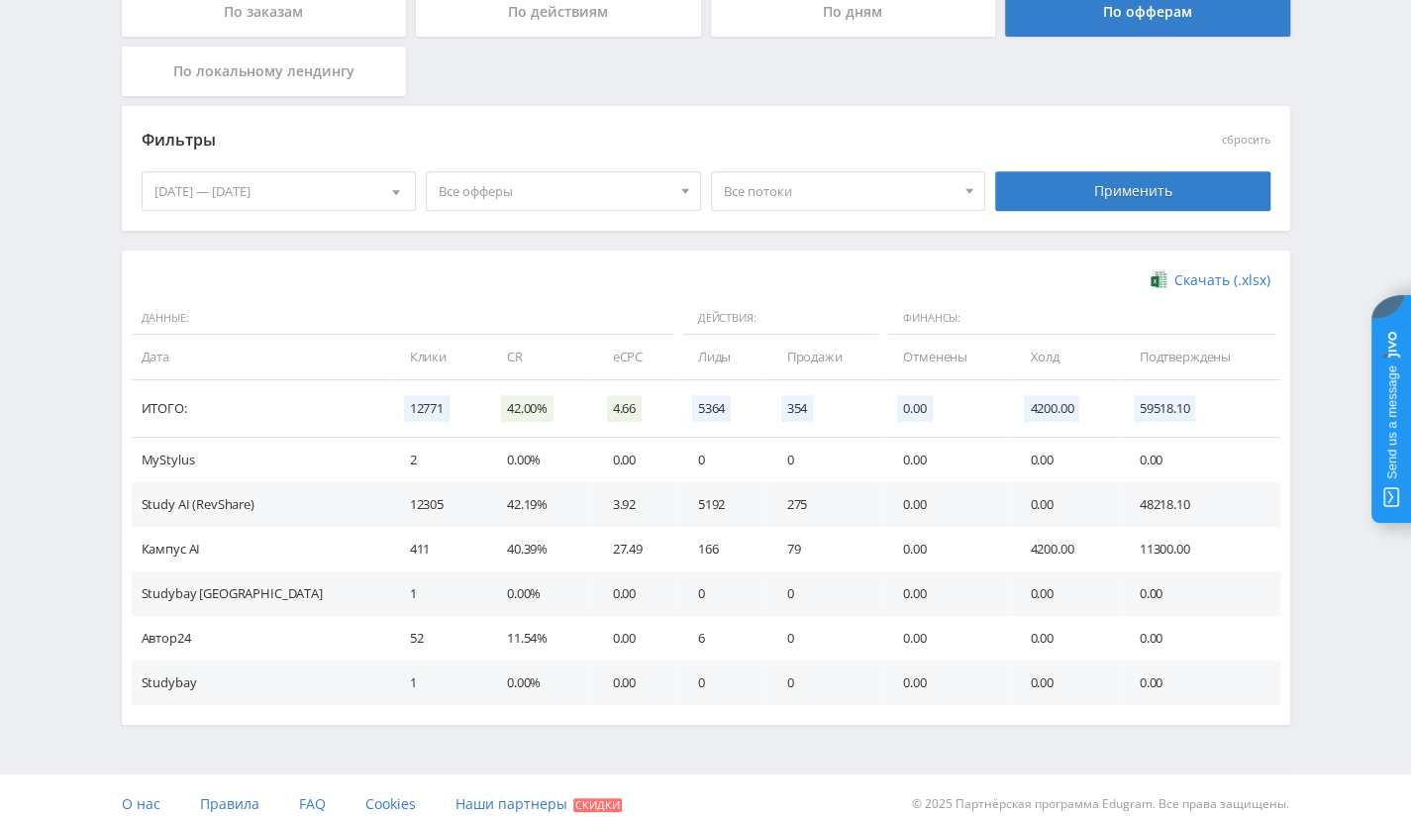
scroll to position [433, 0]
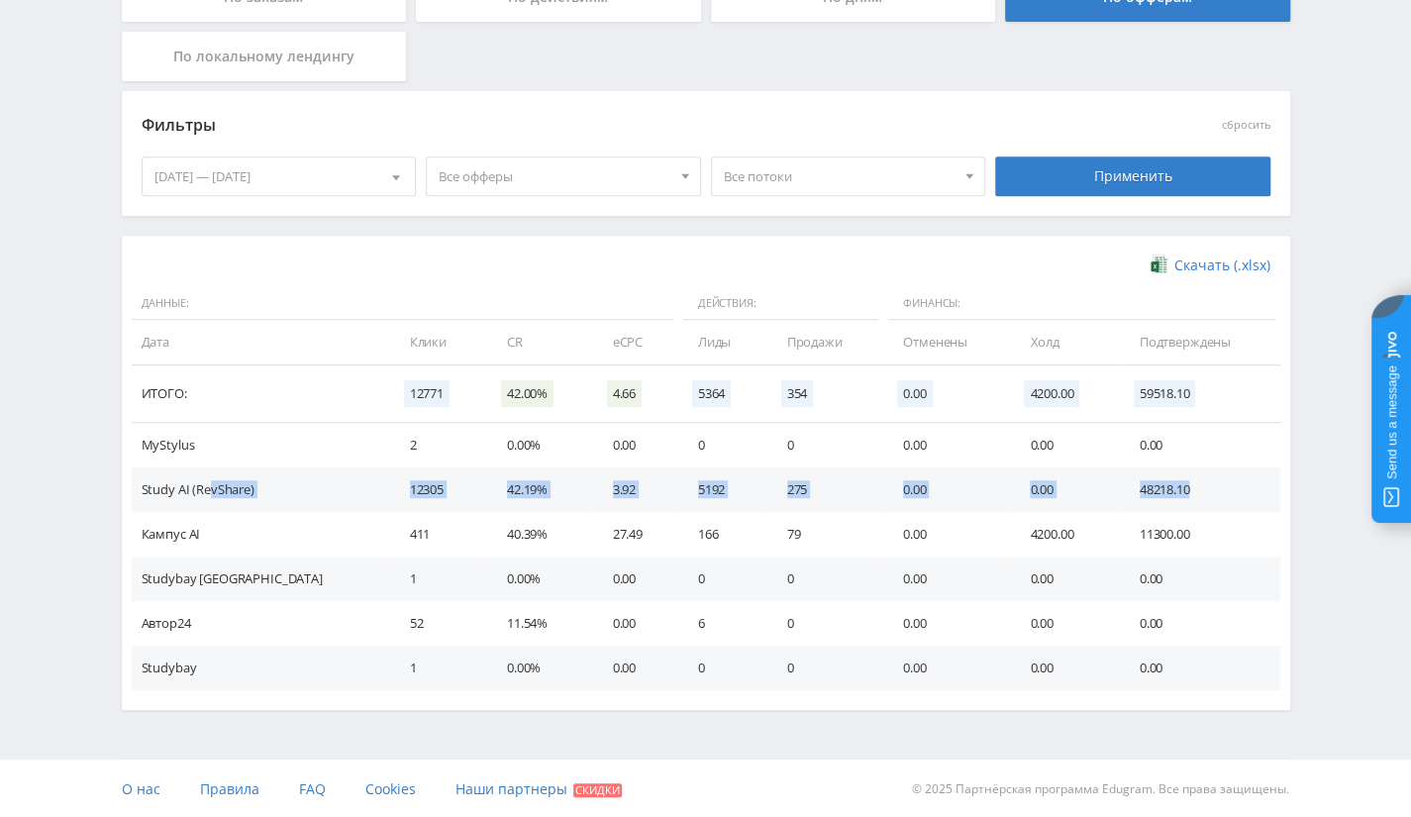
drag, startPoint x: 207, startPoint y: 485, endPoint x: 1241, endPoint y: 482, distance: 1033.6
click at [1241, 482] on tr "Study AI (RevShare) 12305 42.19% 3.92 5192 275 0.00 0.00 48218.10" at bounding box center [706, 489] width 1148 height 45
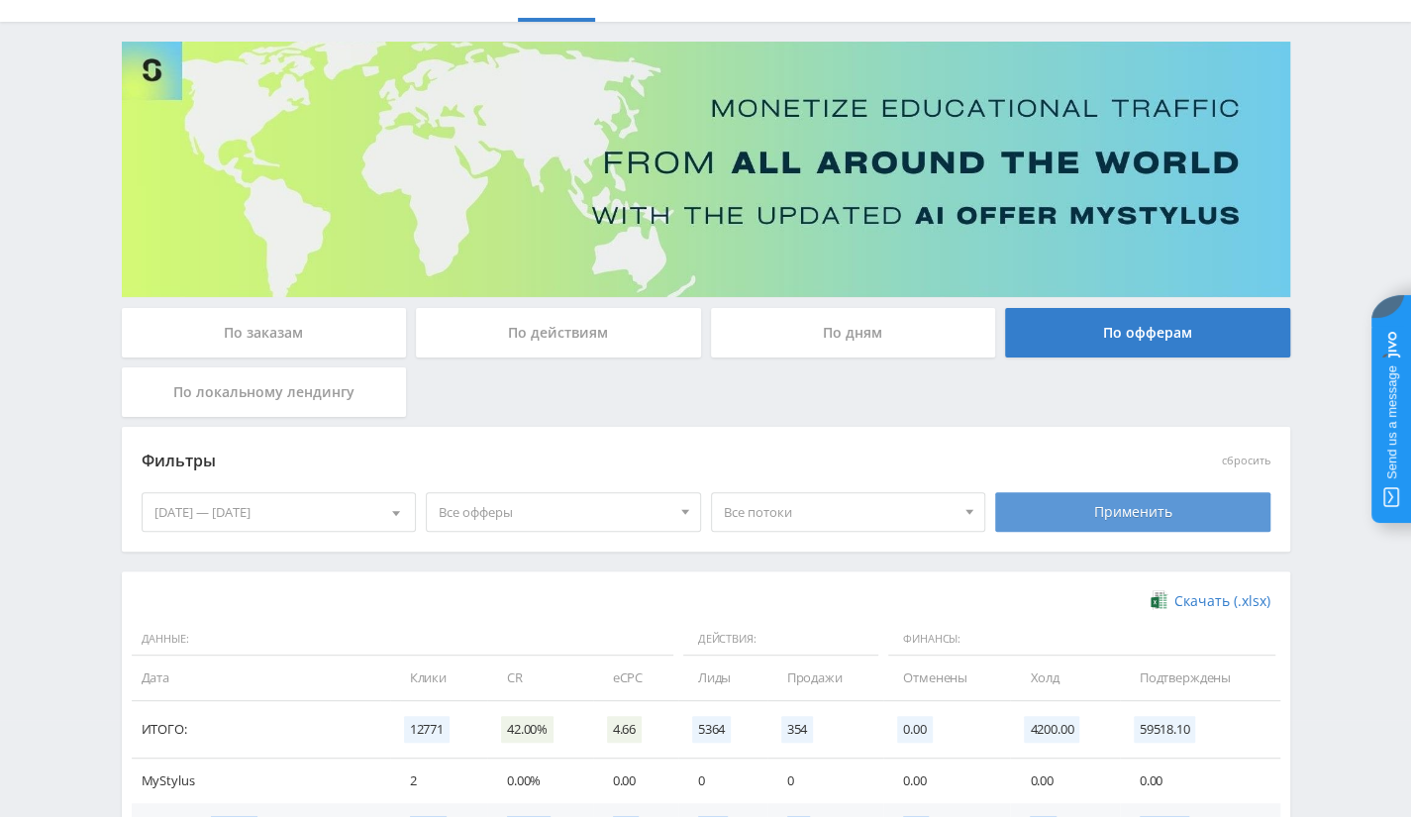
scroll to position [0, 0]
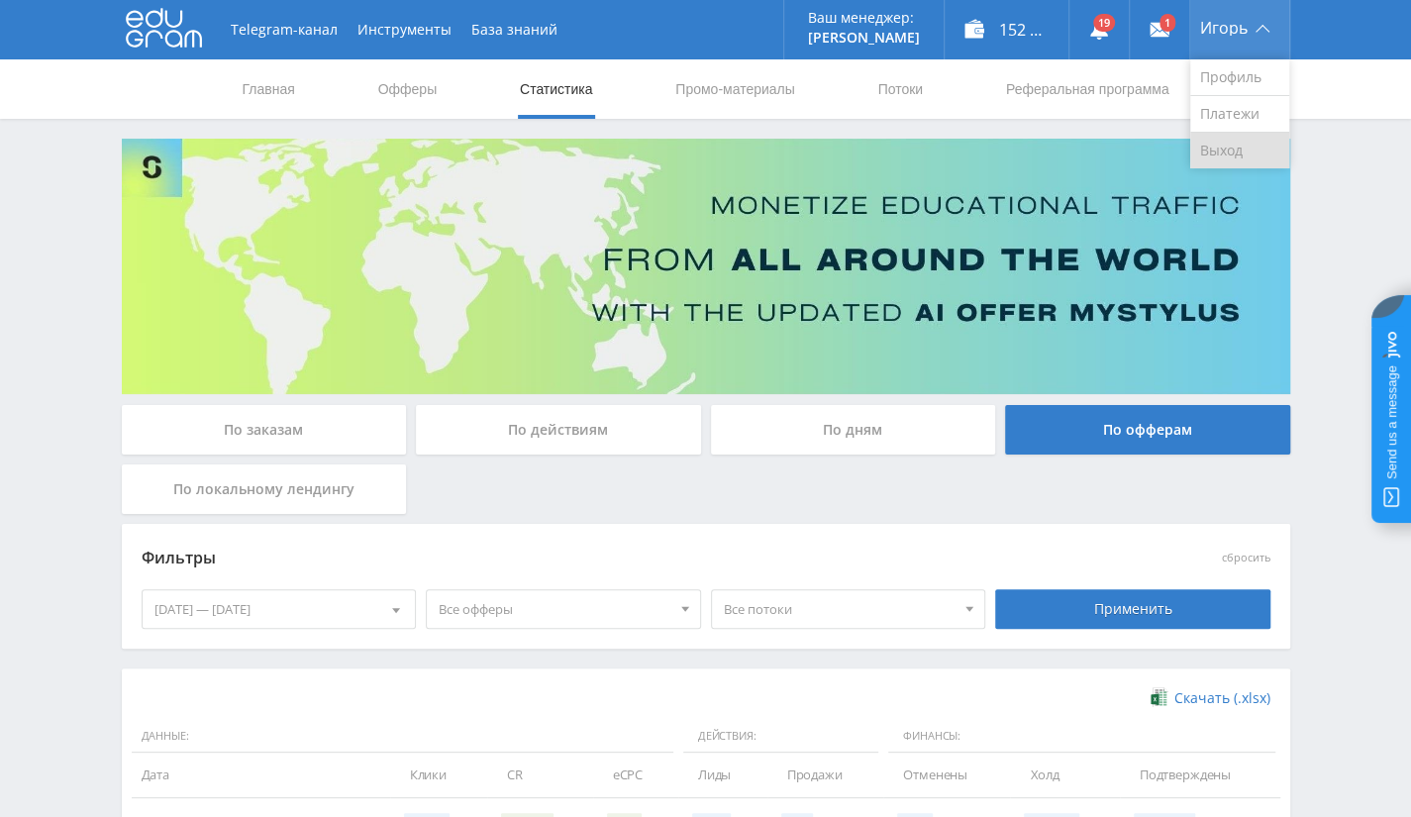
click at [1242, 138] on link "Выход" at bounding box center [1239, 151] width 99 height 36
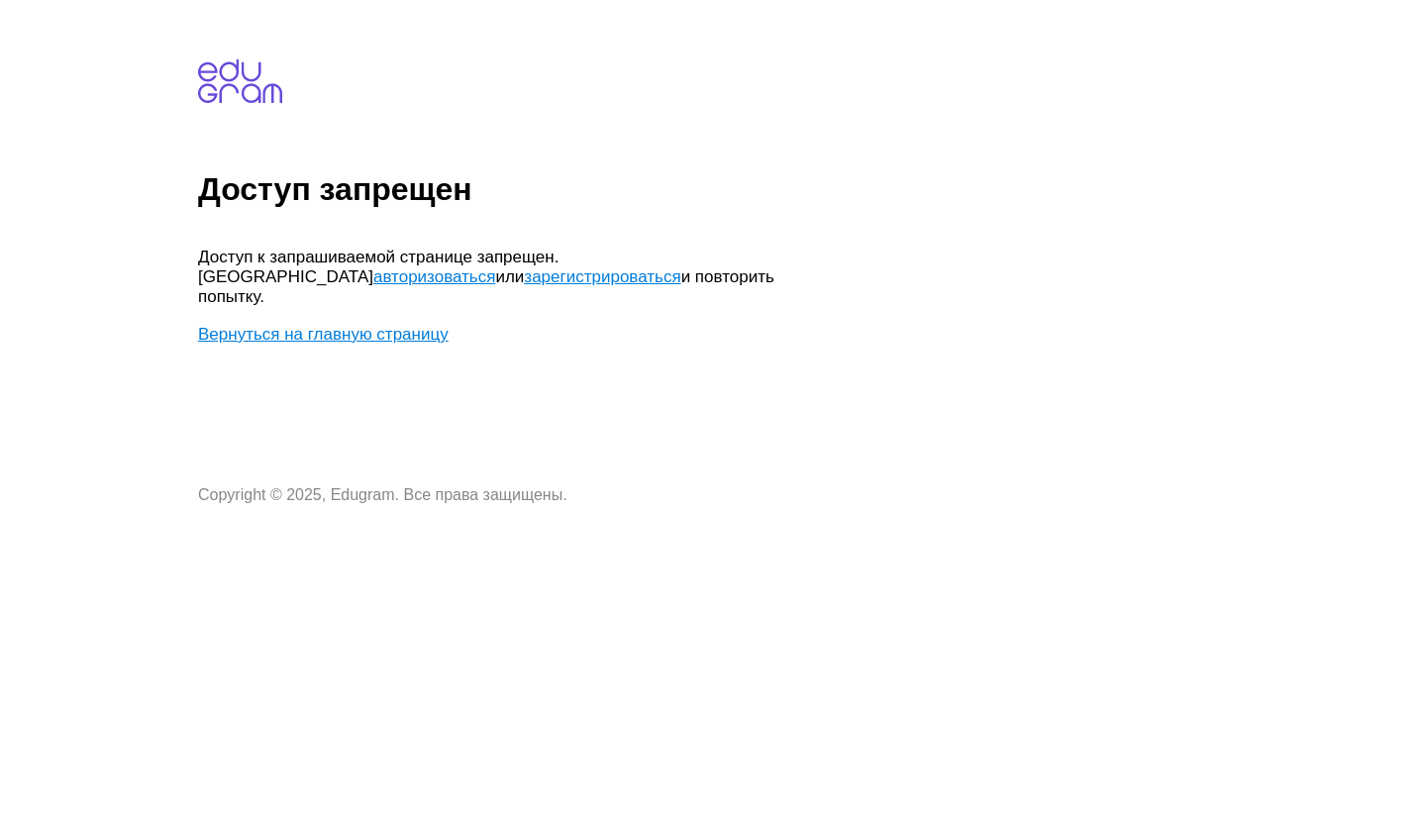
click at [368, 325] on link "Вернуться на главную страницу" at bounding box center [323, 334] width 250 height 19
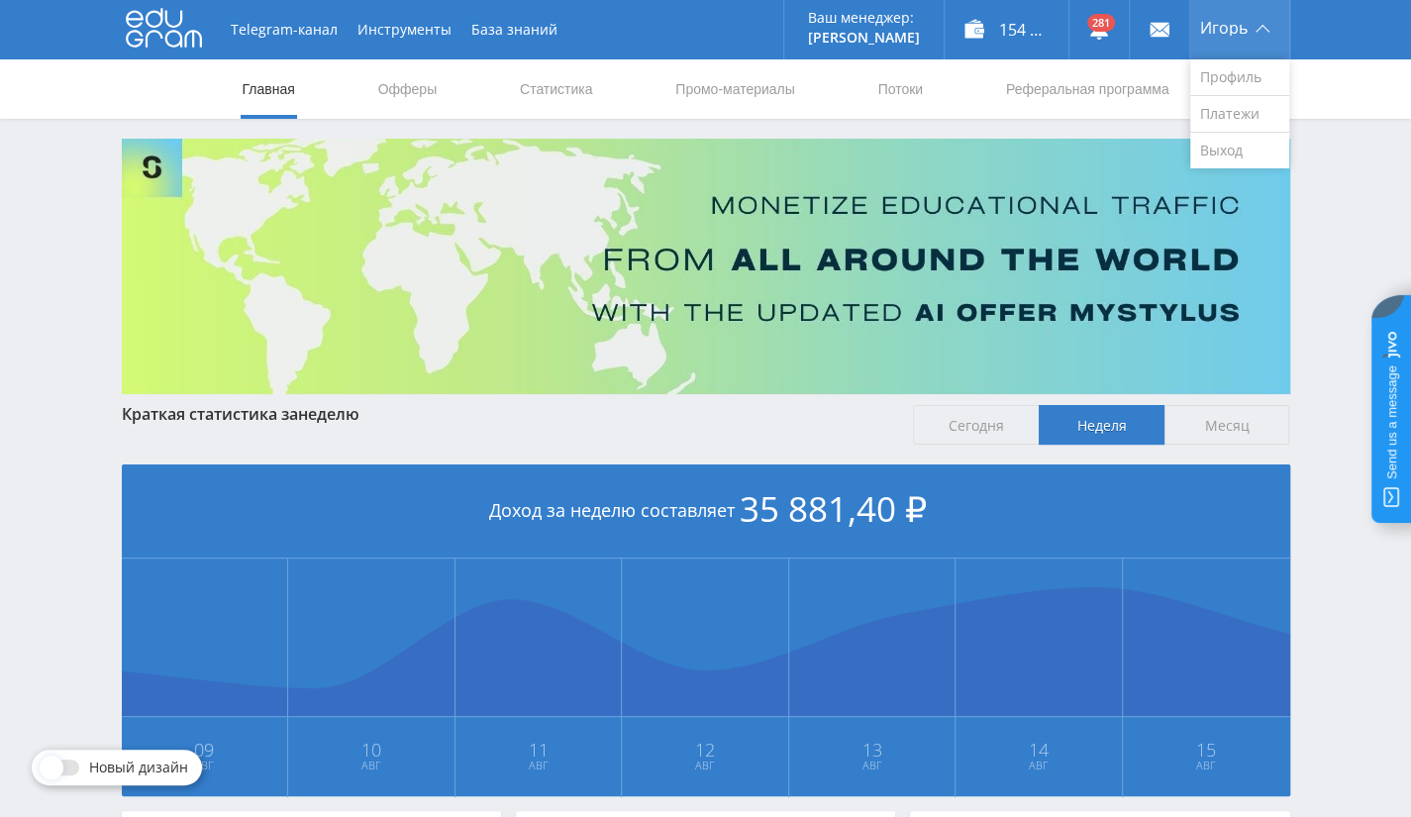
drag, startPoint x: 1242, startPoint y: 5, endPoint x: 1242, endPoint y: 21, distance: 15.8
click at [1242, 4] on div "Игорь" at bounding box center [1239, 29] width 99 height 59
click at [1216, 161] on link "Выход" at bounding box center [1239, 151] width 99 height 36
click at [560, 80] on link "Статистика" at bounding box center [556, 88] width 77 height 59
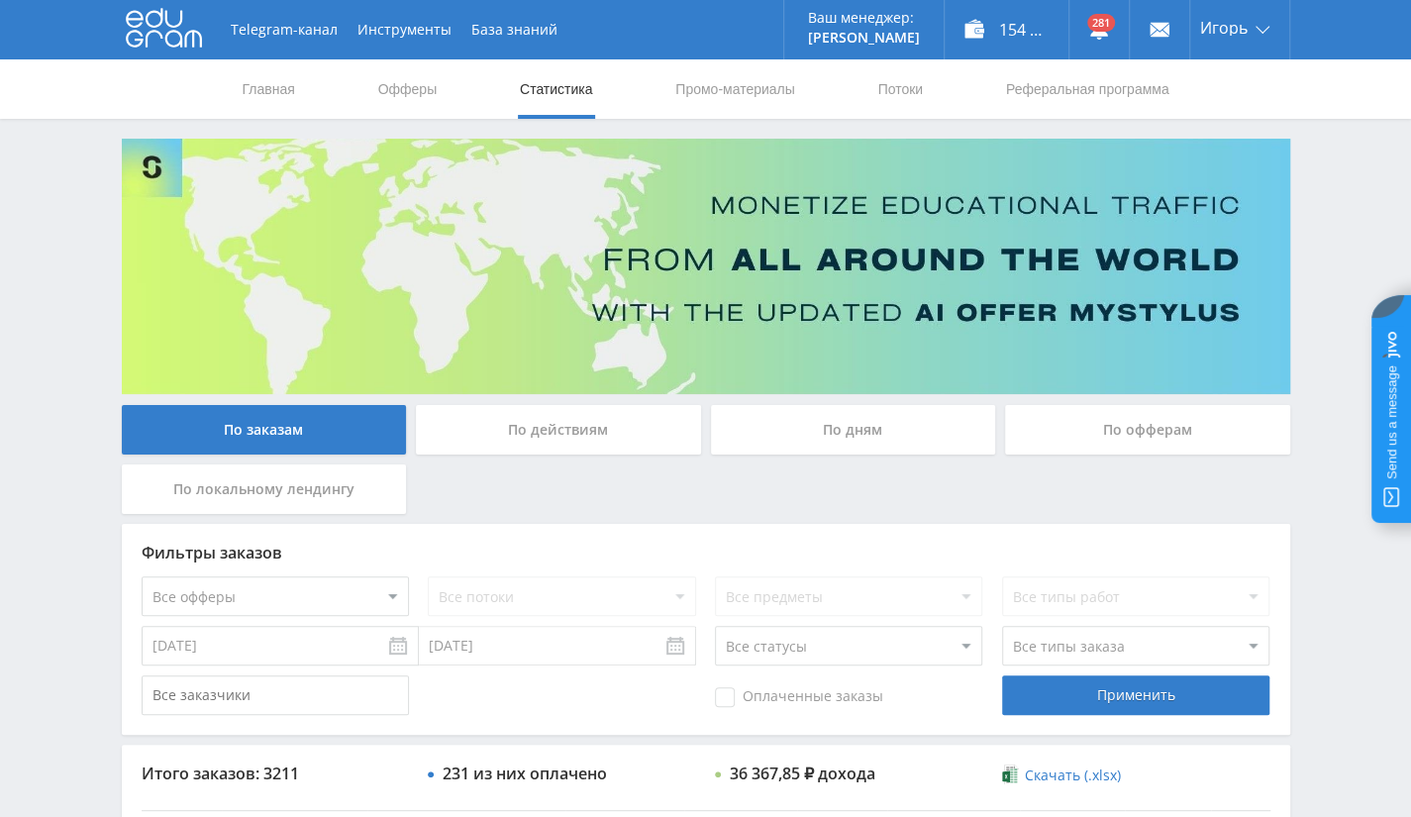
click at [1119, 440] on div "По офферам" at bounding box center [1147, 430] width 285 height 50
click at [0, 0] on input "По офферам" at bounding box center [0, 0] width 0 height 0
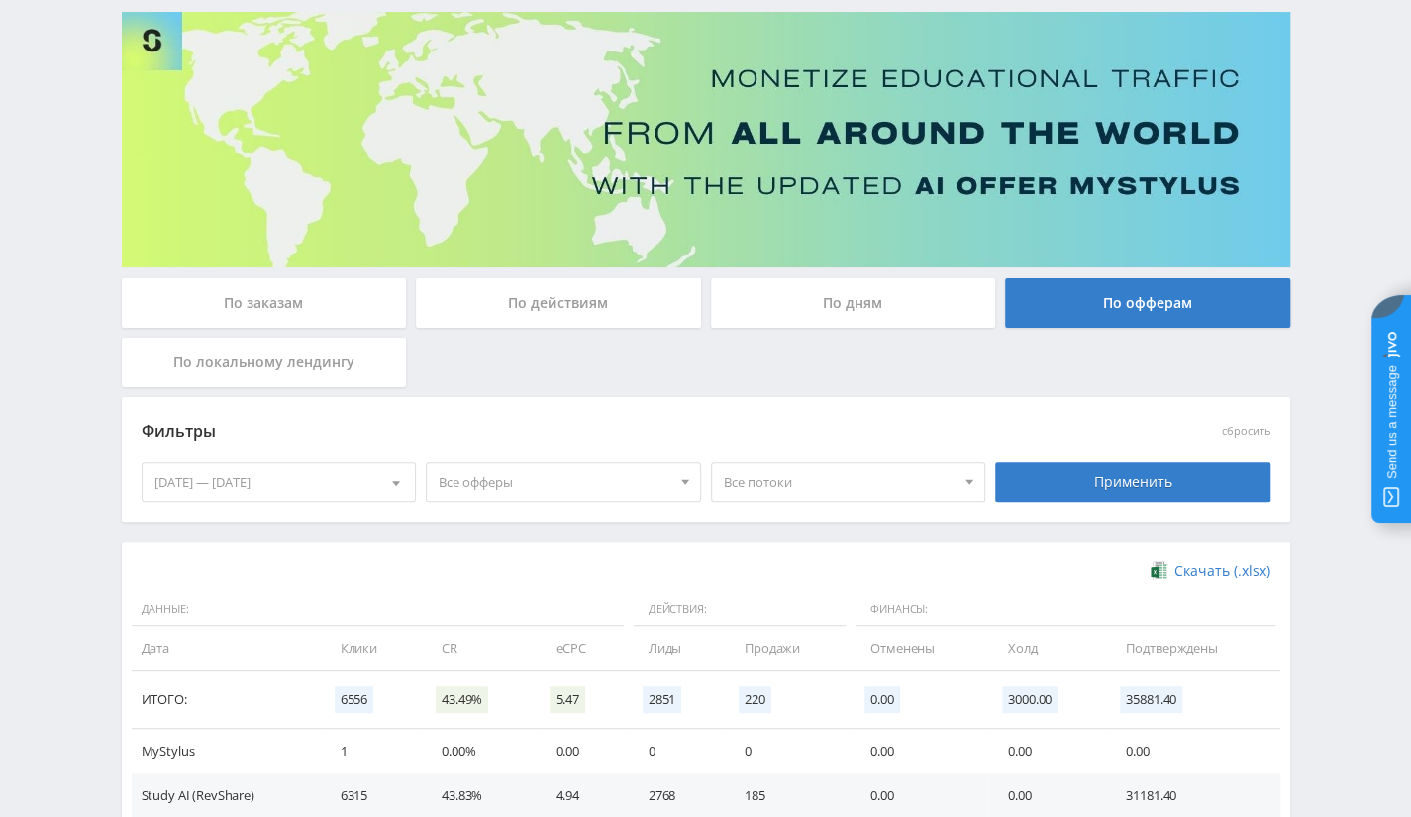
scroll to position [297, 0]
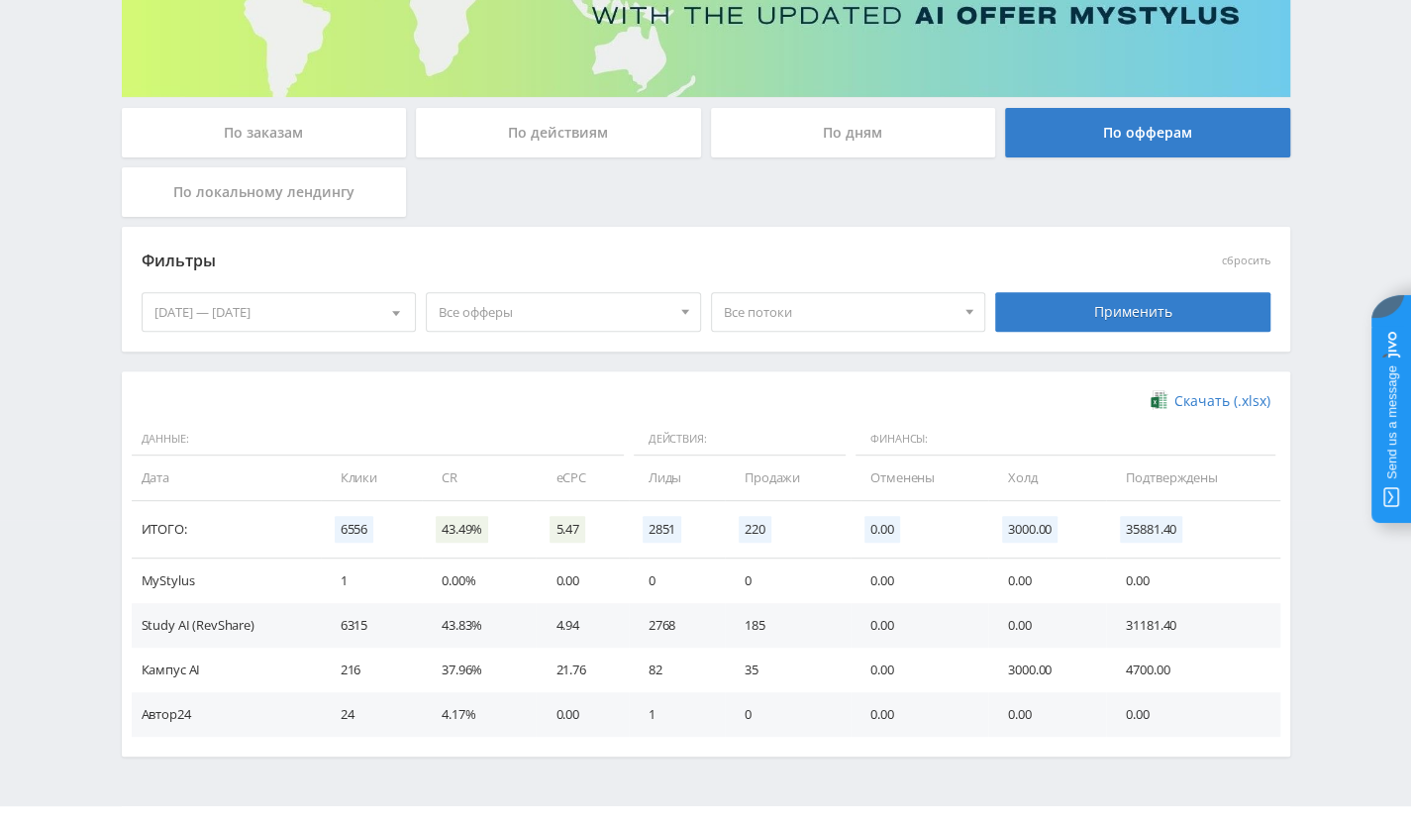
click at [268, 316] on div "[DATE] — [DATE]" at bounding box center [279, 312] width 273 height 38
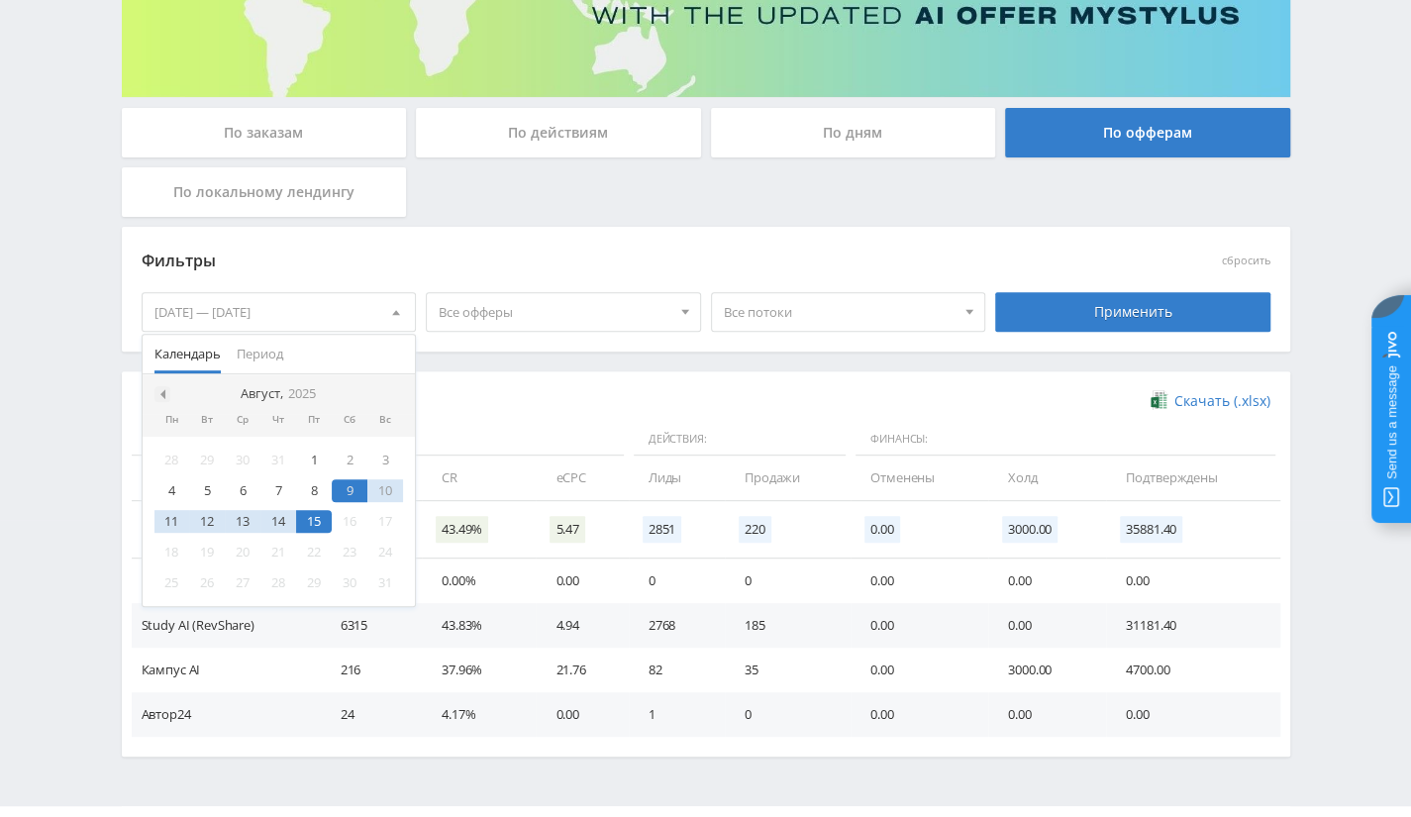
click at [165, 393] on div at bounding box center [162, 394] width 16 height 16
click at [236, 582] on div "25" at bounding box center [243, 582] width 36 height 23
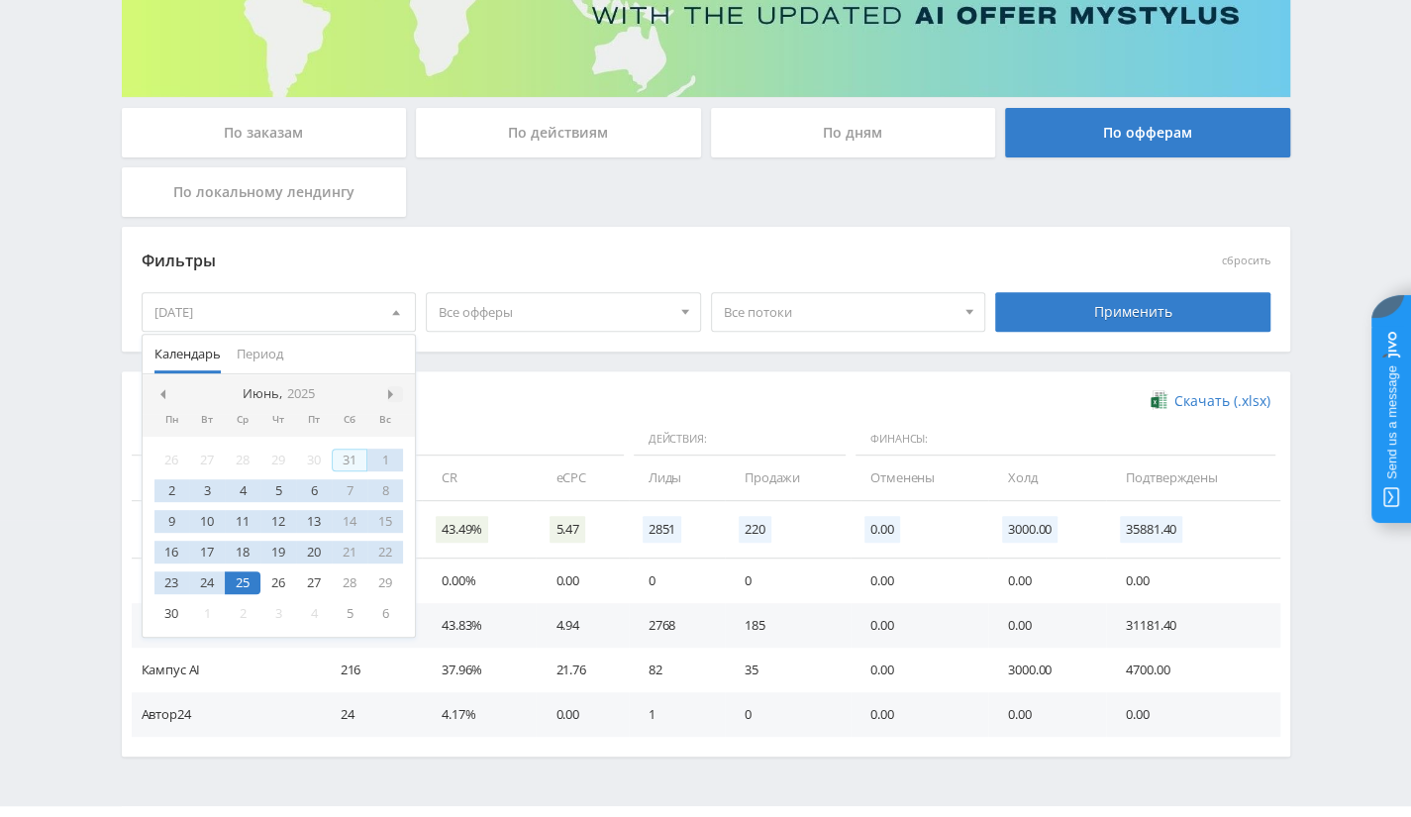
click at [392, 389] on span at bounding box center [393, 394] width 10 height 10
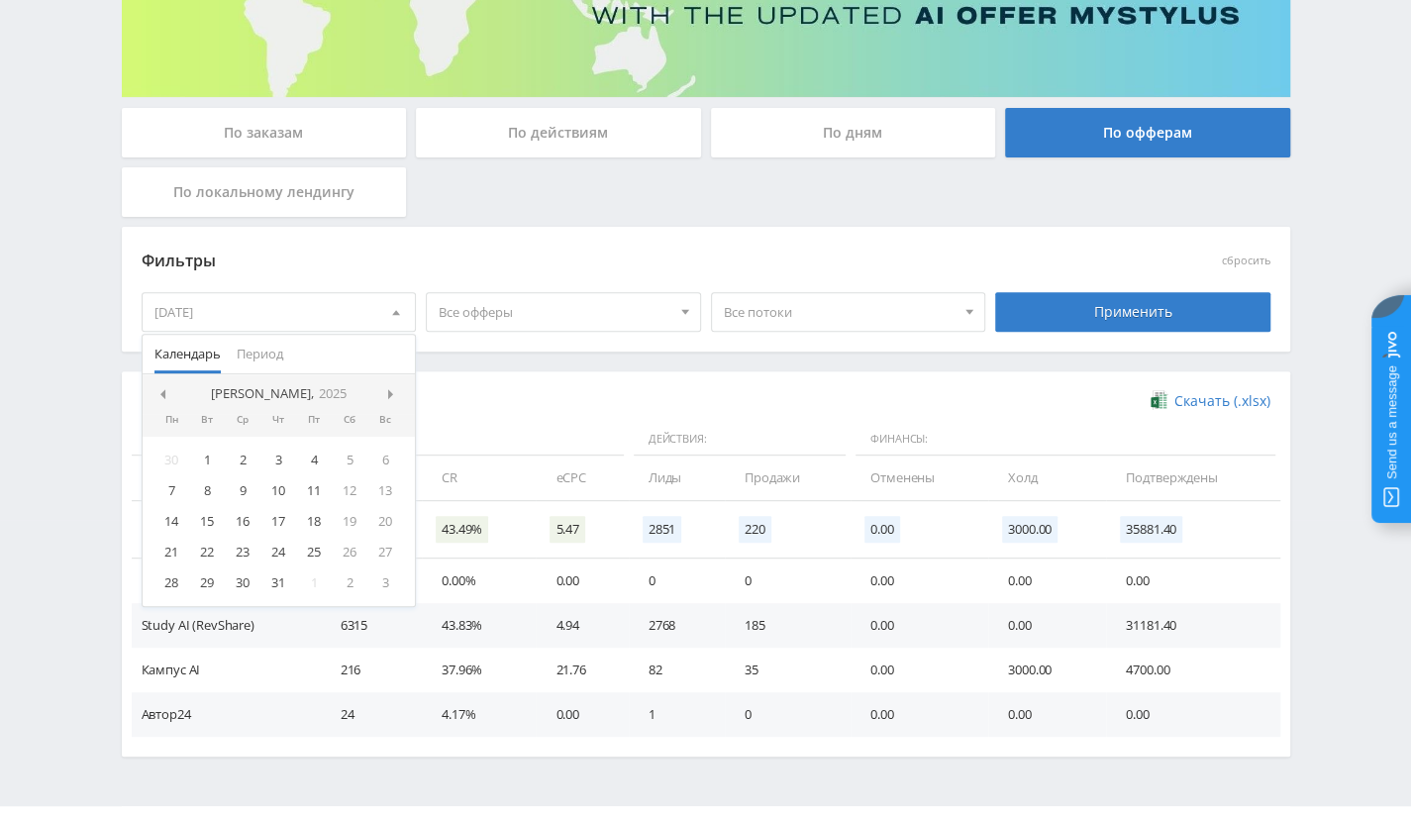
click at [392, 389] on span at bounding box center [393, 394] width 10 height 10
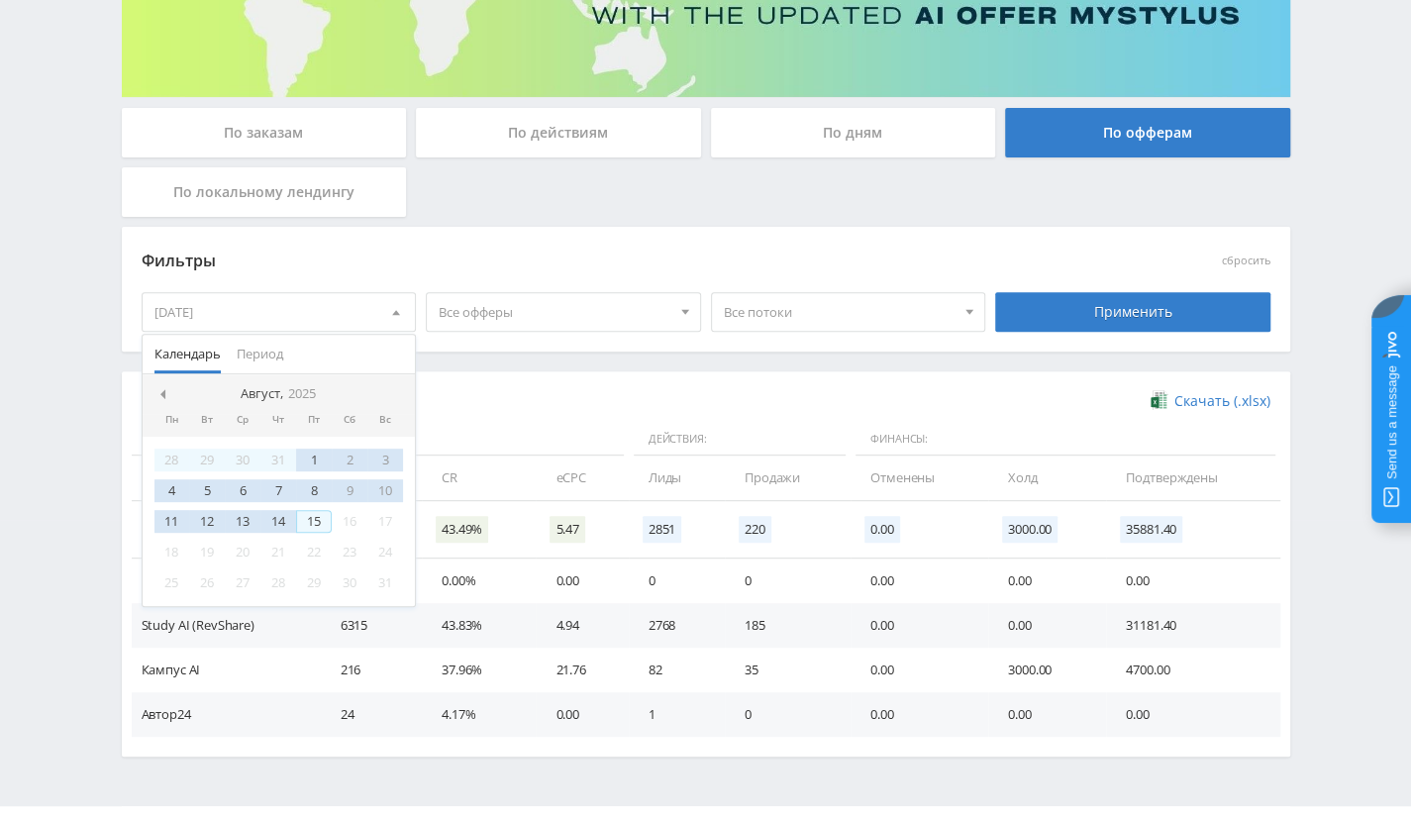
click at [312, 522] on div "15" at bounding box center [314, 521] width 36 height 23
click at [696, 377] on div "Скачать (.xlsx) Данные: Действия: Финансы: Дата Клики CR eCPC Лиды Продажи Отме…" at bounding box center [706, 563] width 1168 height 385
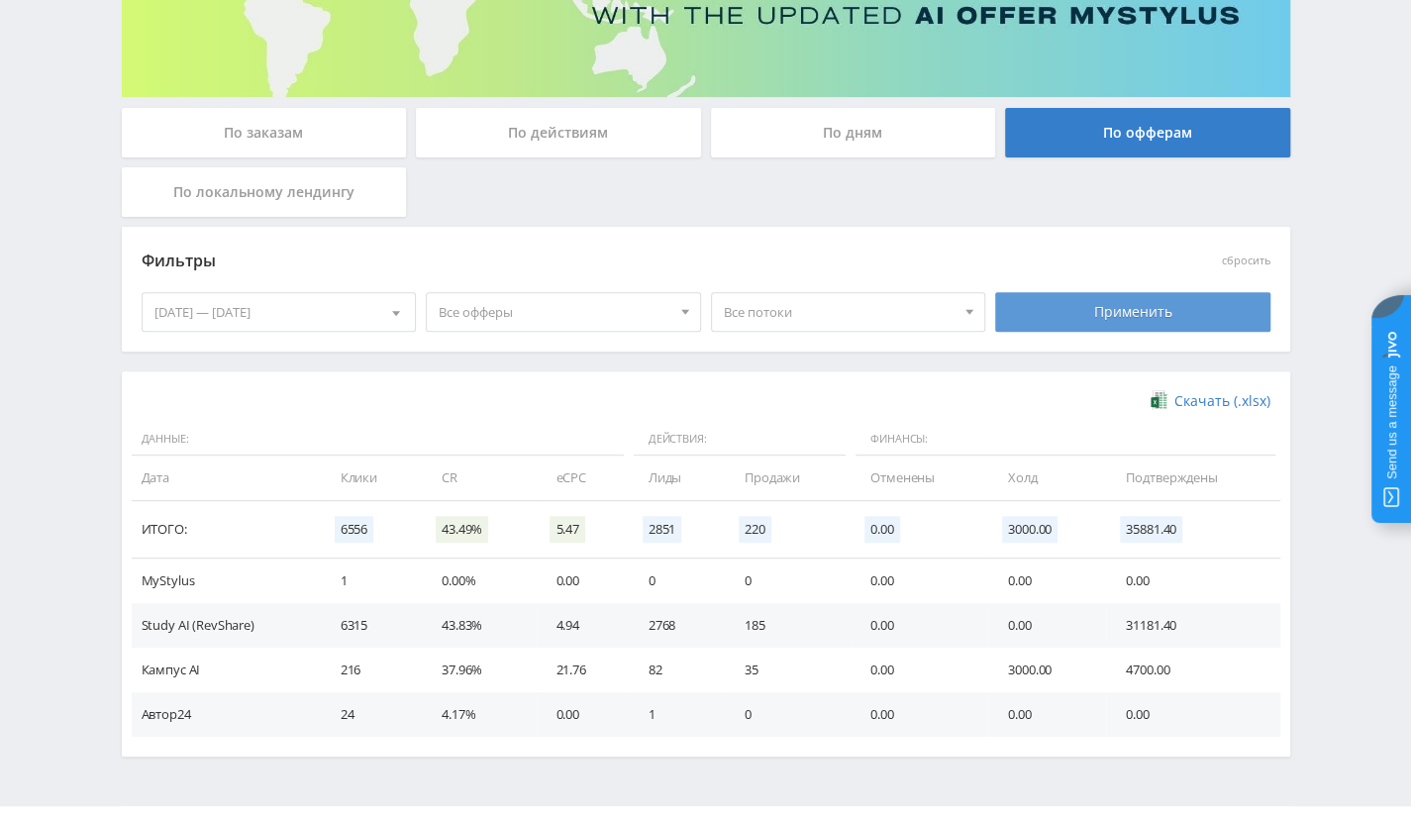
click at [1214, 323] on div "Применить" at bounding box center [1132, 312] width 275 height 40
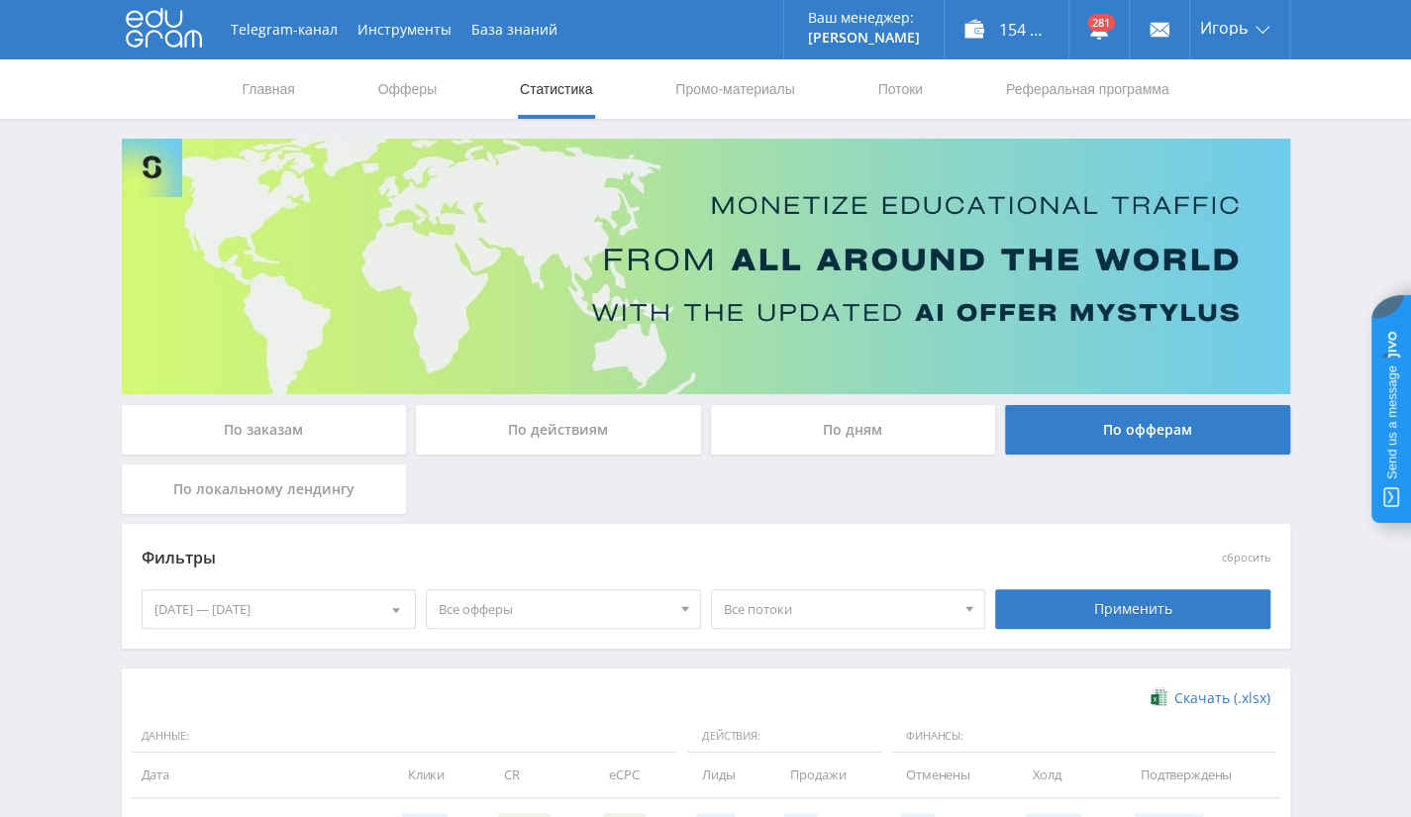
scroll to position [433, 0]
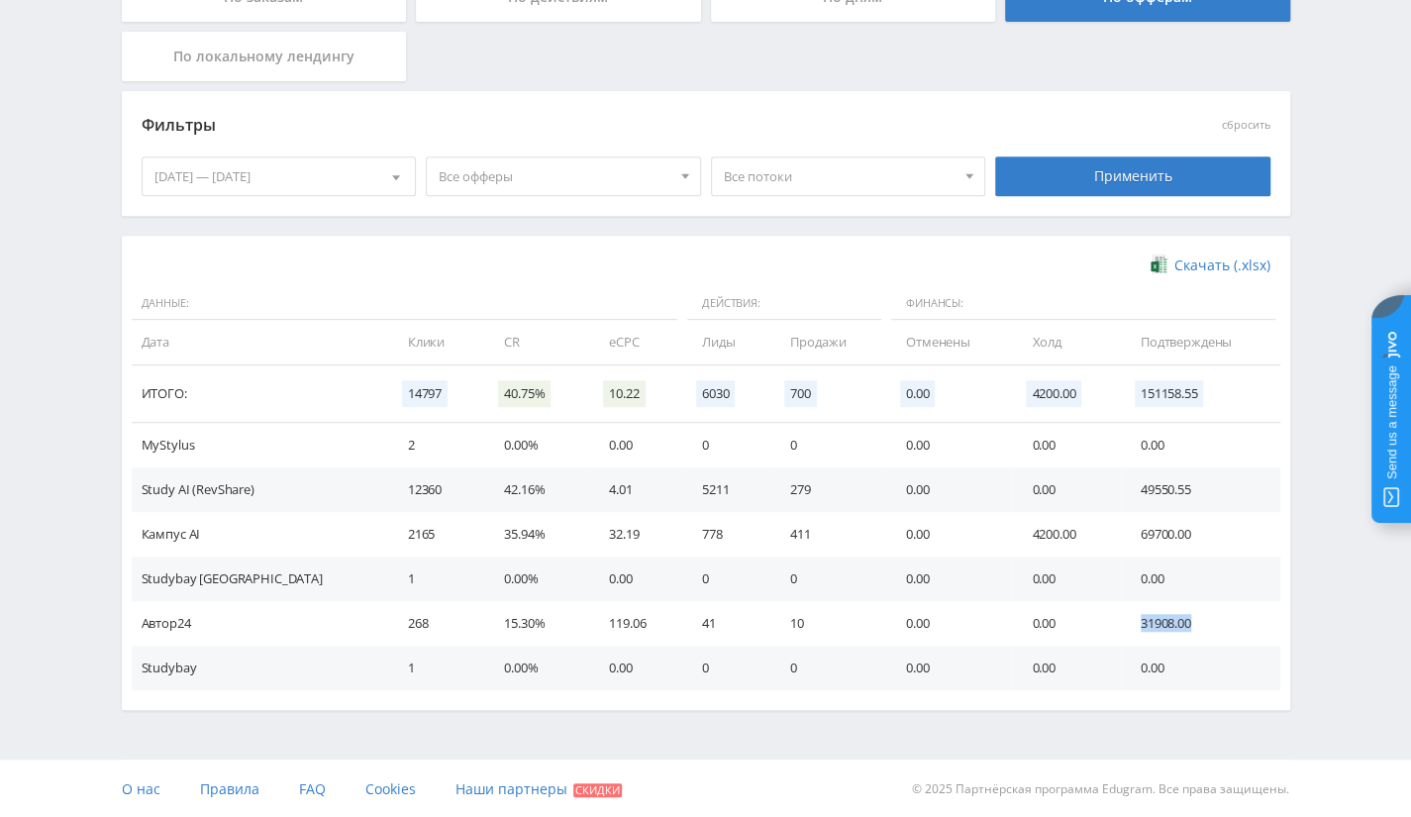
drag, startPoint x: 1116, startPoint y: 624, endPoint x: 1208, endPoint y: 624, distance: 92.1
click at [1208, 624] on td "31908.00" at bounding box center [1200, 623] width 159 height 45
drag, startPoint x: 1129, startPoint y: 534, endPoint x: 1211, endPoint y: 533, distance: 82.2
click at [1211, 533] on td "69700.00" at bounding box center [1200, 534] width 159 height 45
drag, startPoint x: 1182, startPoint y: 480, endPoint x: 176, endPoint y: 501, distance: 1006.1
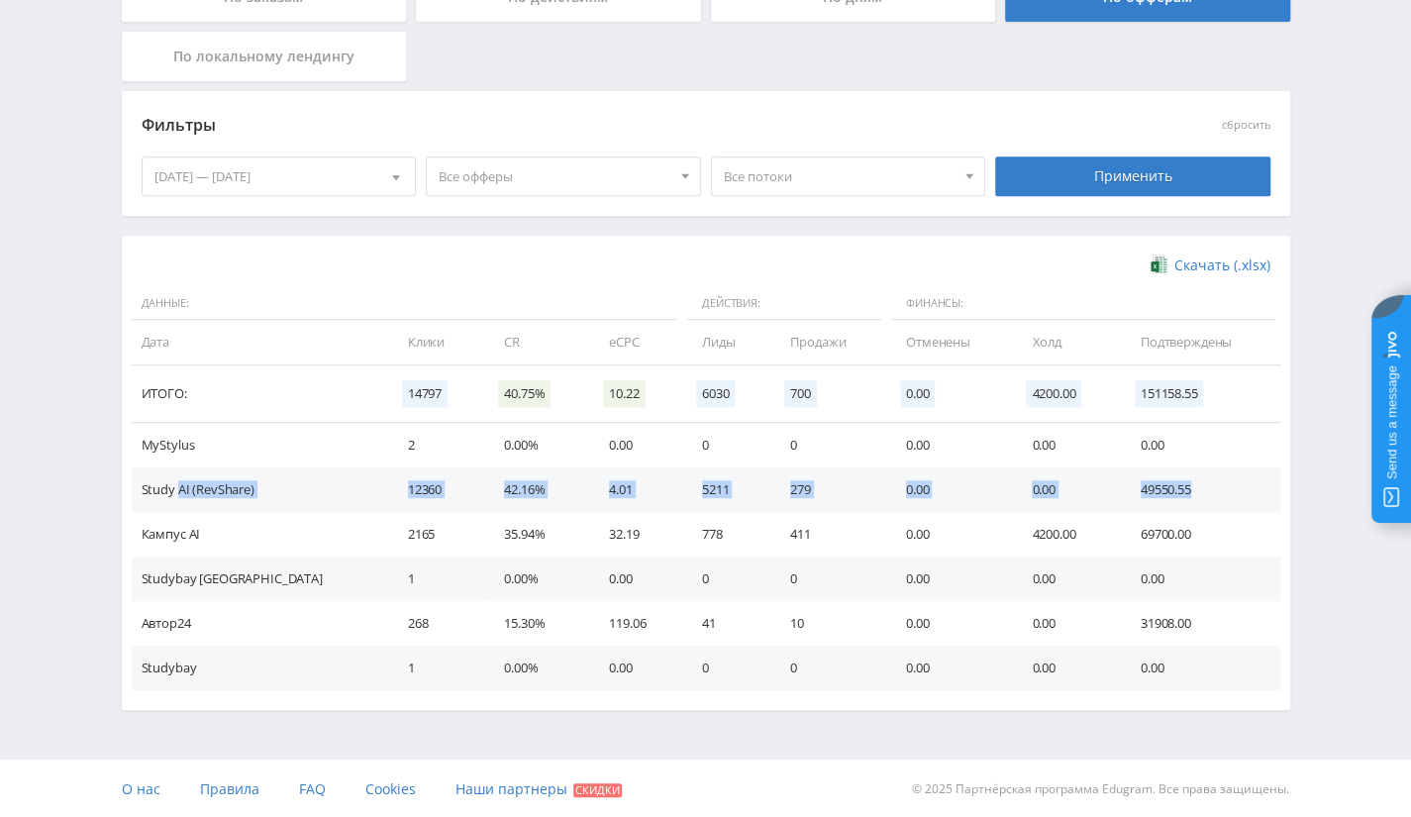
click at [176, 501] on tr "Study AI (RevShare) 12360 42.16% 4.01 5211 279 0.00 0.00 49550.55" at bounding box center [706, 489] width 1148 height 45
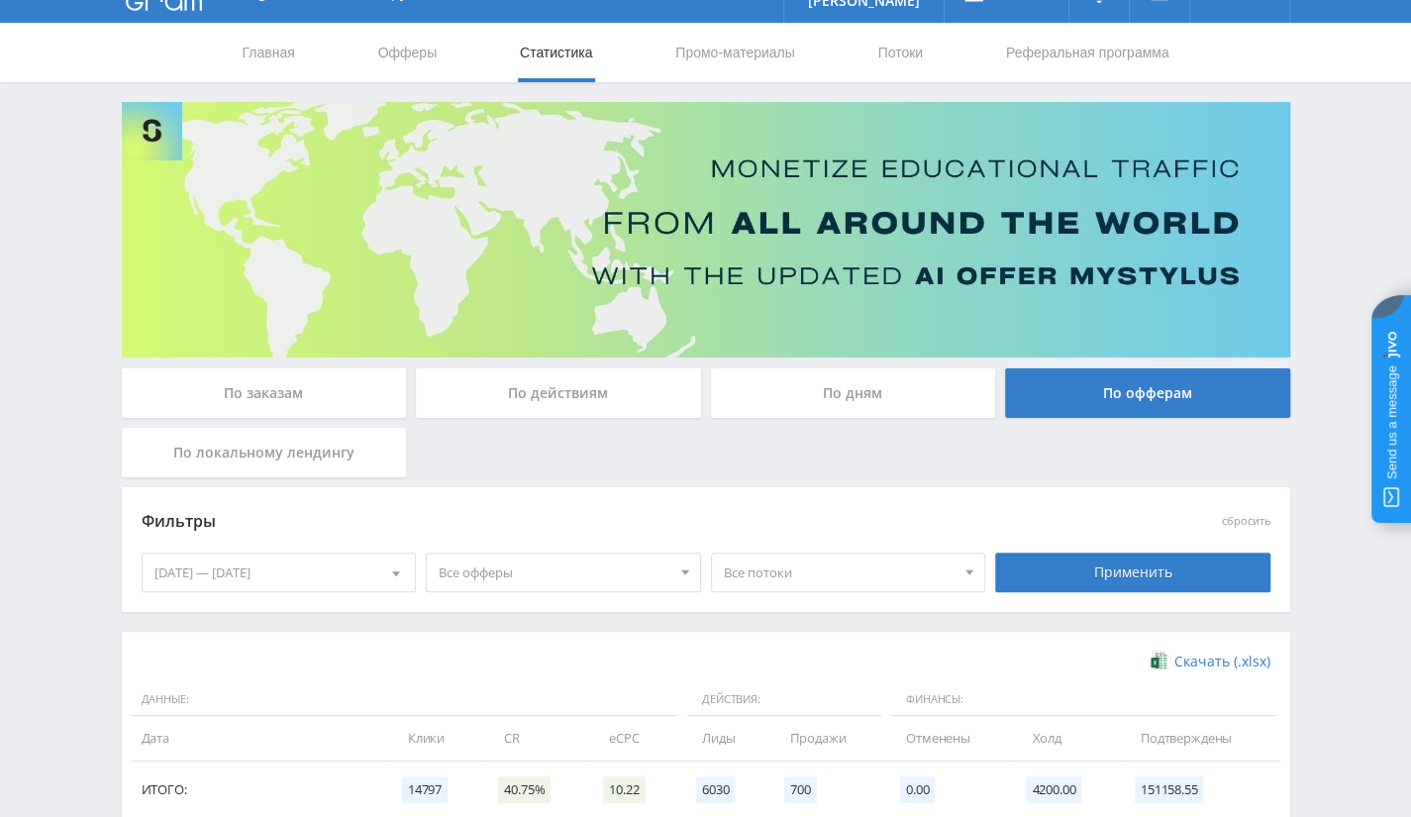
scroll to position [0, 0]
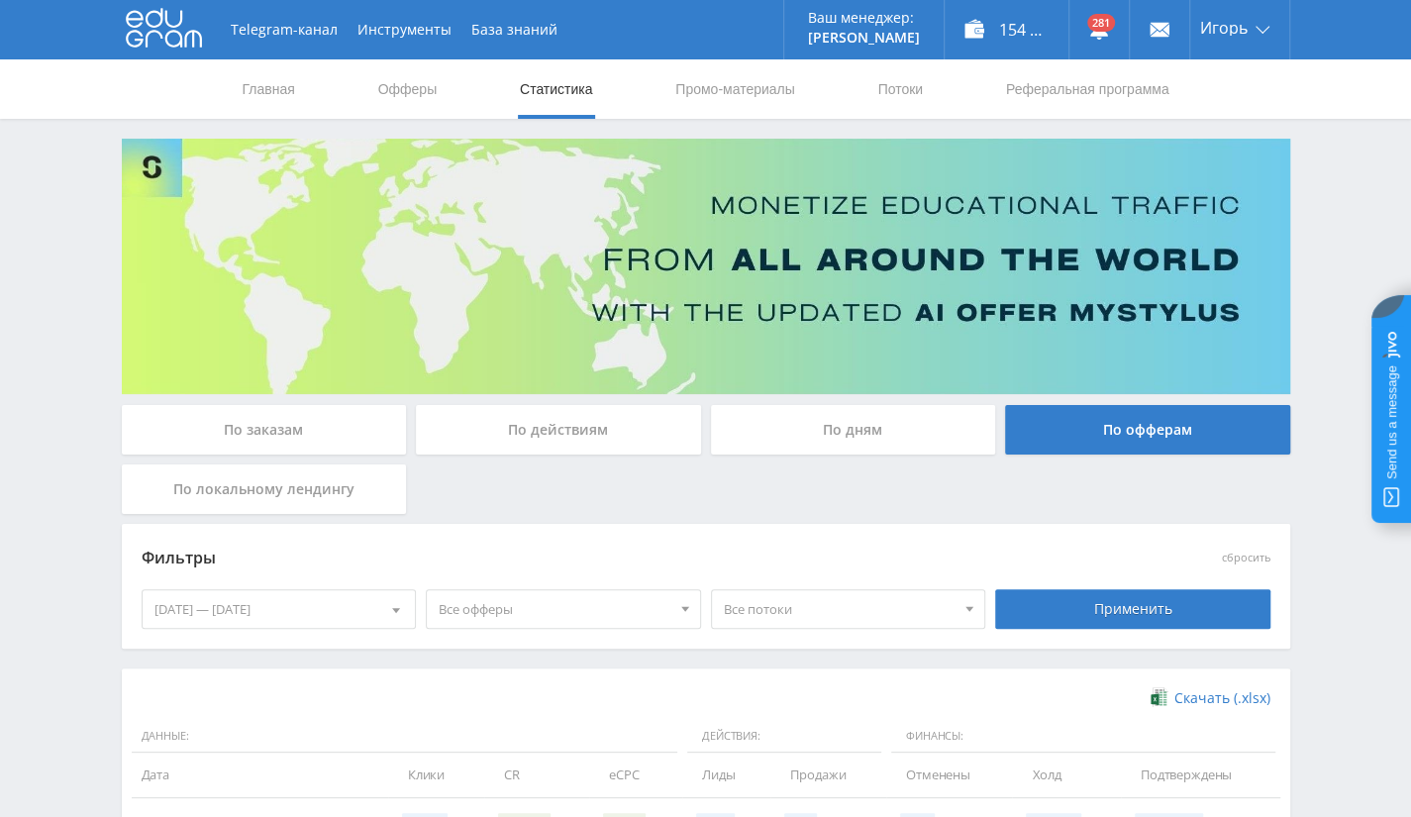
drag, startPoint x: 1231, startPoint y: 149, endPoint x: 1219, endPoint y: 225, distance: 76.2
click at [1231, 149] on link "Выход" at bounding box center [1239, 151] width 99 height 36
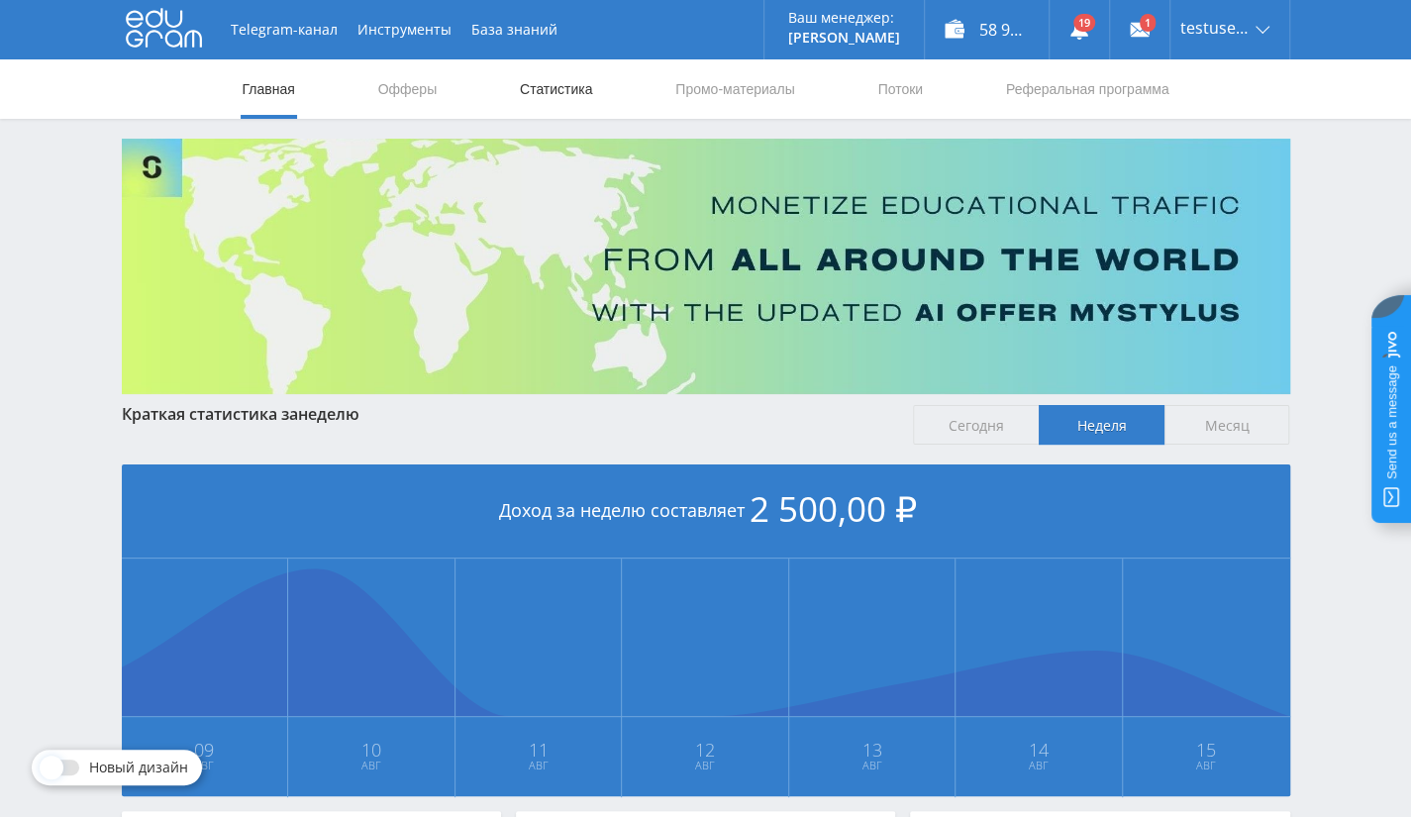
click at [543, 85] on link "Статистика" at bounding box center [556, 88] width 77 height 59
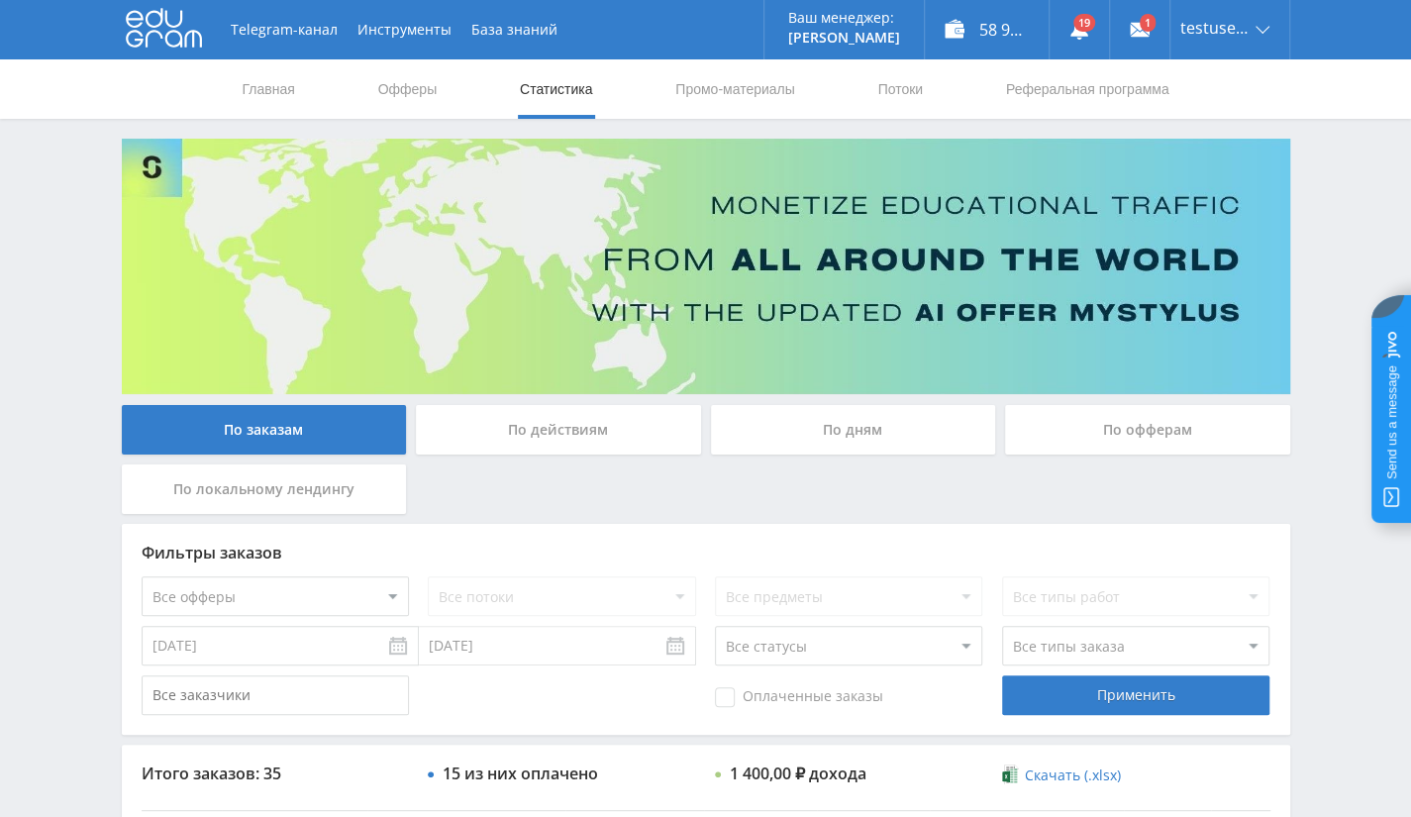
click at [1126, 425] on div "По офферам" at bounding box center [1147, 430] width 285 height 50
click at [0, 0] on input "По офферам" at bounding box center [0, 0] width 0 height 0
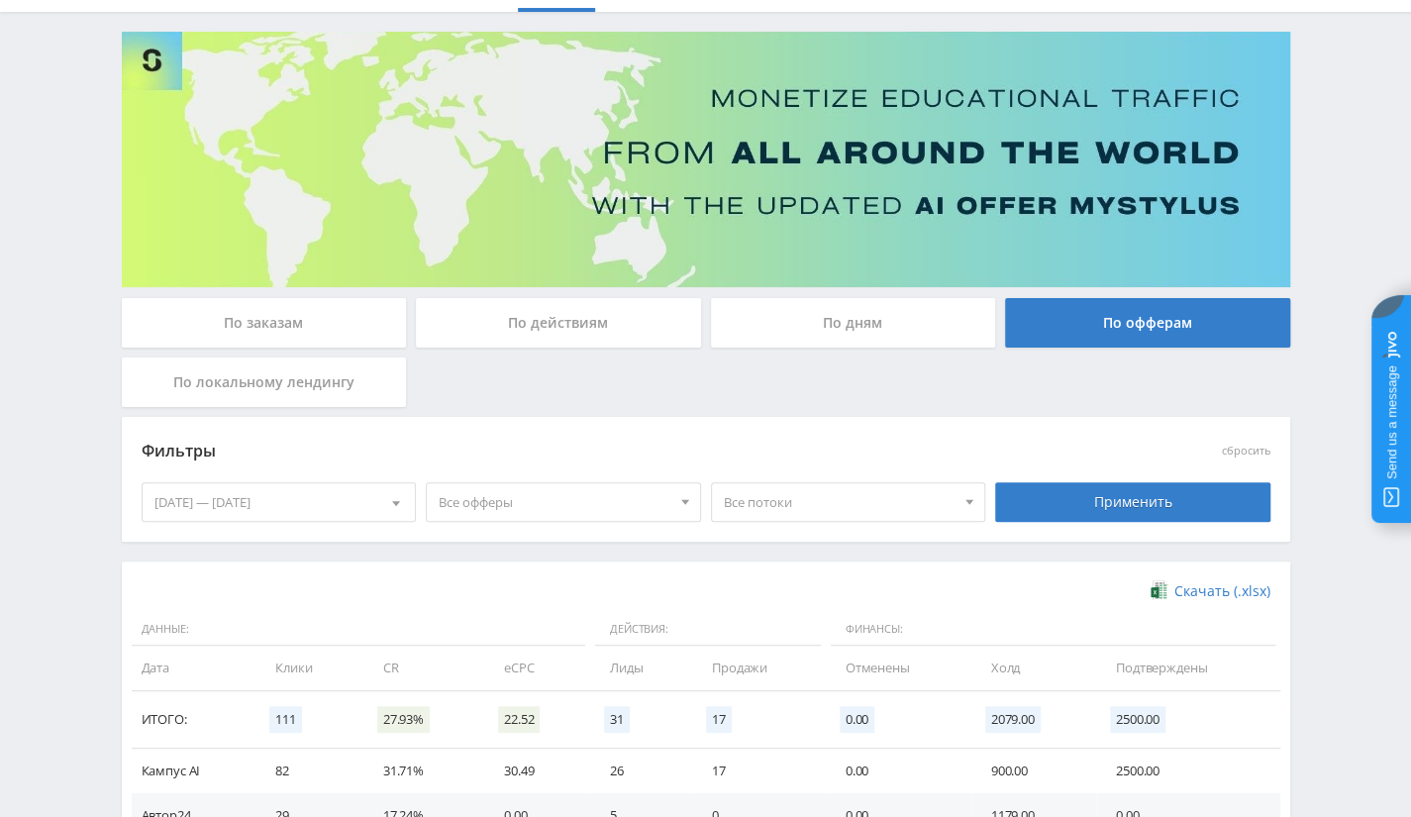
scroll to position [254, 0]
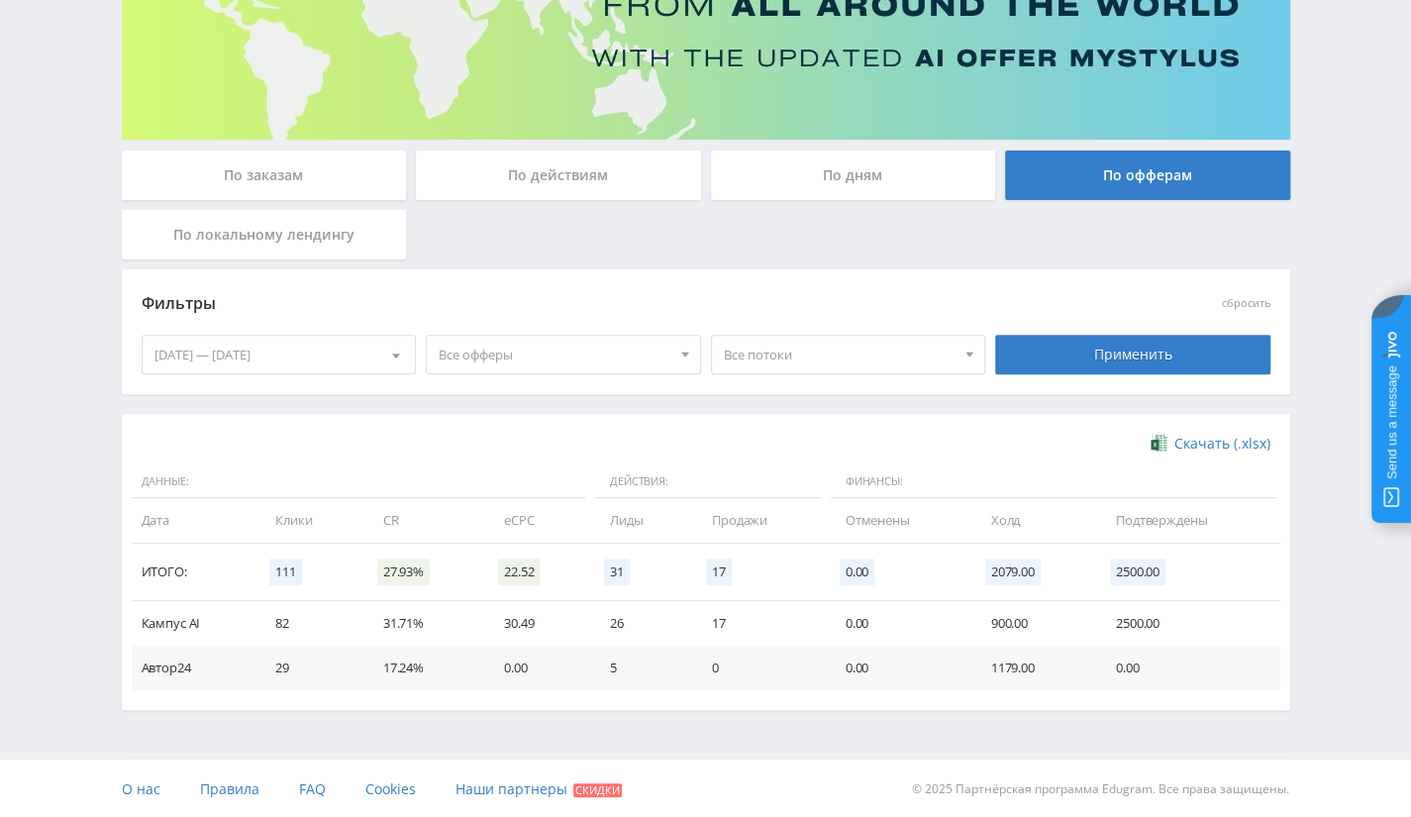
click at [295, 367] on div "[DATE] — [DATE]" at bounding box center [279, 355] width 273 height 38
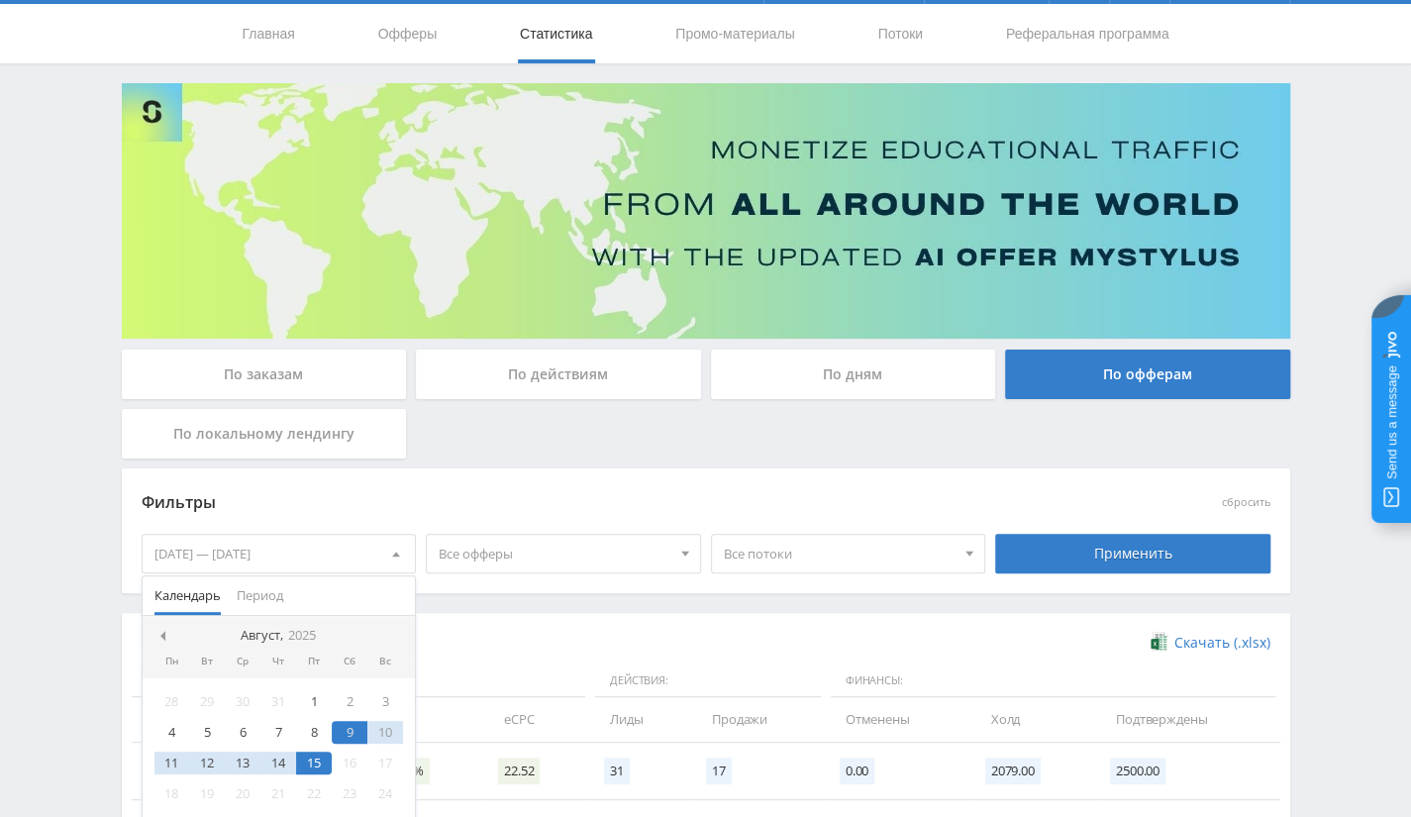
scroll to position [0, 0]
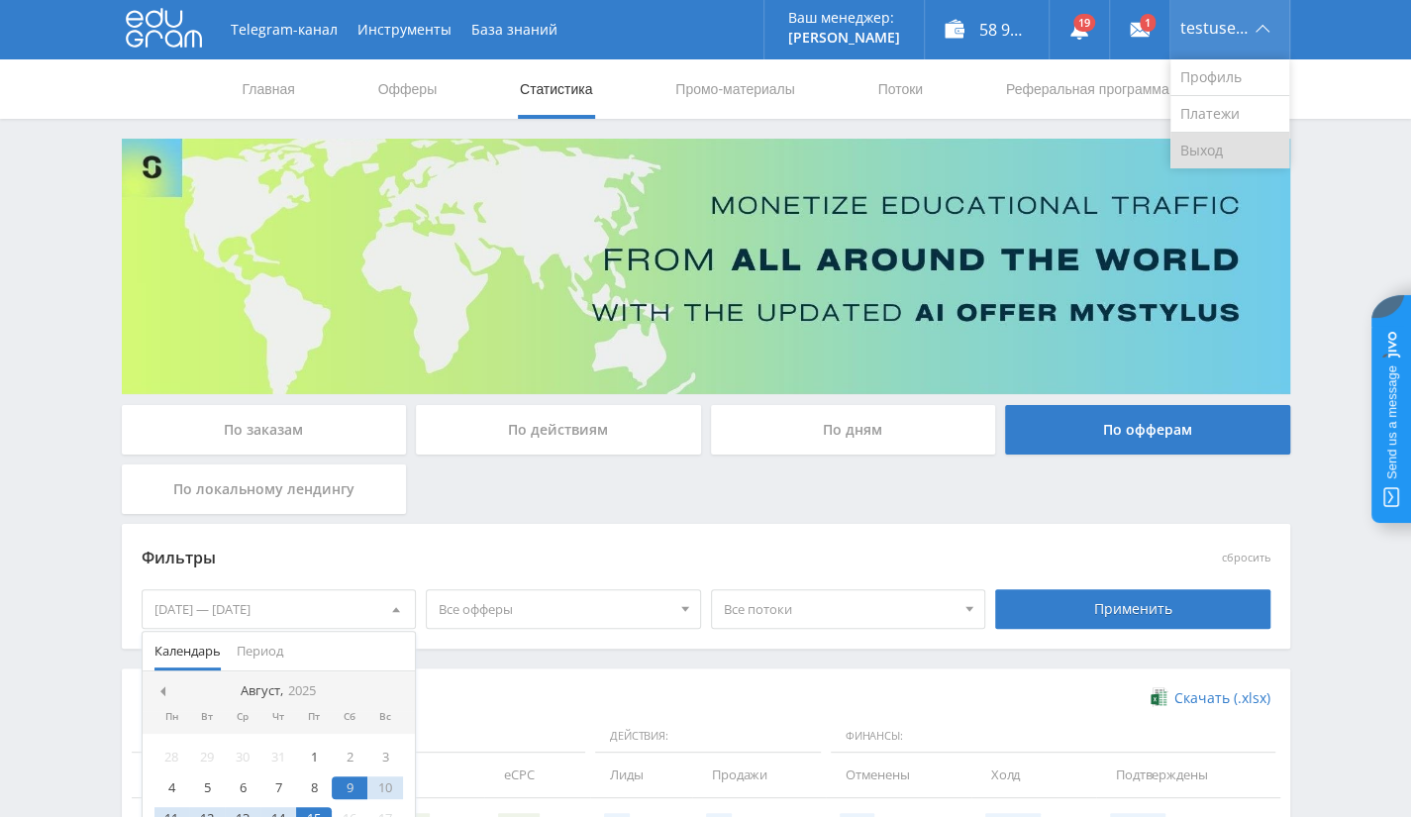
click at [1215, 158] on link "Выход" at bounding box center [1229, 151] width 119 height 36
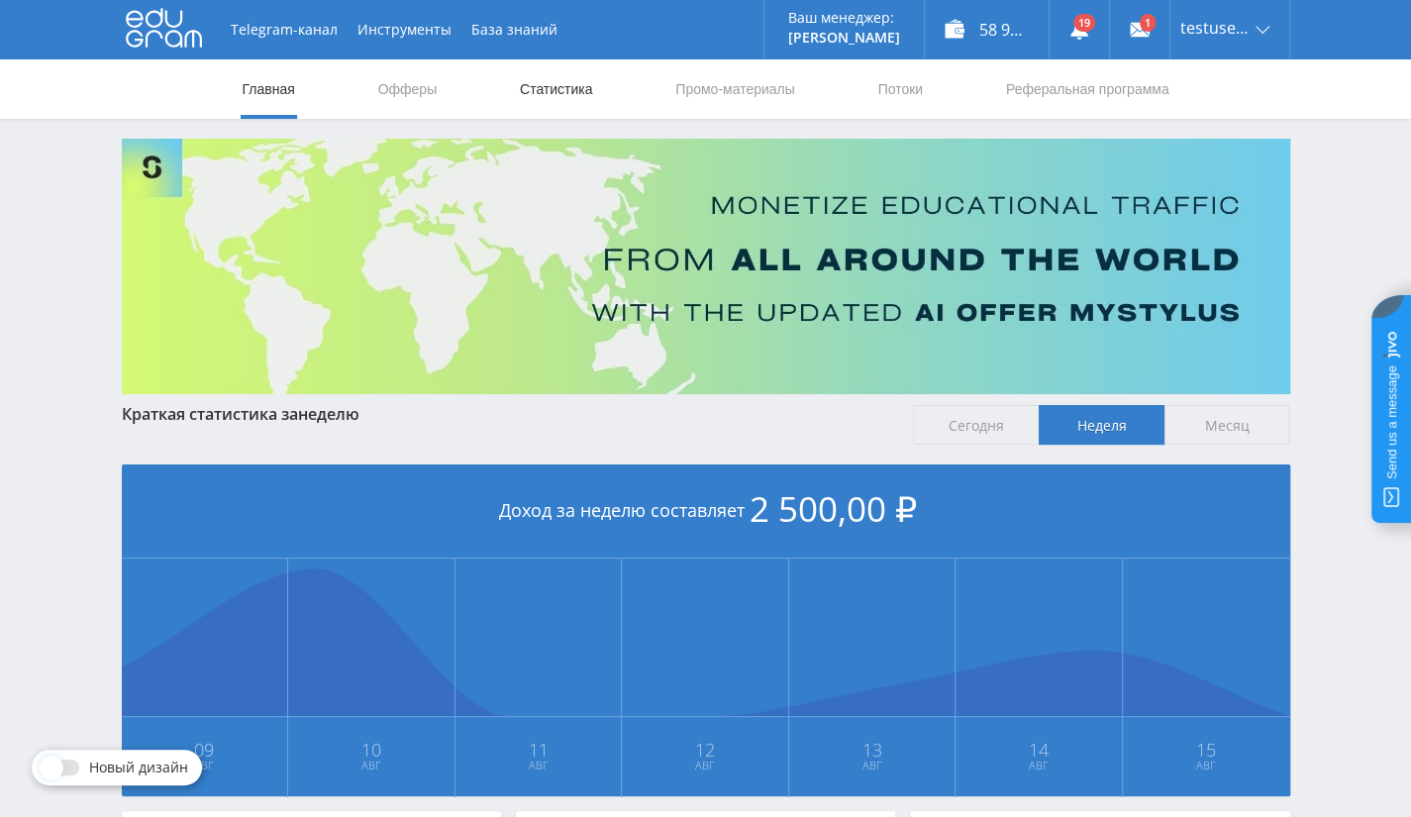
click at [564, 81] on link "Статистика" at bounding box center [556, 88] width 77 height 59
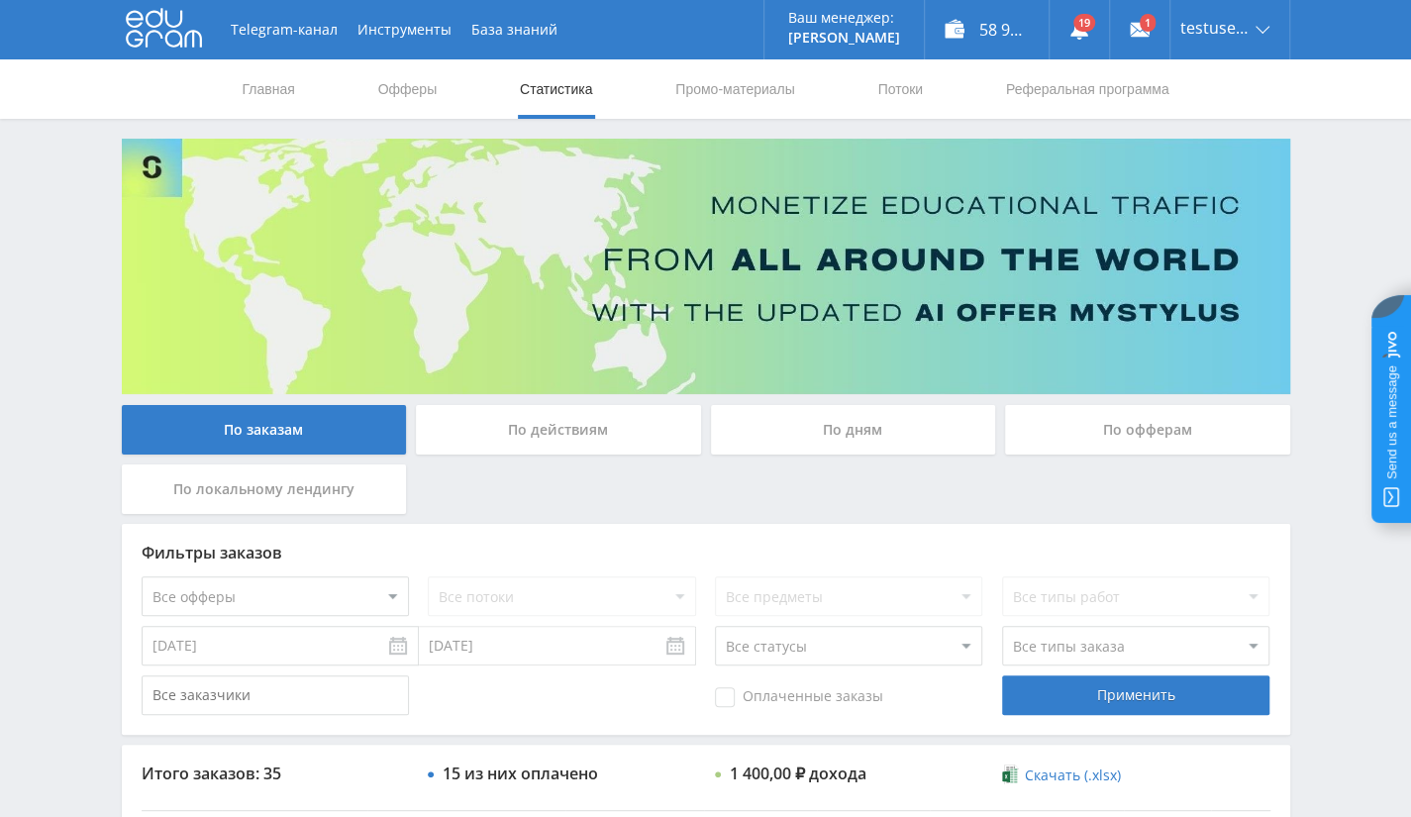
click at [1123, 435] on div "По офферам" at bounding box center [1147, 430] width 285 height 50
click at [0, 0] on input "По офферам" at bounding box center [0, 0] width 0 height 0
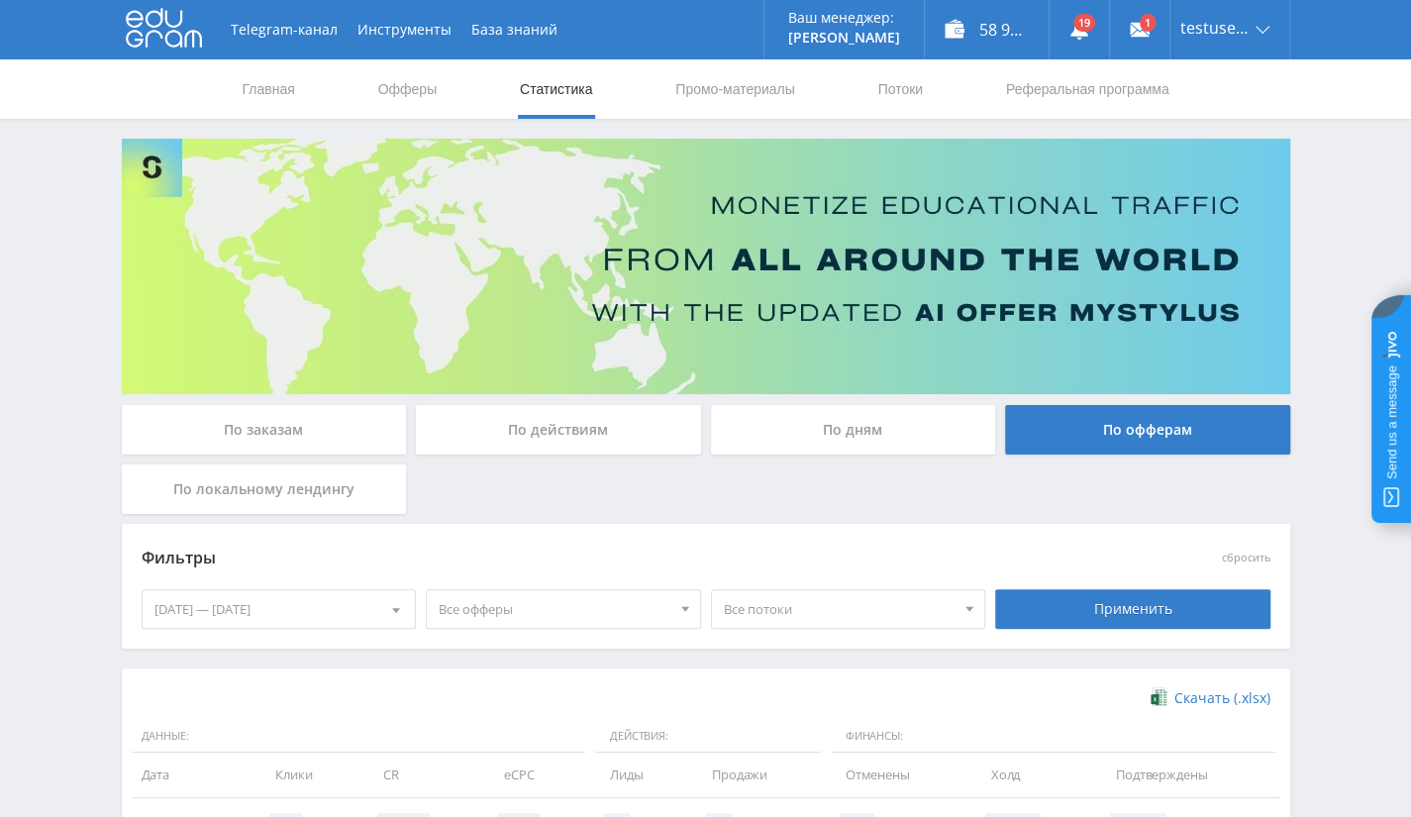
click at [349, 615] on div "09.08.2025 — 15.08.2025" at bounding box center [279, 609] width 273 height 38
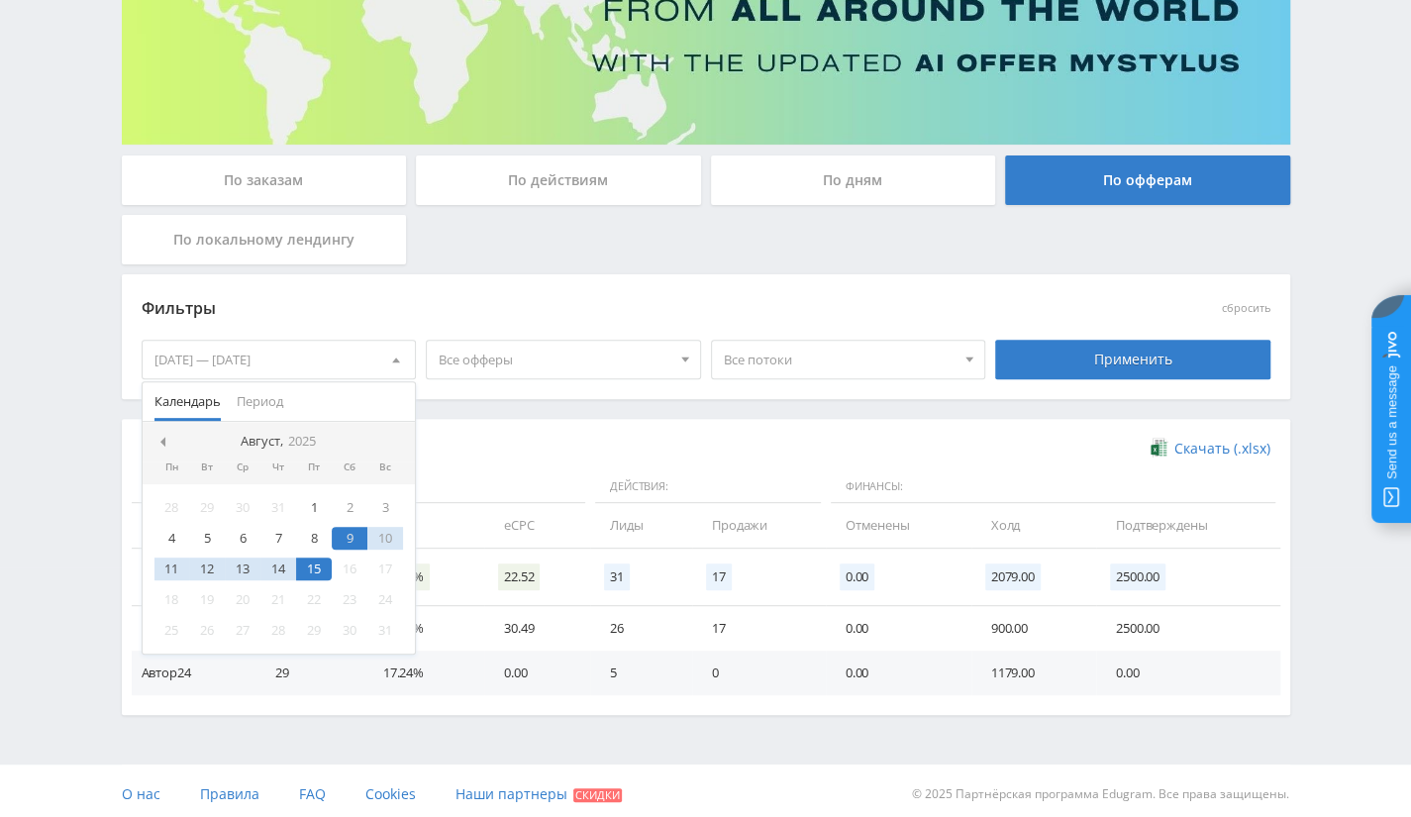
scroll to position [254, 0]
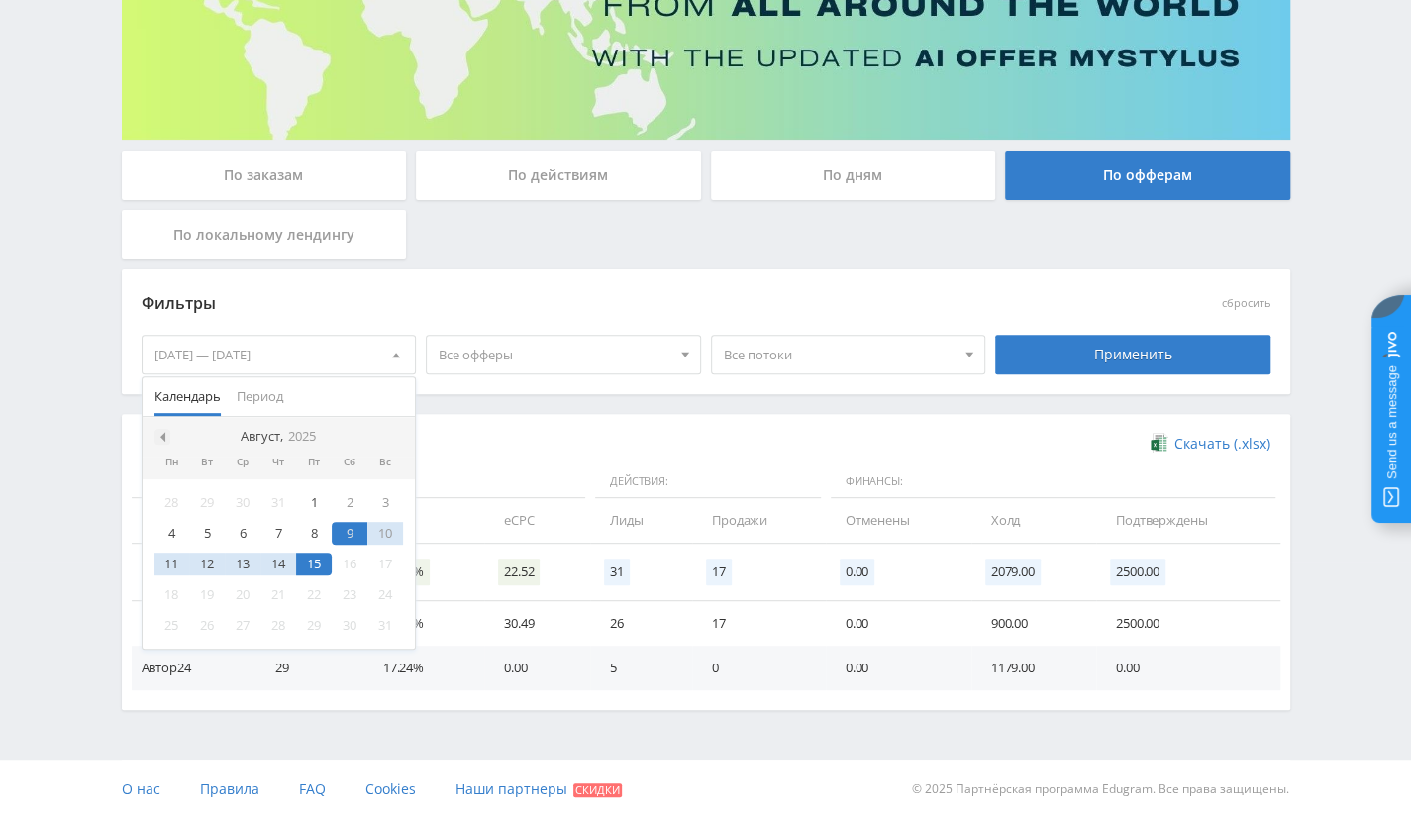
click at [162, 429] on div at bounding box center [162, 437] width 16 height 16
click at [246, 536] on div "9" at bounding box center [243, 533] width 36 height 23
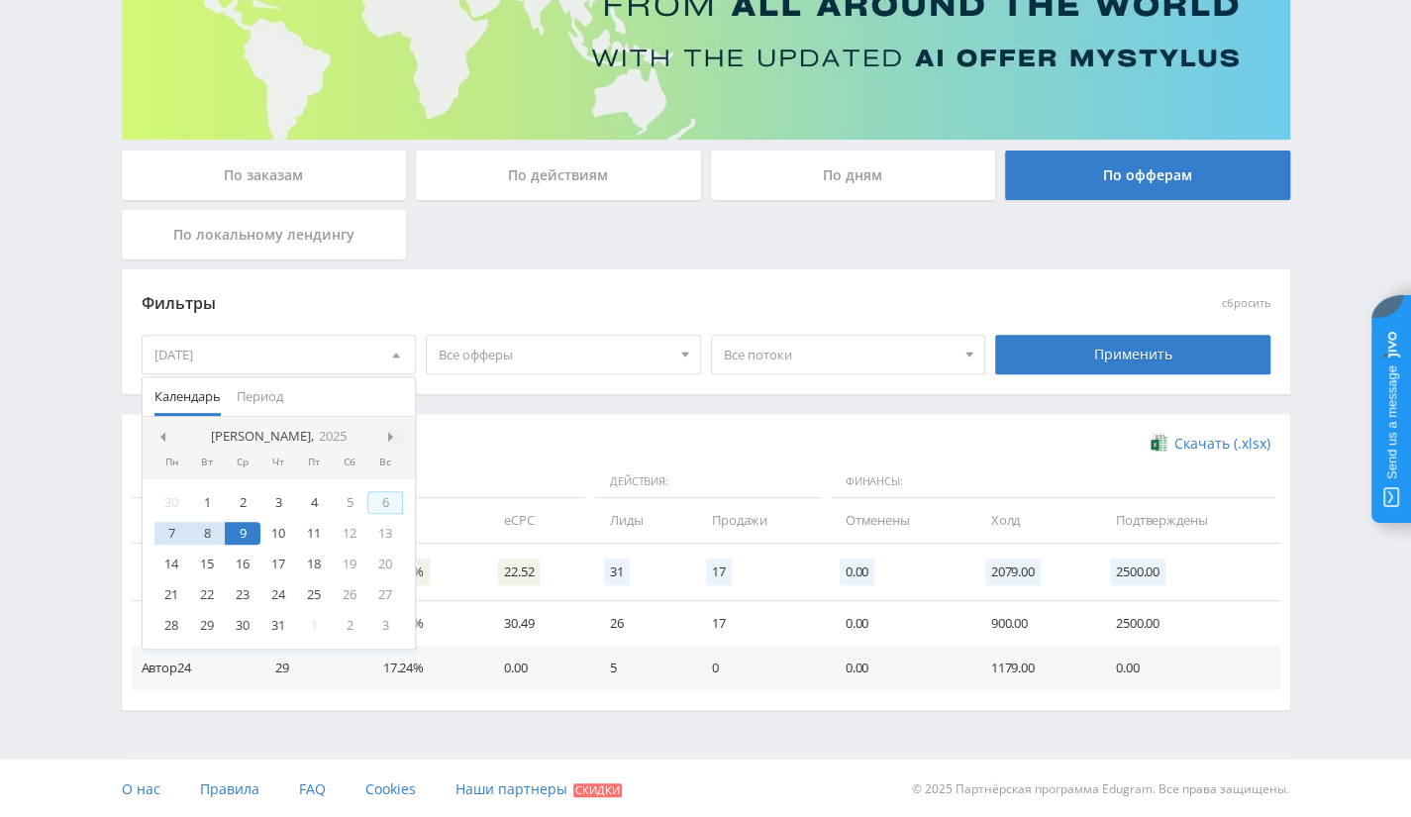
click at [392, 441] on div at bounding box center [395, 437] width 16 height 16
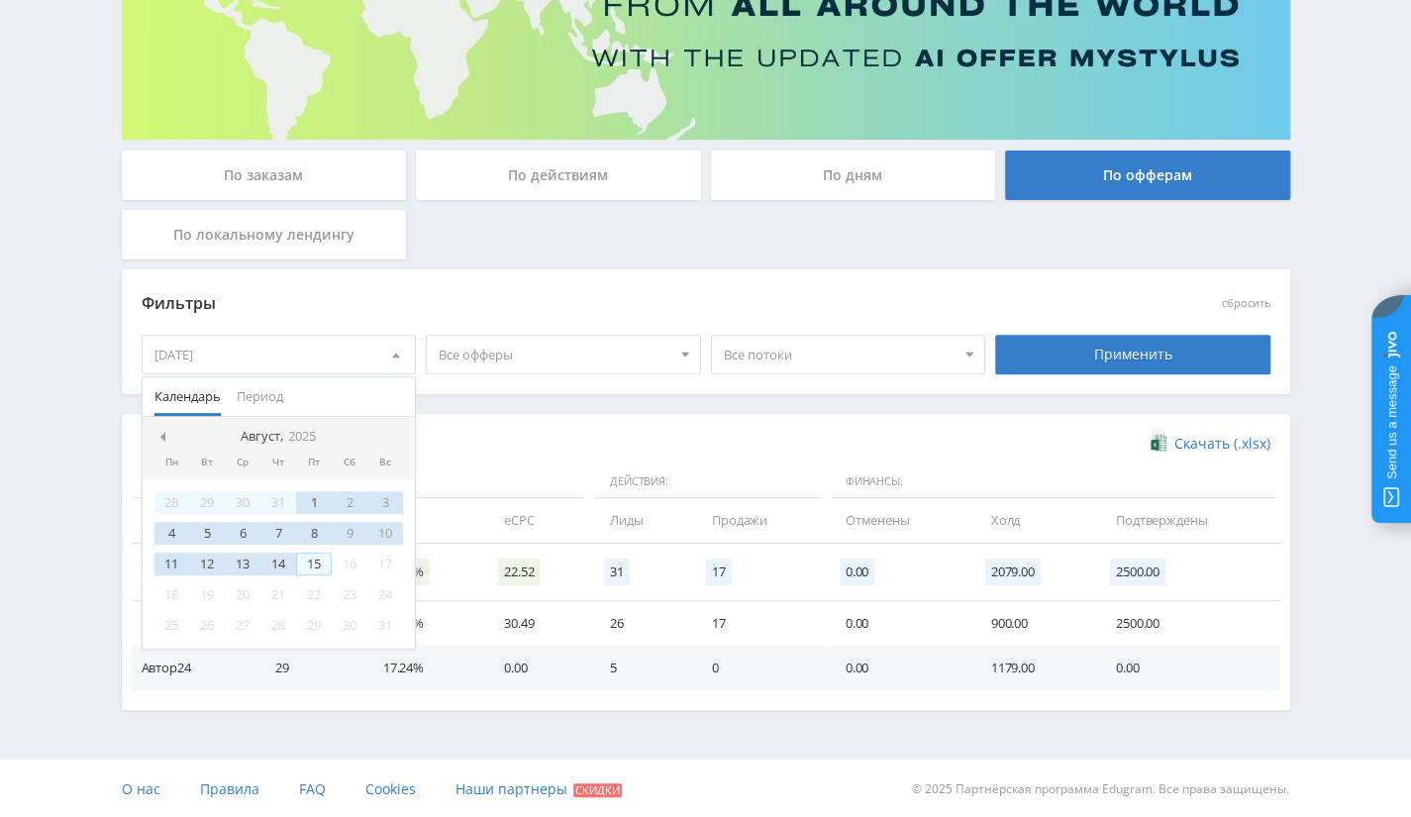
click at [307, 566] on div "15" at bounding box center [314, 563] width 36 height 23
click at [1073, 351] on div "Применить" at bounding box center [1132, 355] width 275 height 40
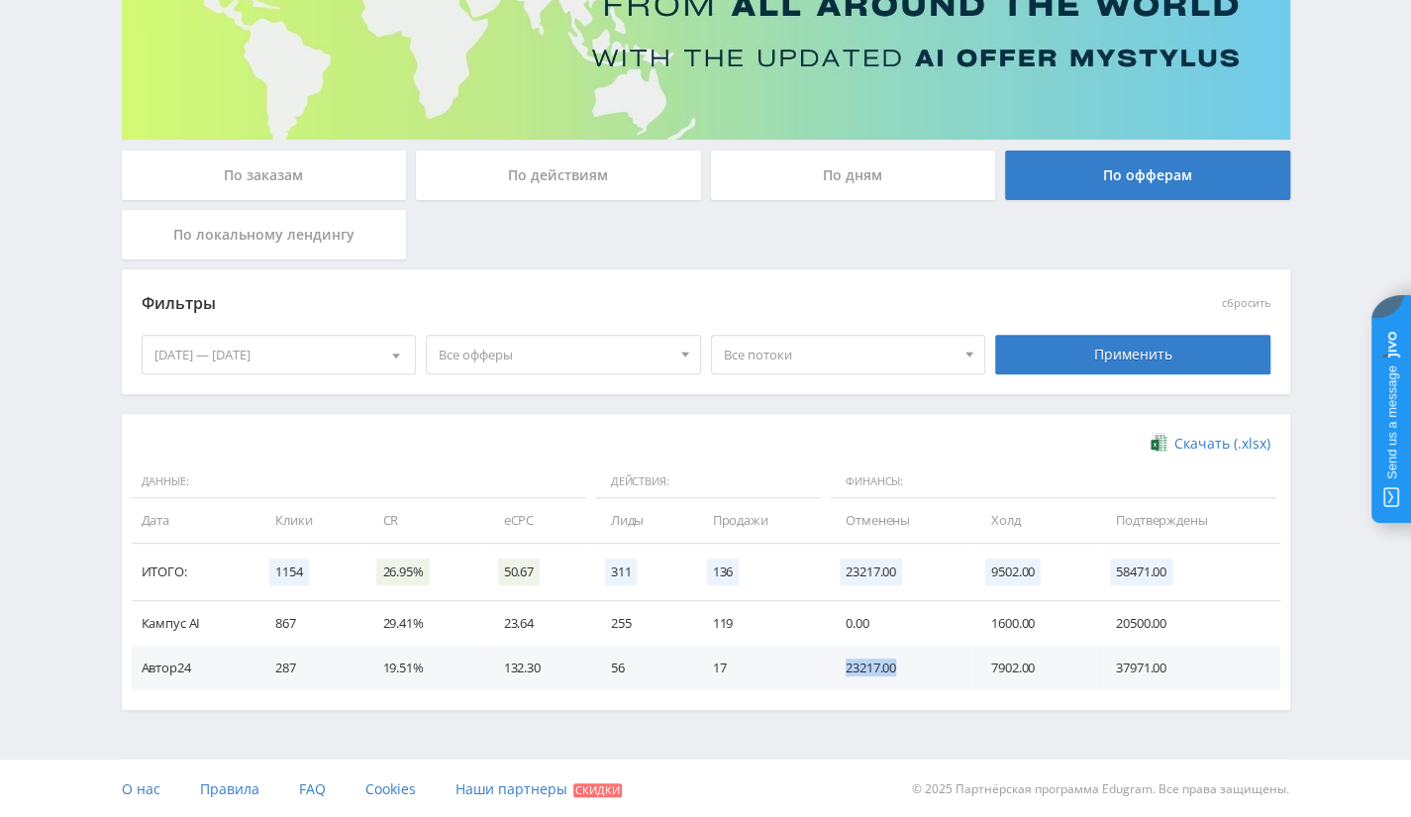
drag, startPoint x: 838, startPoint y: 668, endPoint x: 924, endPoint y: 668, distance: 86.1
click at [923, 668] on td "23217.00" at bounding box center [899, 668] width 146 height 45
drag, startPoint x: 1117, startPoint y: 567, endPoint x: 1203, endPoint y: 588, distance: 88.6
click at [1196, 585] on td "58471.00" at bounding box center [1187, 572] width 183 height 57
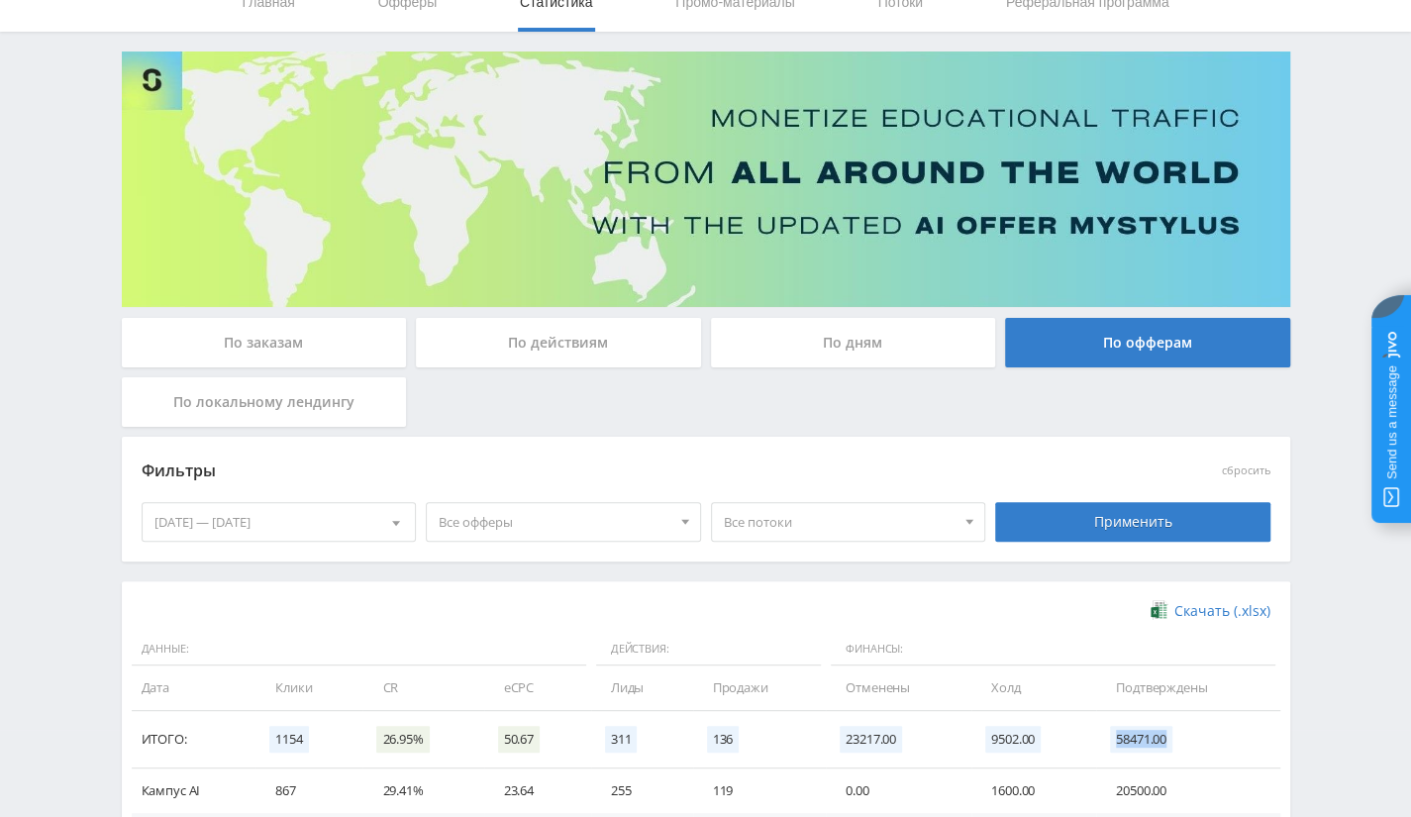
scroll to position [0, 0]
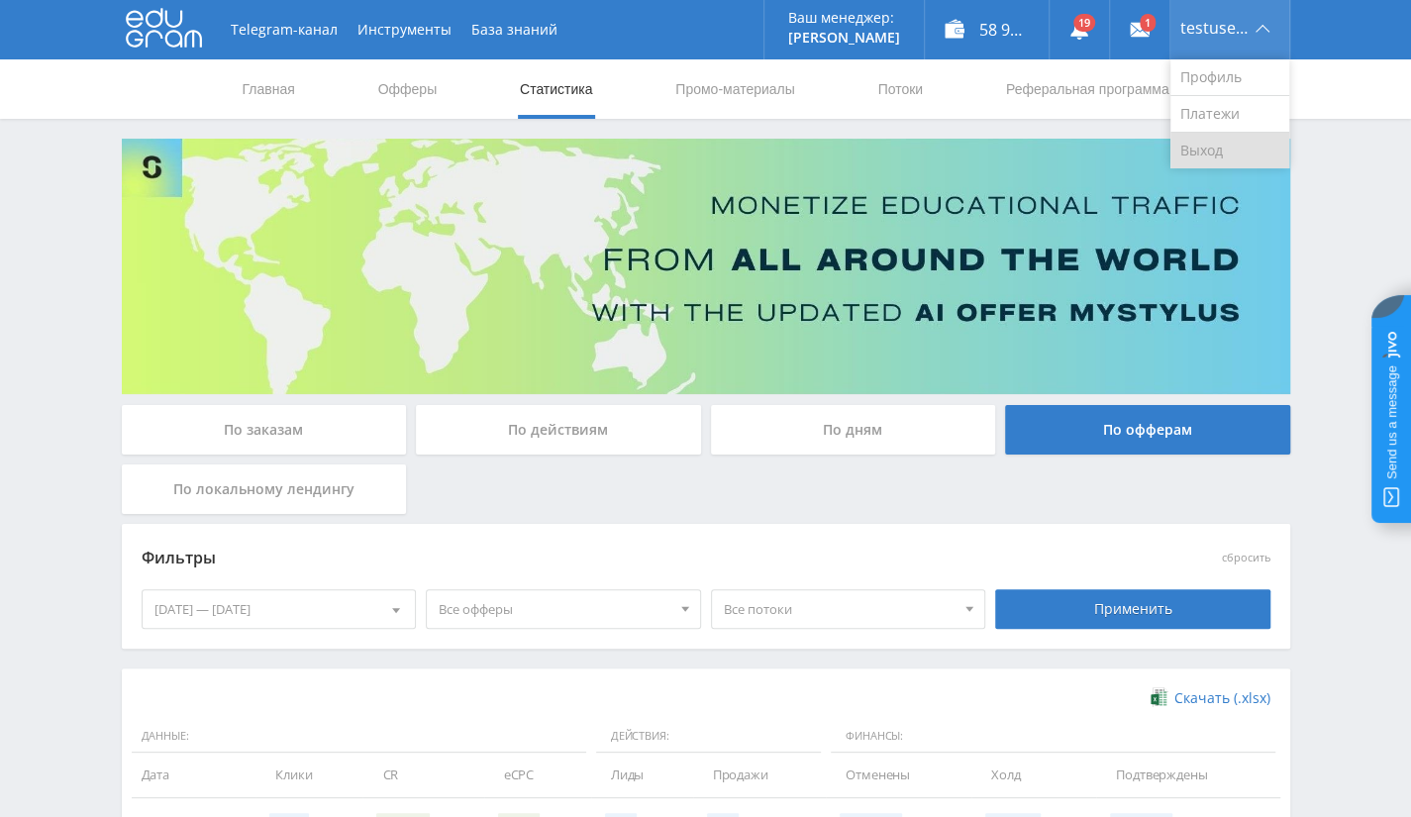
click at [1220, 148] on link "Выход" at bounding box center [1229, 151] width 119 height 36
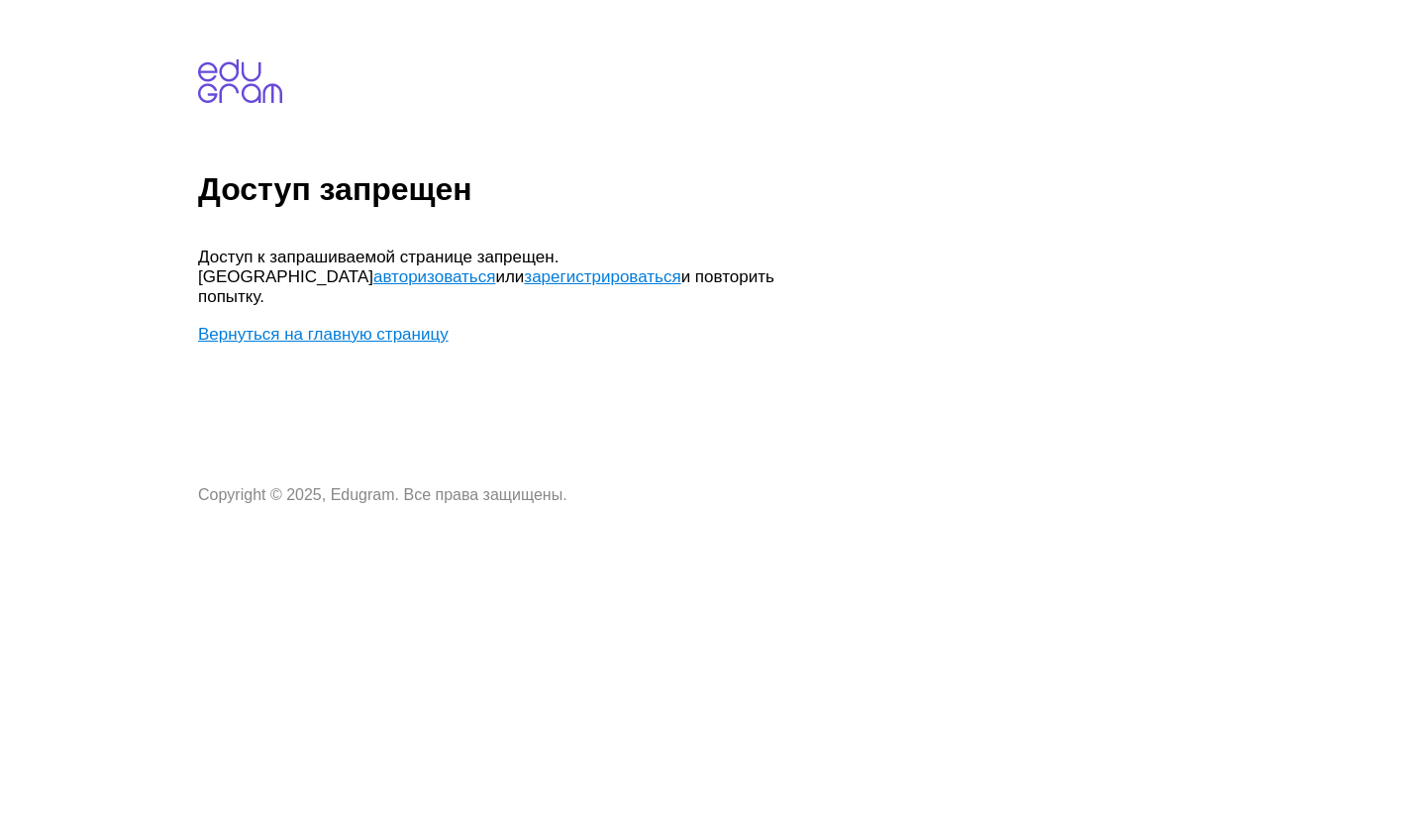
click at [310, 325] on link "Вернуться на главную страницу" at bounding box center [323, 334] width 250 height 19
click at [322, 325] on link "Вернуться на главную страницу" at bounding box center [323, 334] width 250 height 19
drag, startPoint x: 719, startPoint y: 256, endPoint x: 713, endPoint y: 280, distance: 24.5
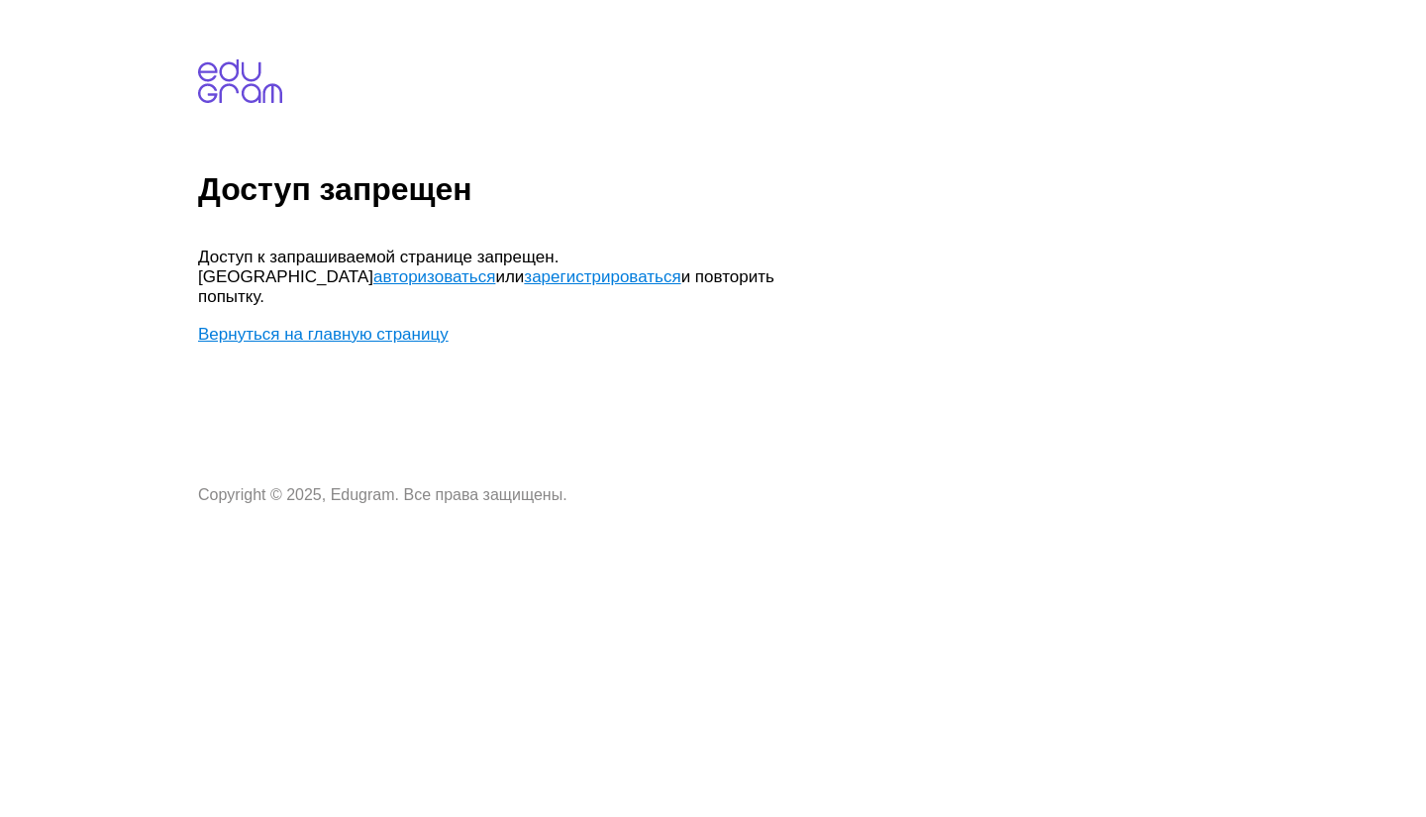
click at [495, 267] on link "авторизоваться" at bounding box center [434, 276] width 122 height 19
click at [333, 325] on link "Вернуться на главную страницу" at bounding box center [323, 334] width 250 height 19
